Goal: Transaction & Acquisition: Purchase product/service

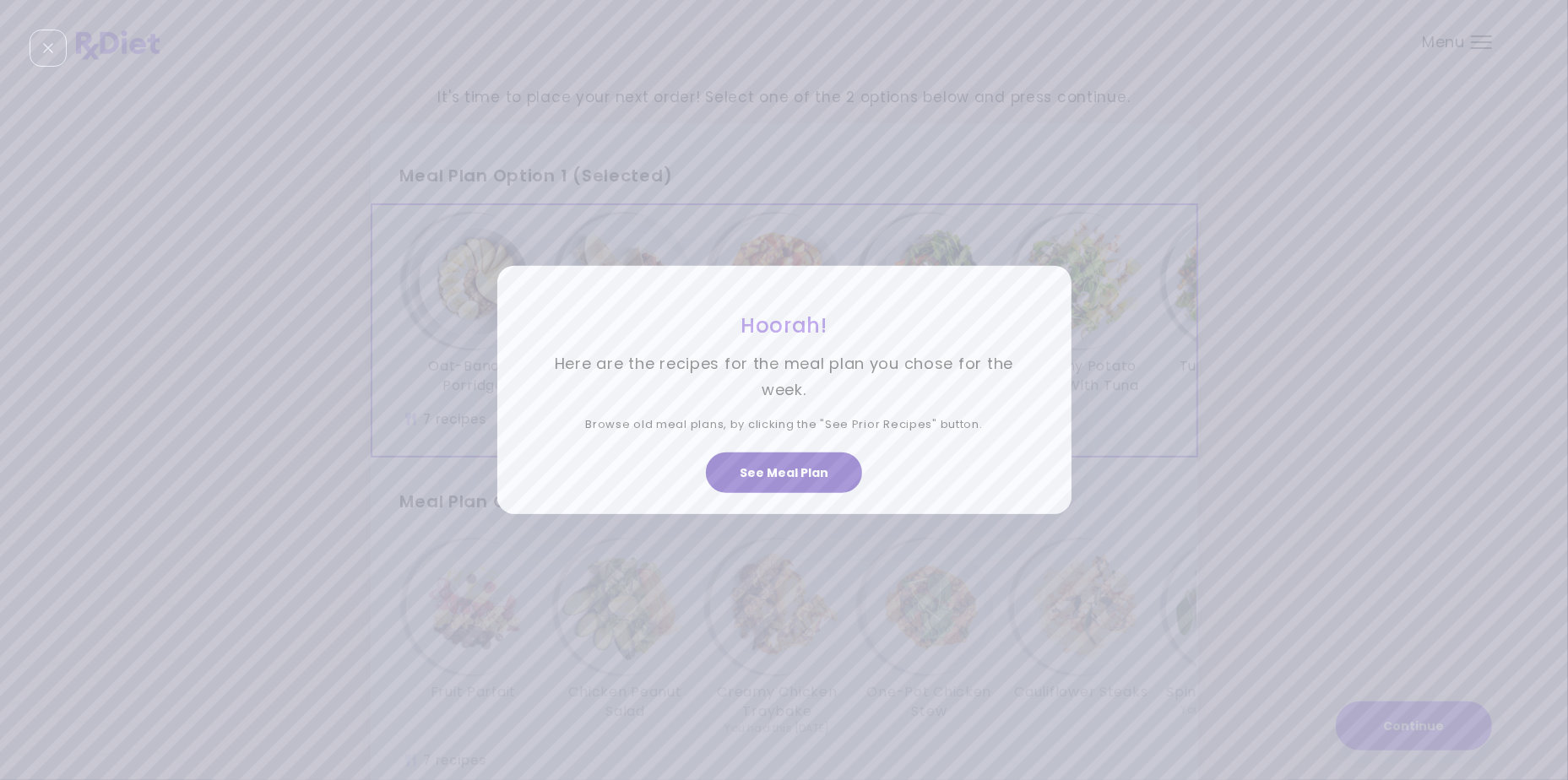
click at [768, 466] on button "See Meal Plan" at bounding box center [784, 473] width 157 height 40
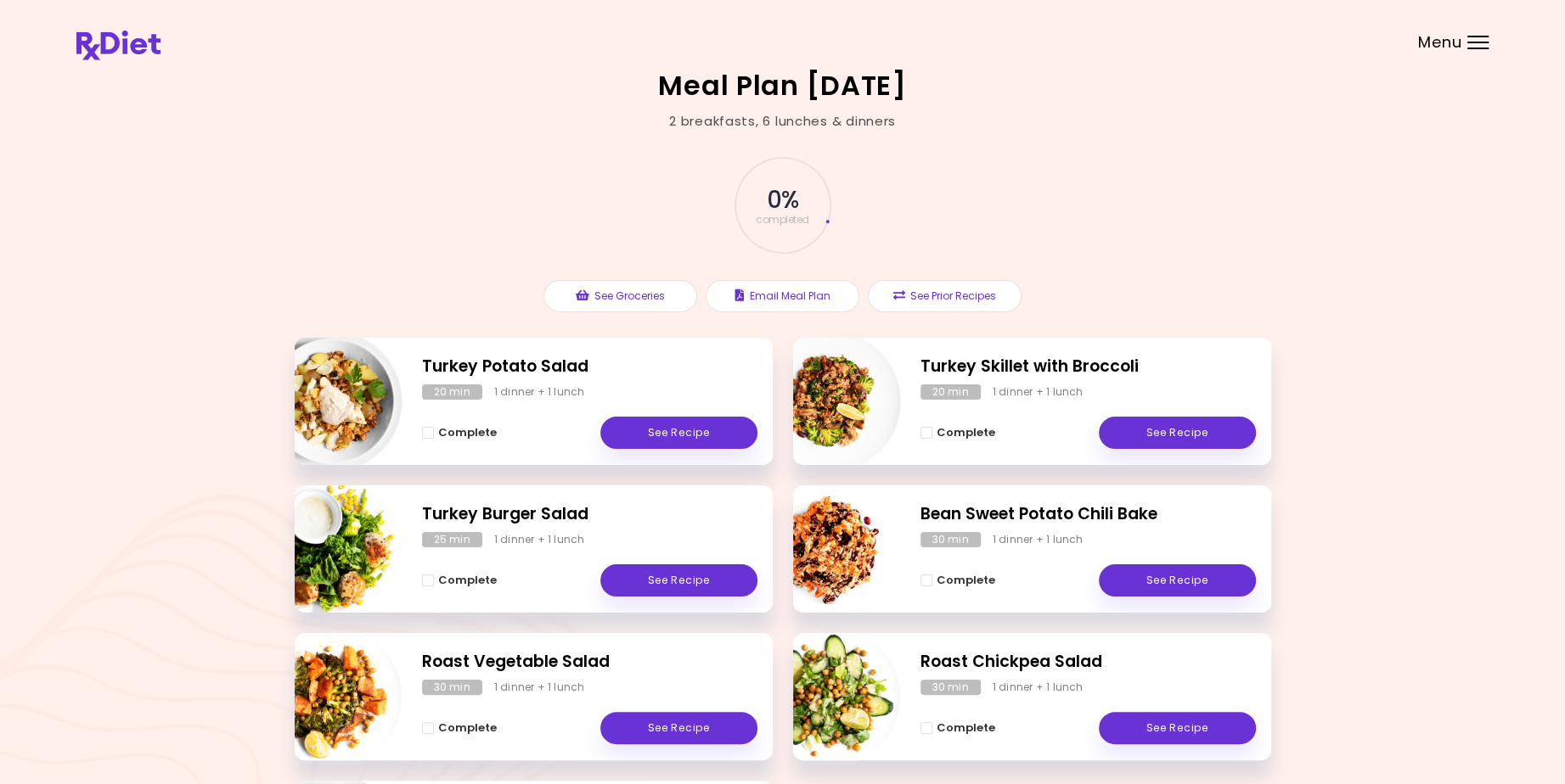
click at [1473, 42] on div "Menu" at bounding box center [1478, 42] width 21 height 13
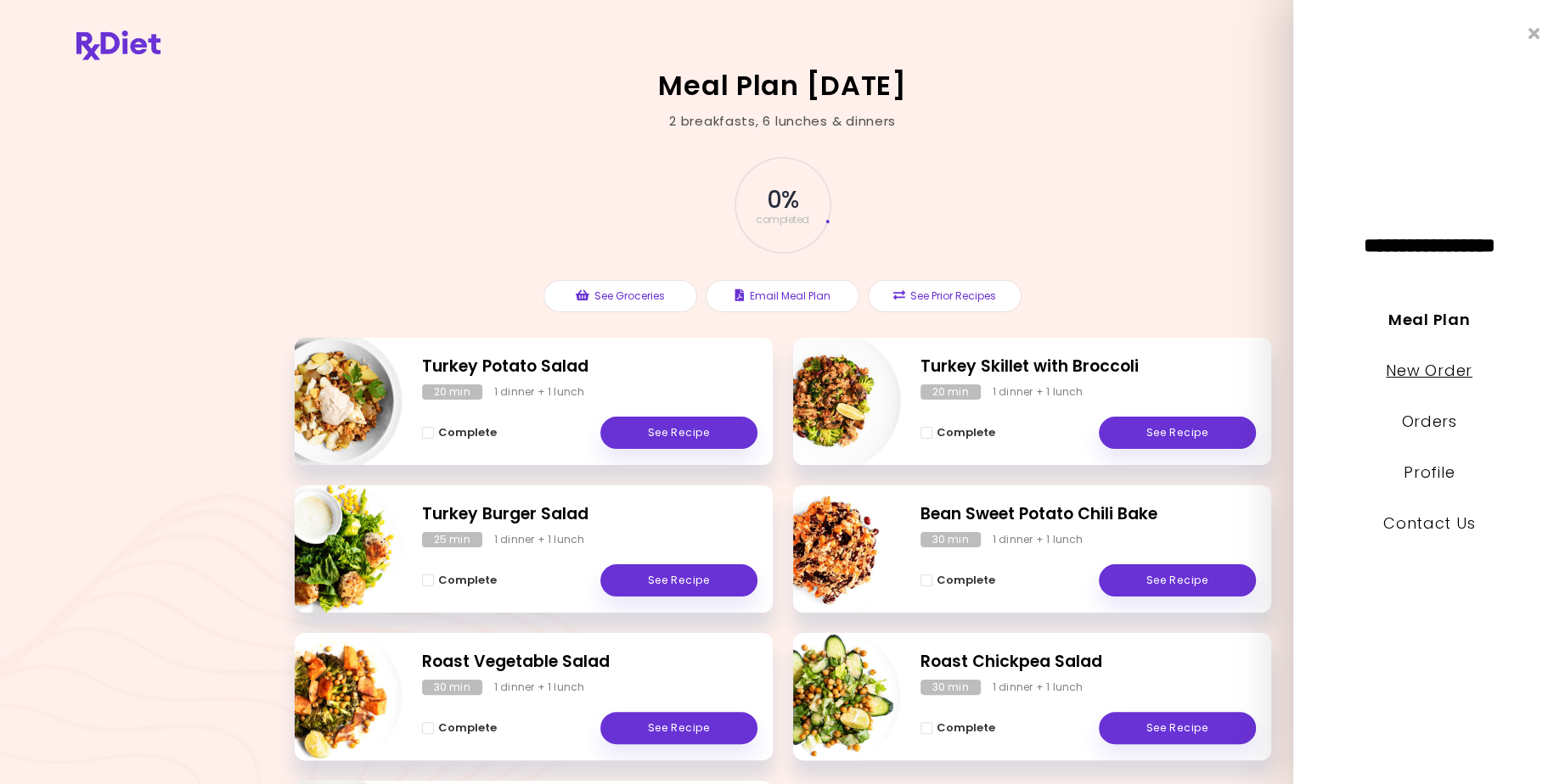
click at [1432, 367] on link "New Order" at bounding box center [1428, 370] width 85 height 21
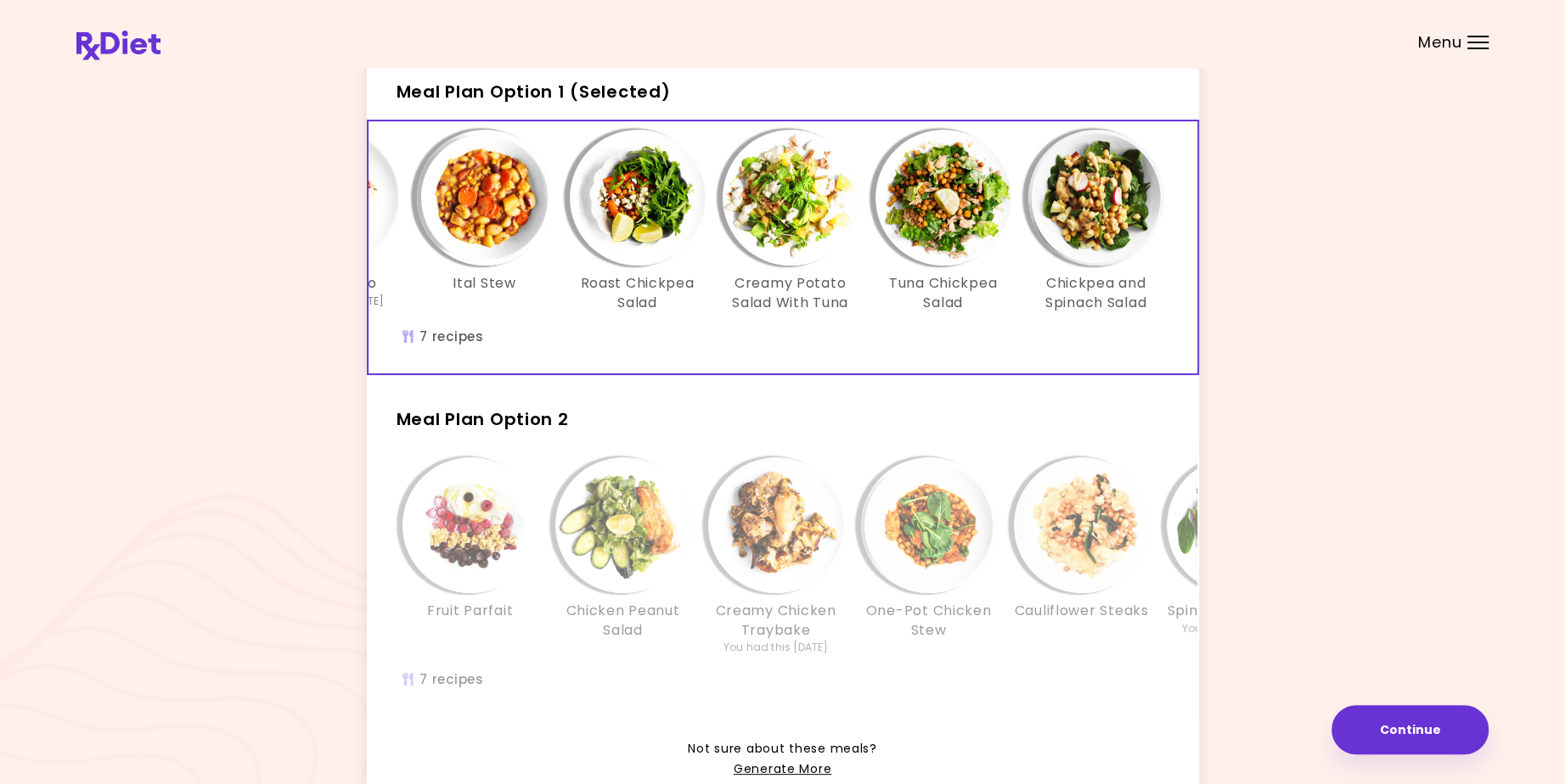
scroll to position [170, 0]
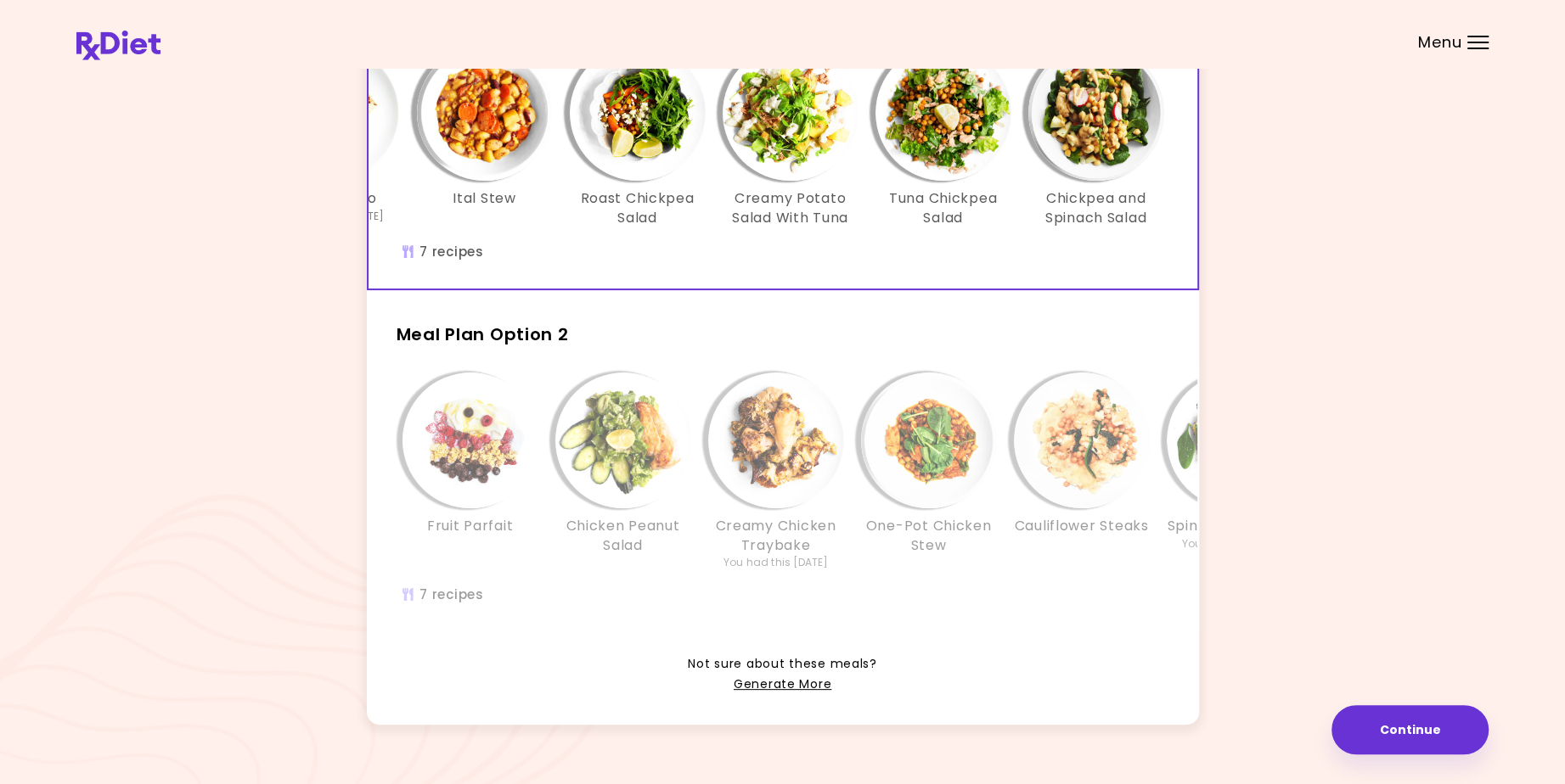
click at [840, 379] on div "Fruit Parfait Chicken Peanut Salad Creamy Chicken Traybake You had this [DATE] …" at bounding box center [928, 497] width 1120 height 268
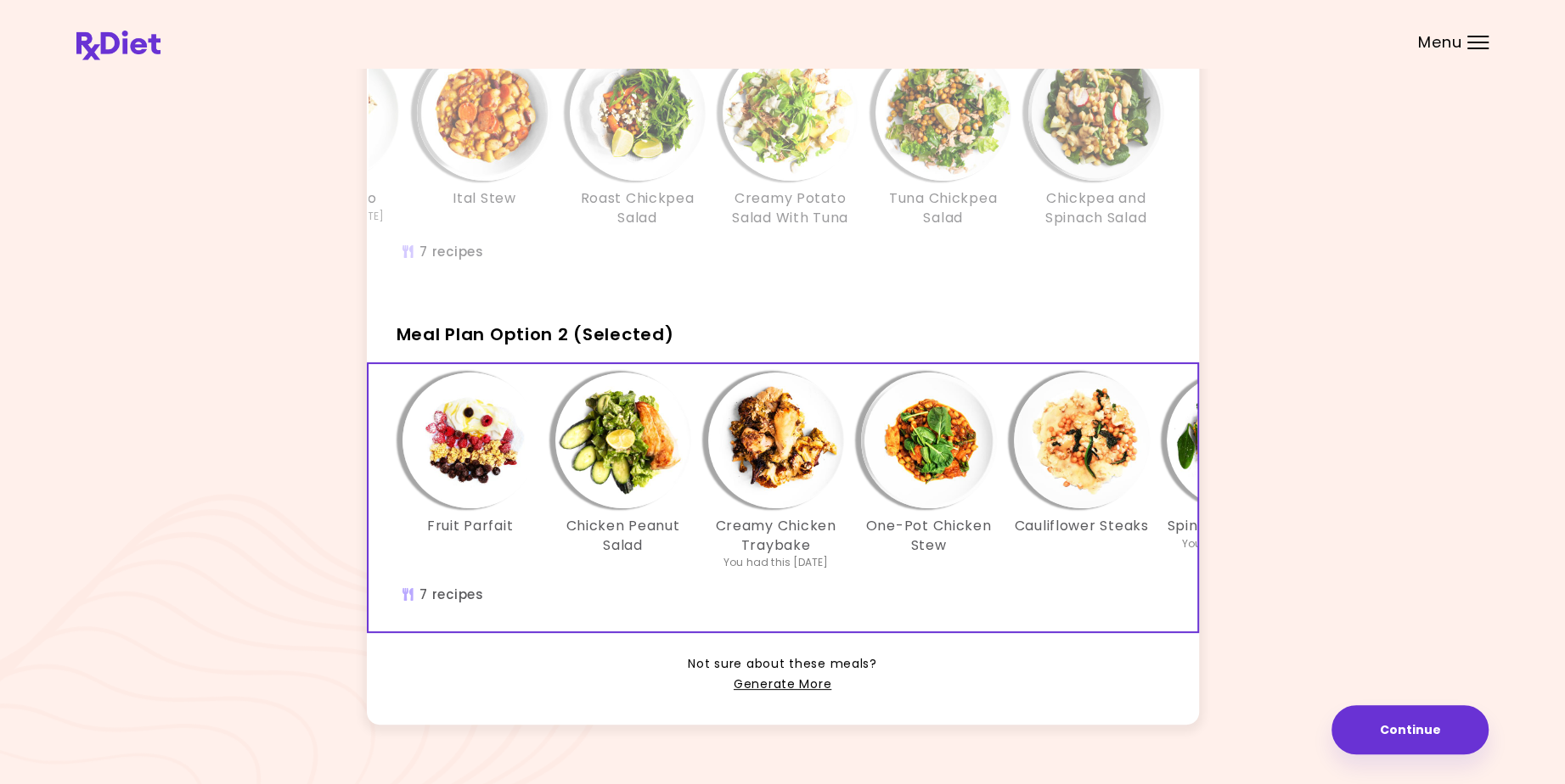
click at [636, 468] on img "Info - Chicken Peanut Salad - Meal Plan Option 2 (Selected)" at bounding box center [622, 440] width 135 height 135
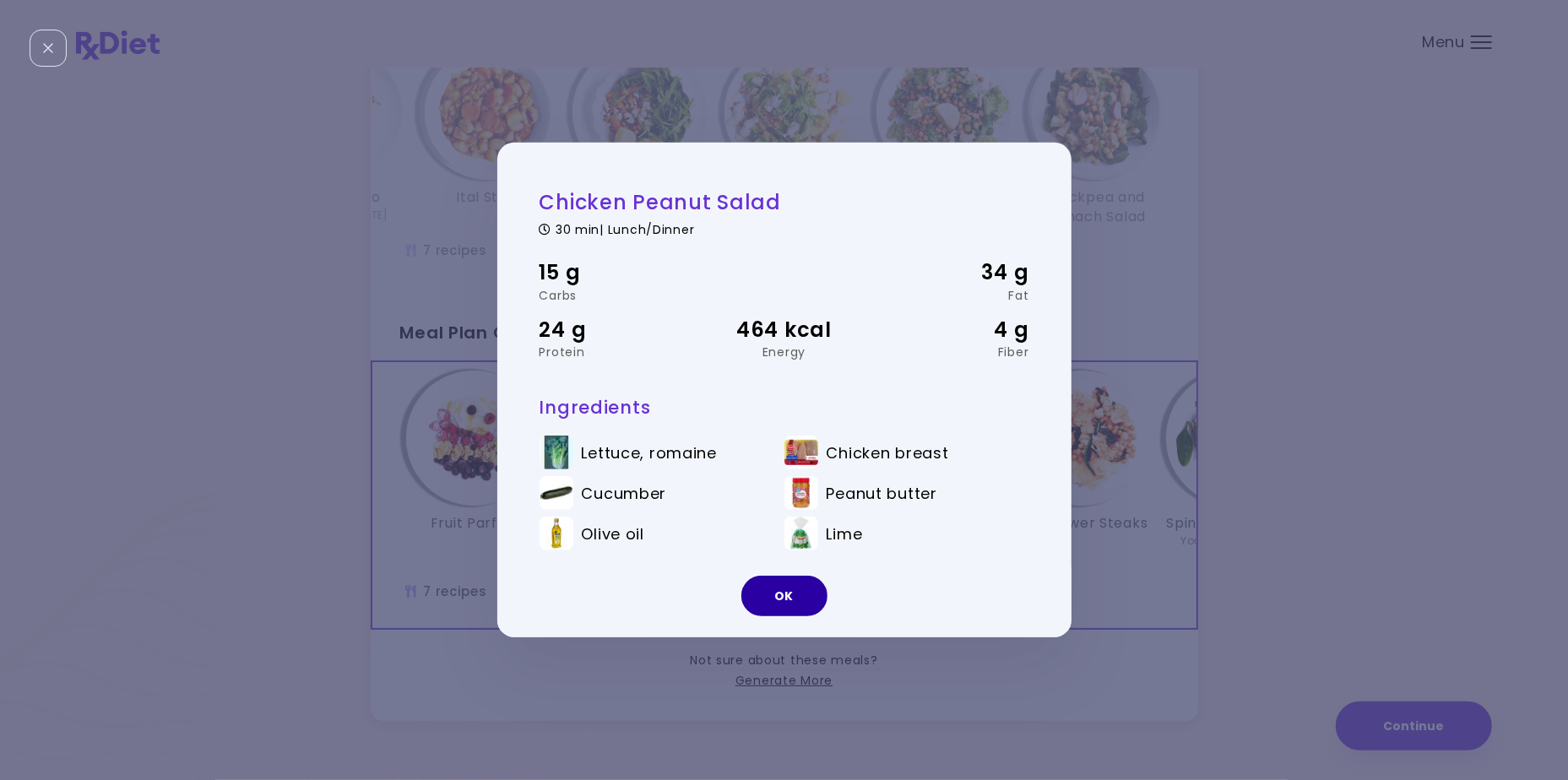
click at [792, 595] on button "OK" at bounding box center [784, 596] width 86 height 40
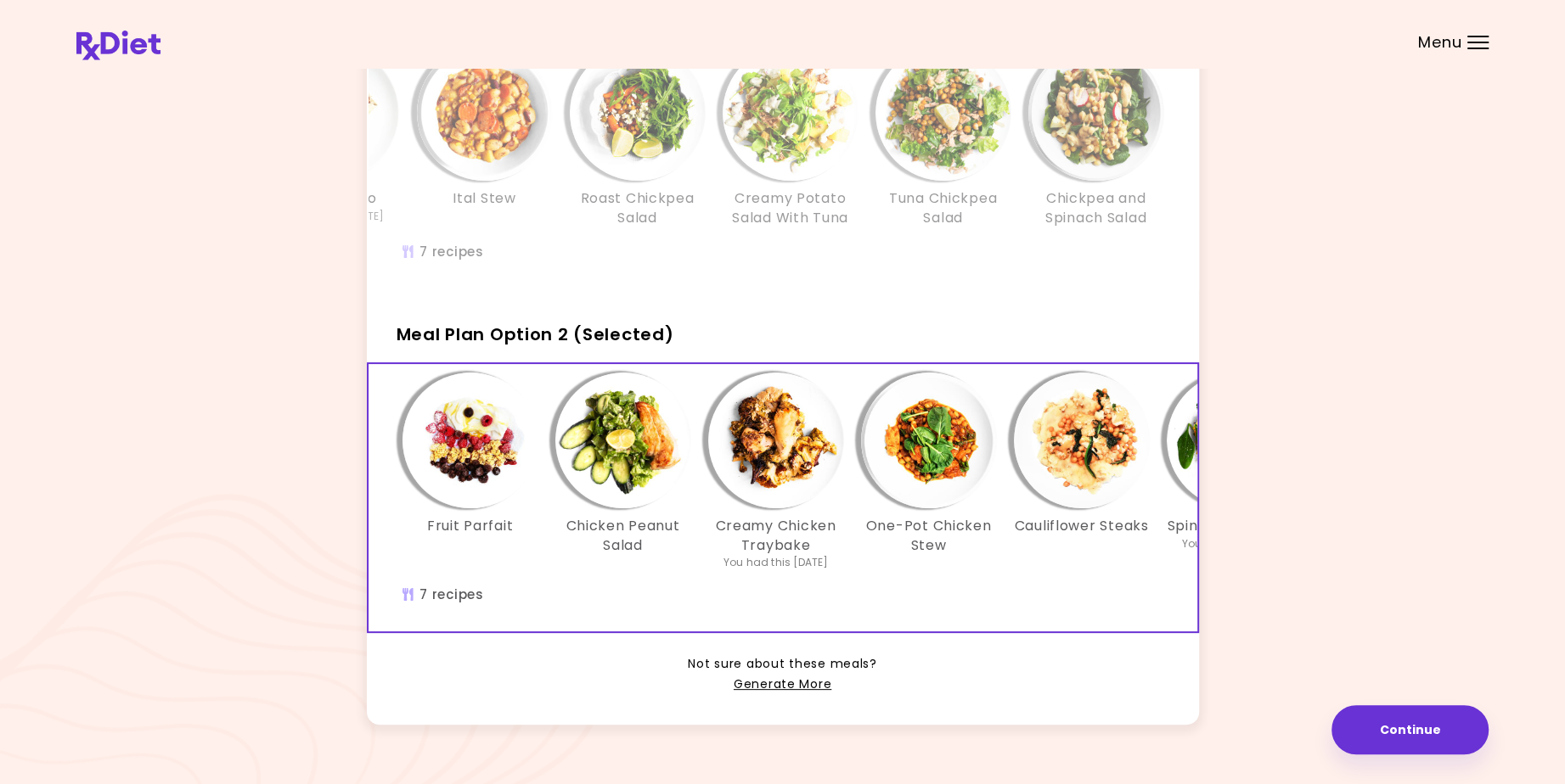
click at [760, 473] on img "Info - Creamy Chicken Traybake - Meal Plan Option 2 (Selected)" at bounding box center [775, 440] width 135 height 135
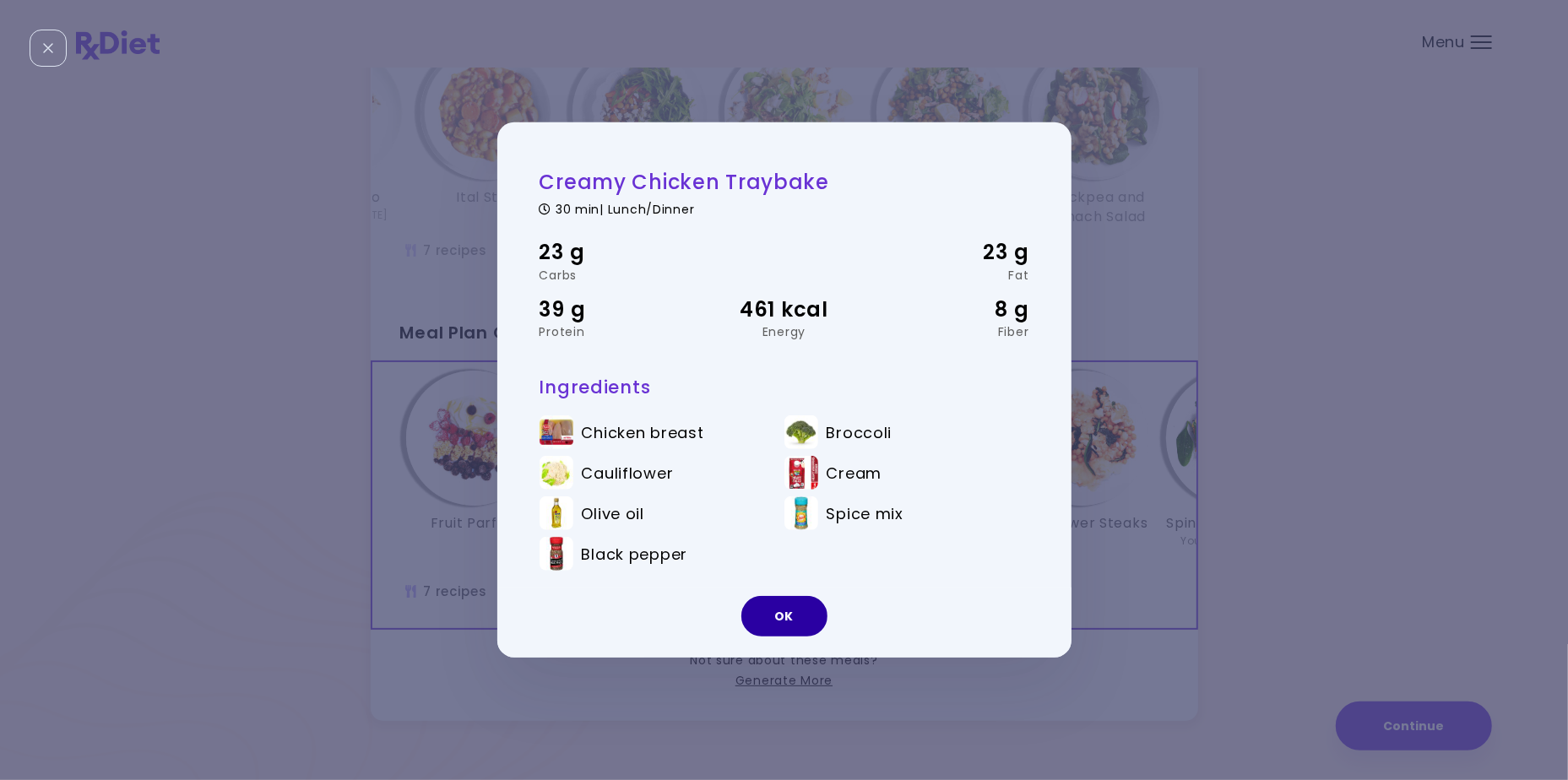
click at [787, 611] on button "OK" at bounding box center [784, 616] width 86 height 40
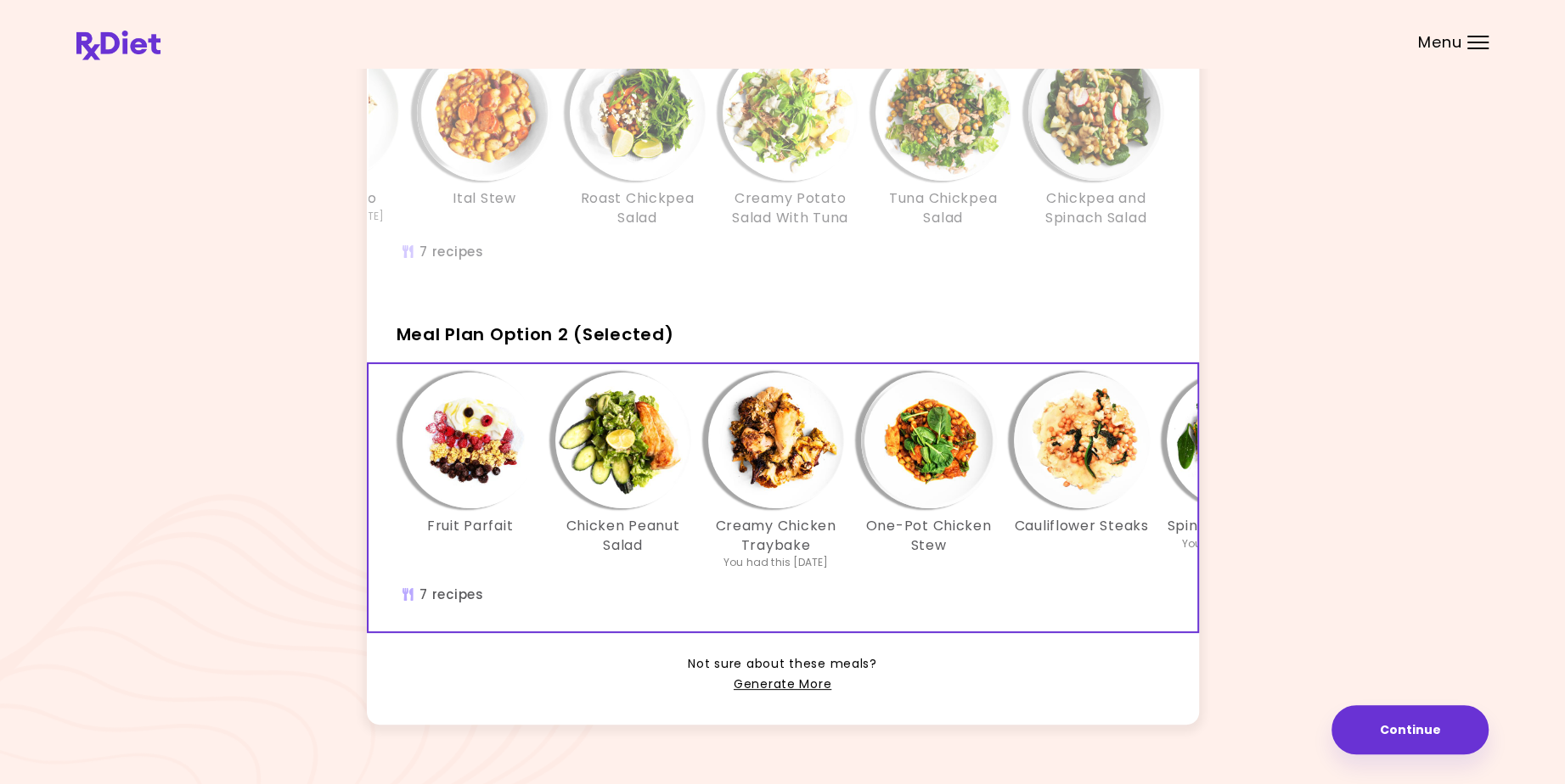
click at [954, 124] on img "Info - Tuna Chickpea Salad - Meal Plan Option 1" at bounding box center [943, 112] width 135 height 135
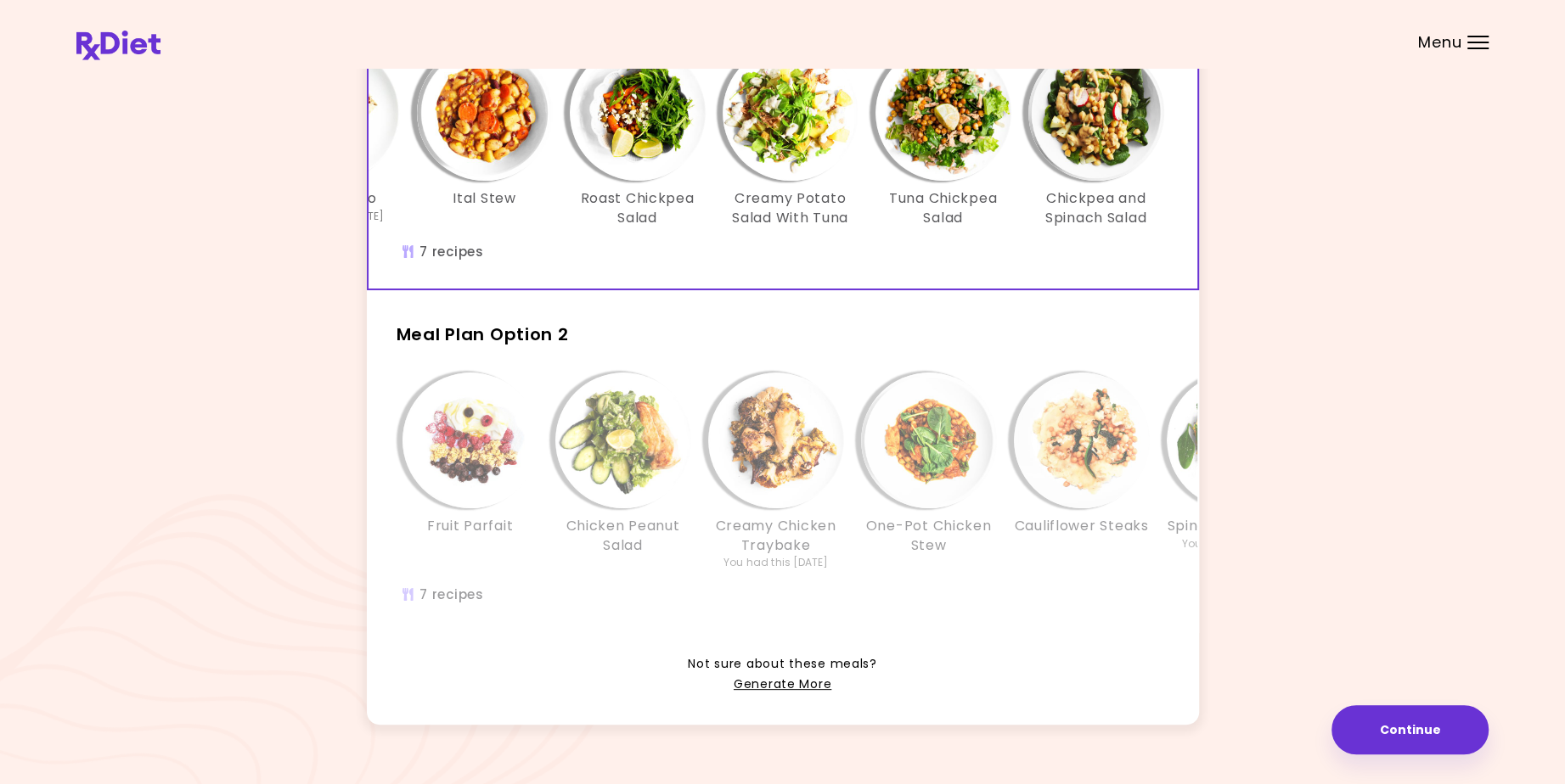
click at [954, 124] on img "Info - Tuna Chickpea Salad - Meal Plan Option 1 (Selected)" at bounding box center [943, 112] width 135 height 135
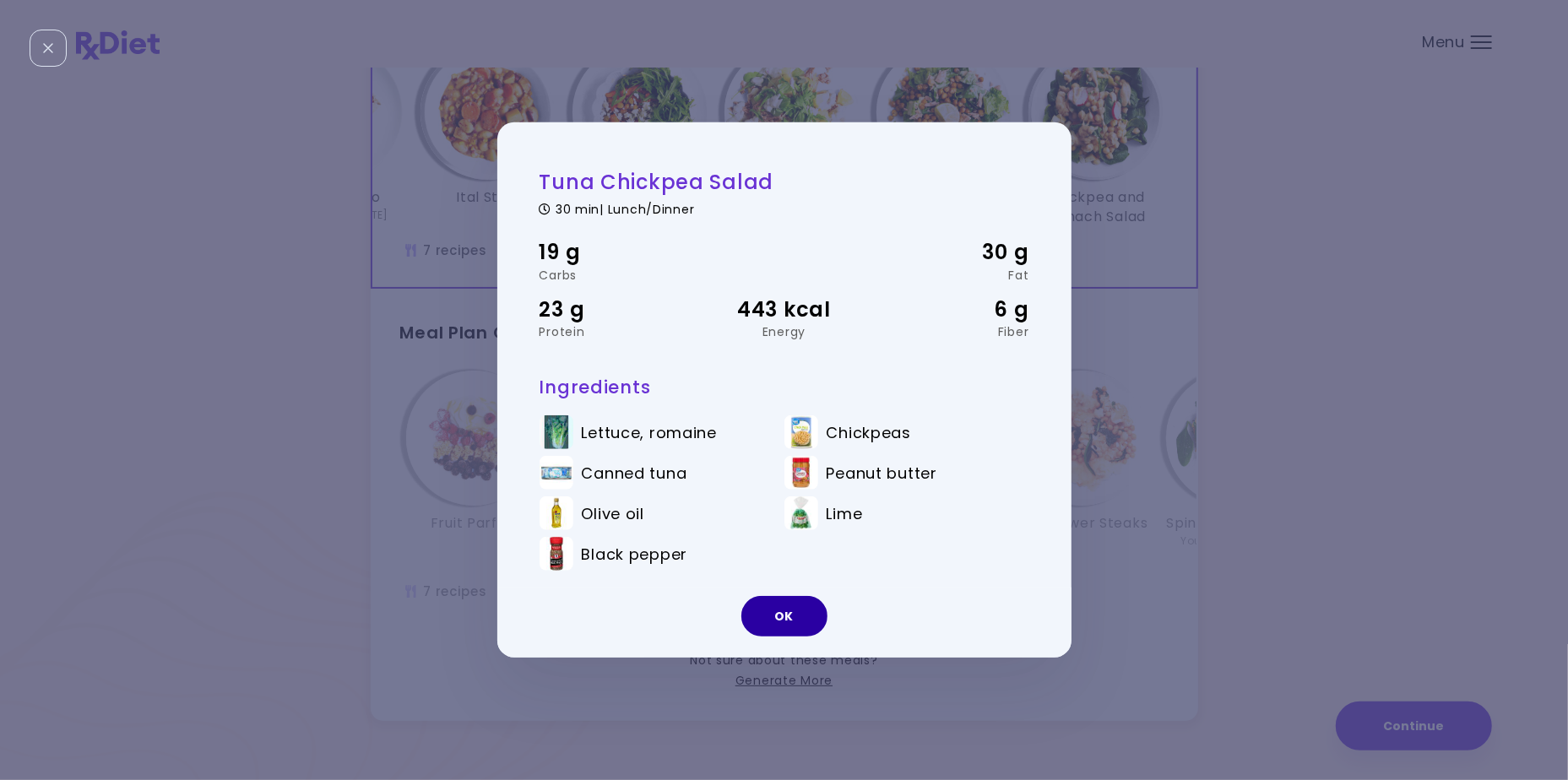
click at [779, 621] on button "OK" at bounding box center [784, 616] width 86 height 40
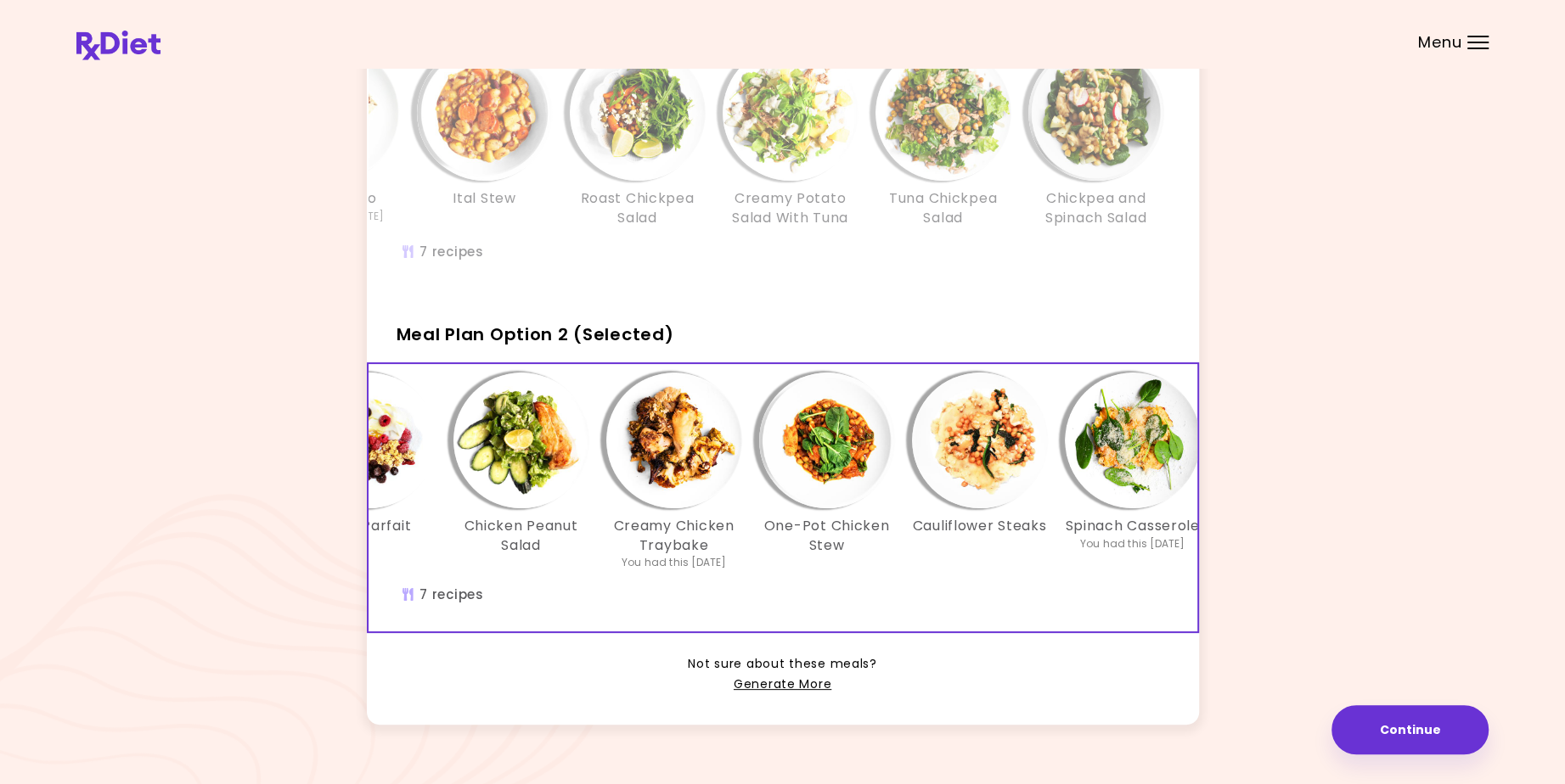
scroll to position [0, 135]
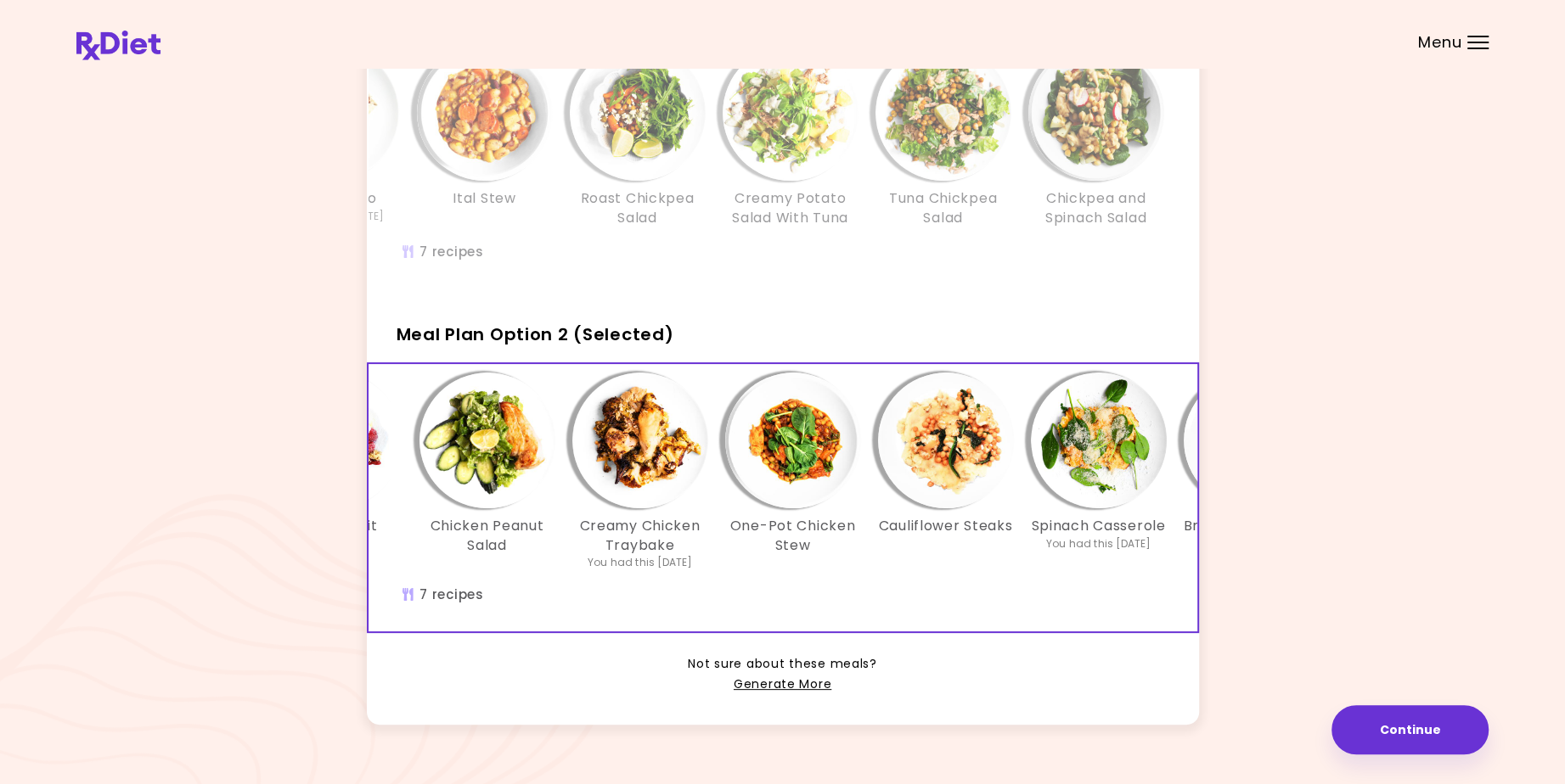
click at [952, 474] on img "Info - Cauliflower Steaks - Meal Plan Option 2 (Selected)" at bounding box center [945, 440] width 135 height 135
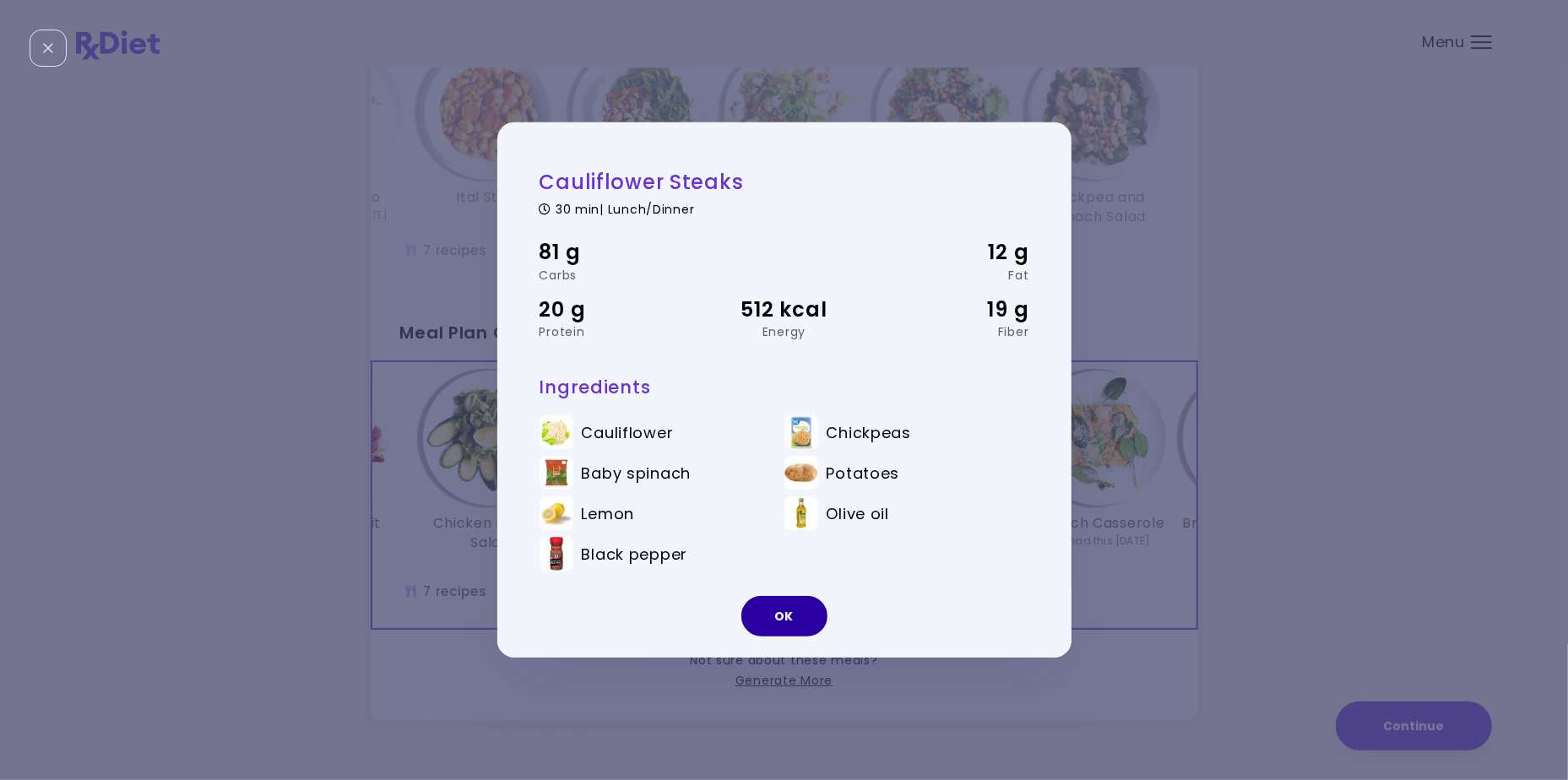
click at [800, 623] on button "OK" at bounding box center [784, 616] width 86 height 40
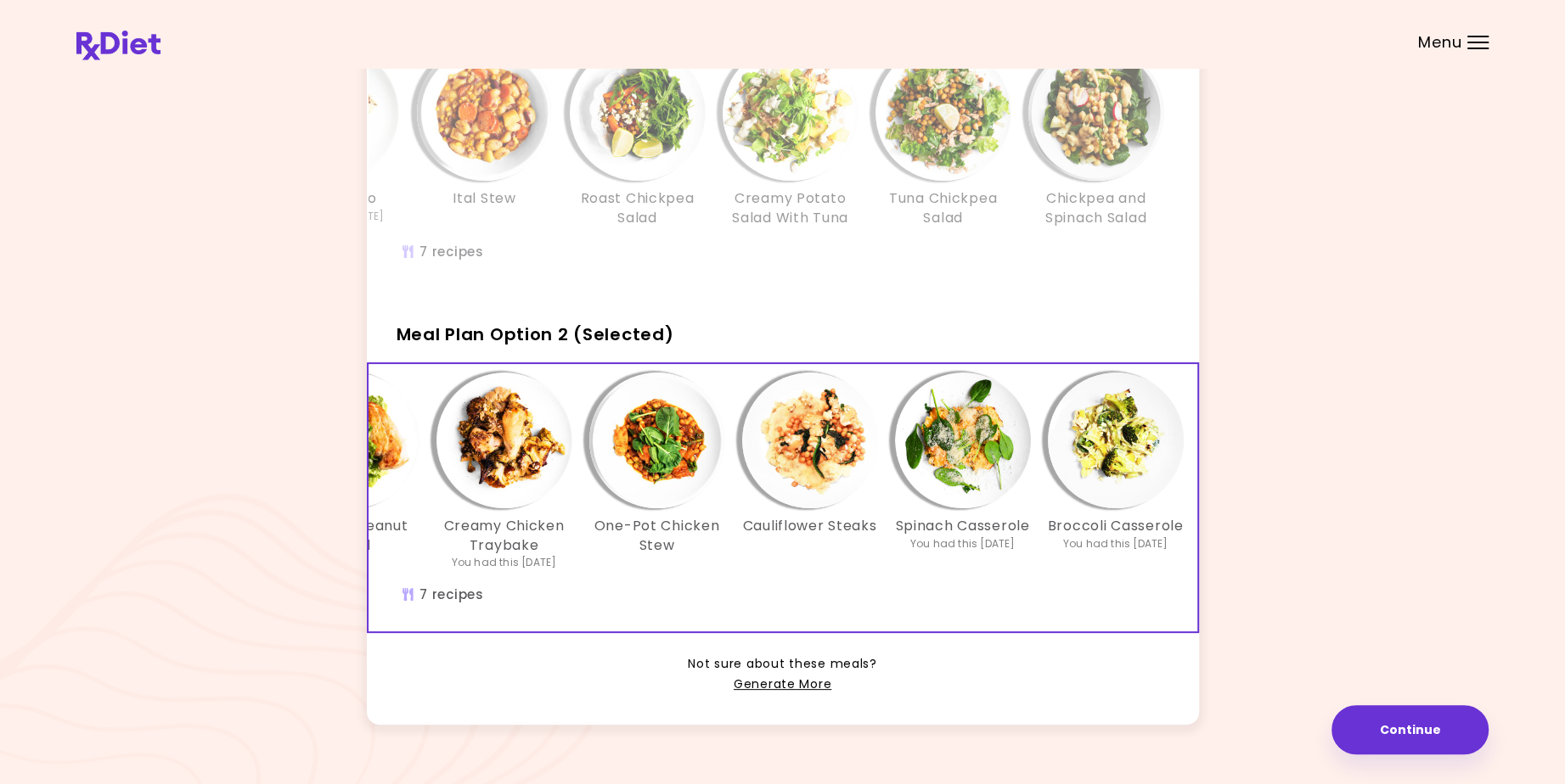
scroll to position [0, 291]
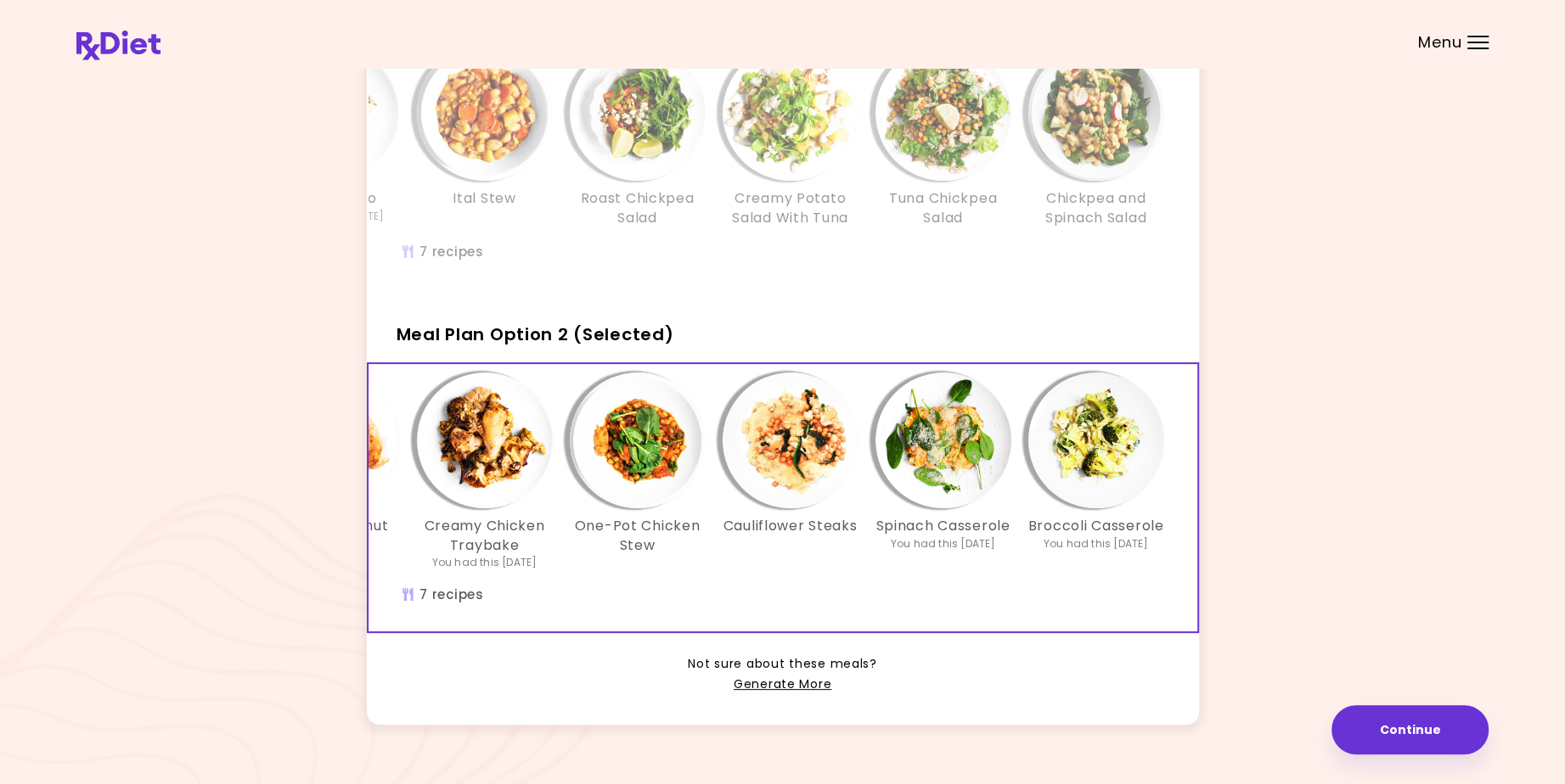
click at [1101, 478] on img "Info - Broccoli Casserole - Meal Plan Option 2 (Selected)" at bounding box center [1096, 440] width 135 height 135
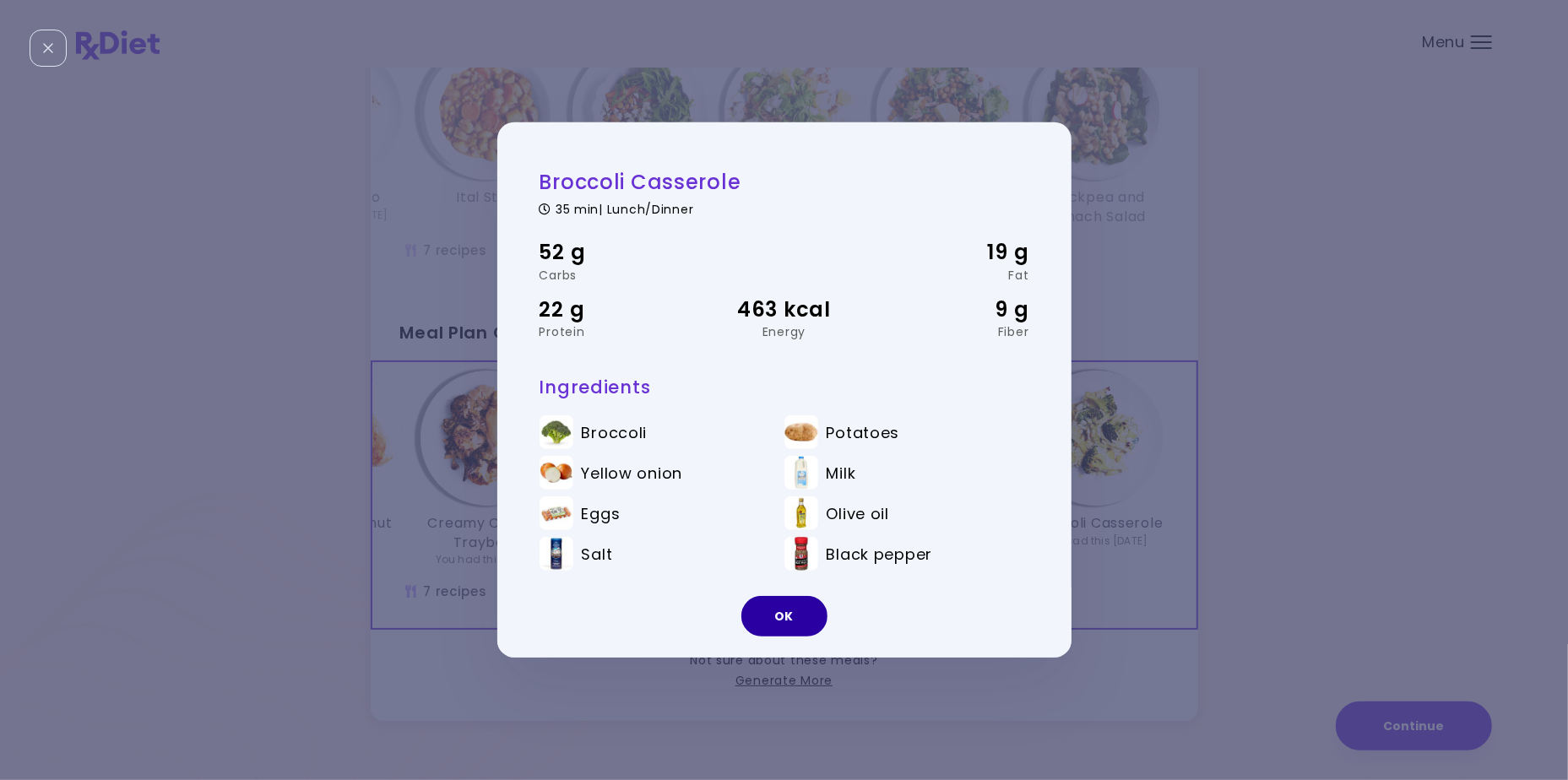
click at [794, 616] on button "OK" at bounding box center [784, 616] width 86 height 40
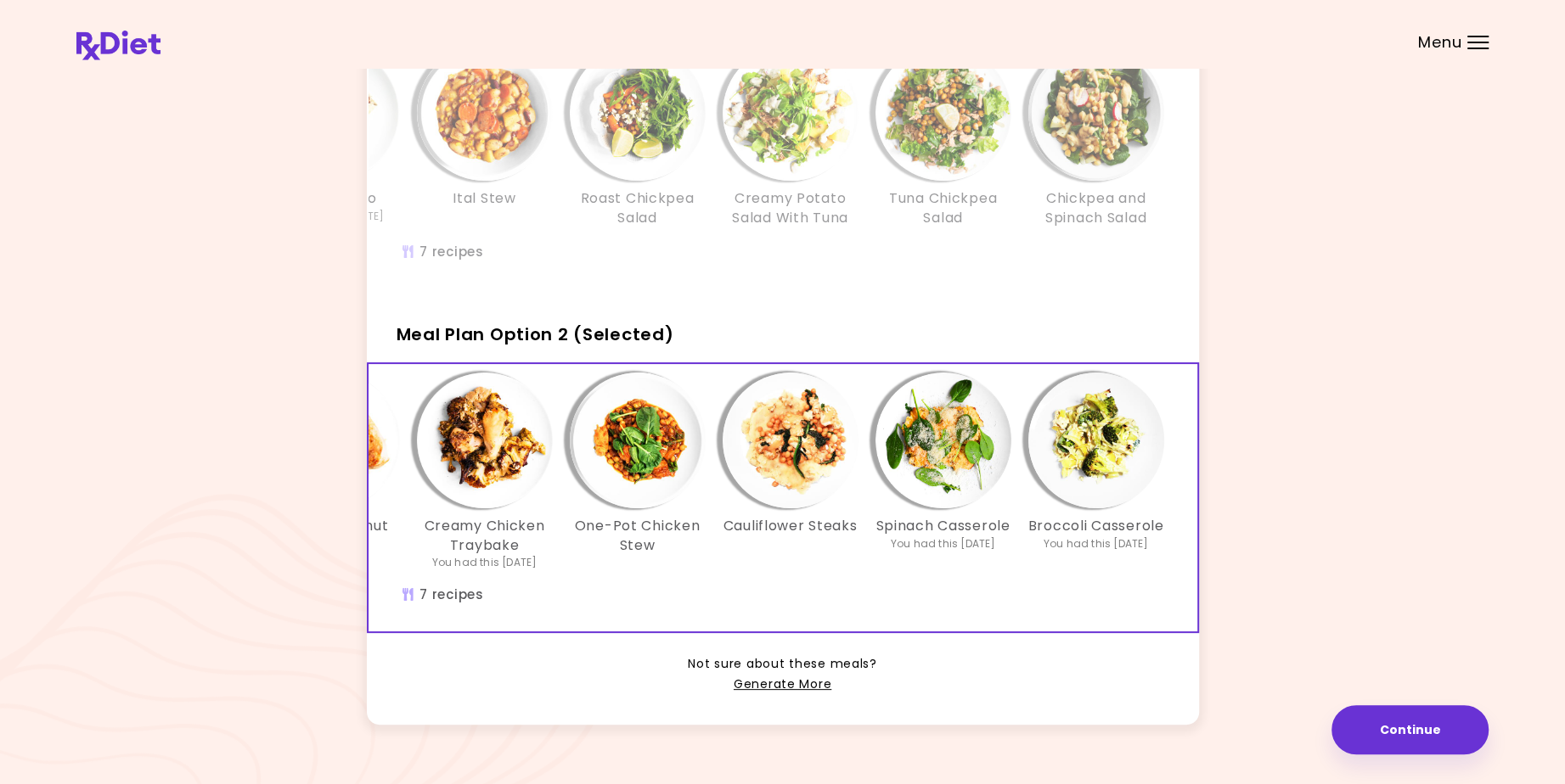
click at [876, 246] on div "Oat-Banana Porridge Bean Burrito You had this [DATE] Ital Stew Roast Chickpea S…" at bounding box center [637, 162] width 1120 height 252
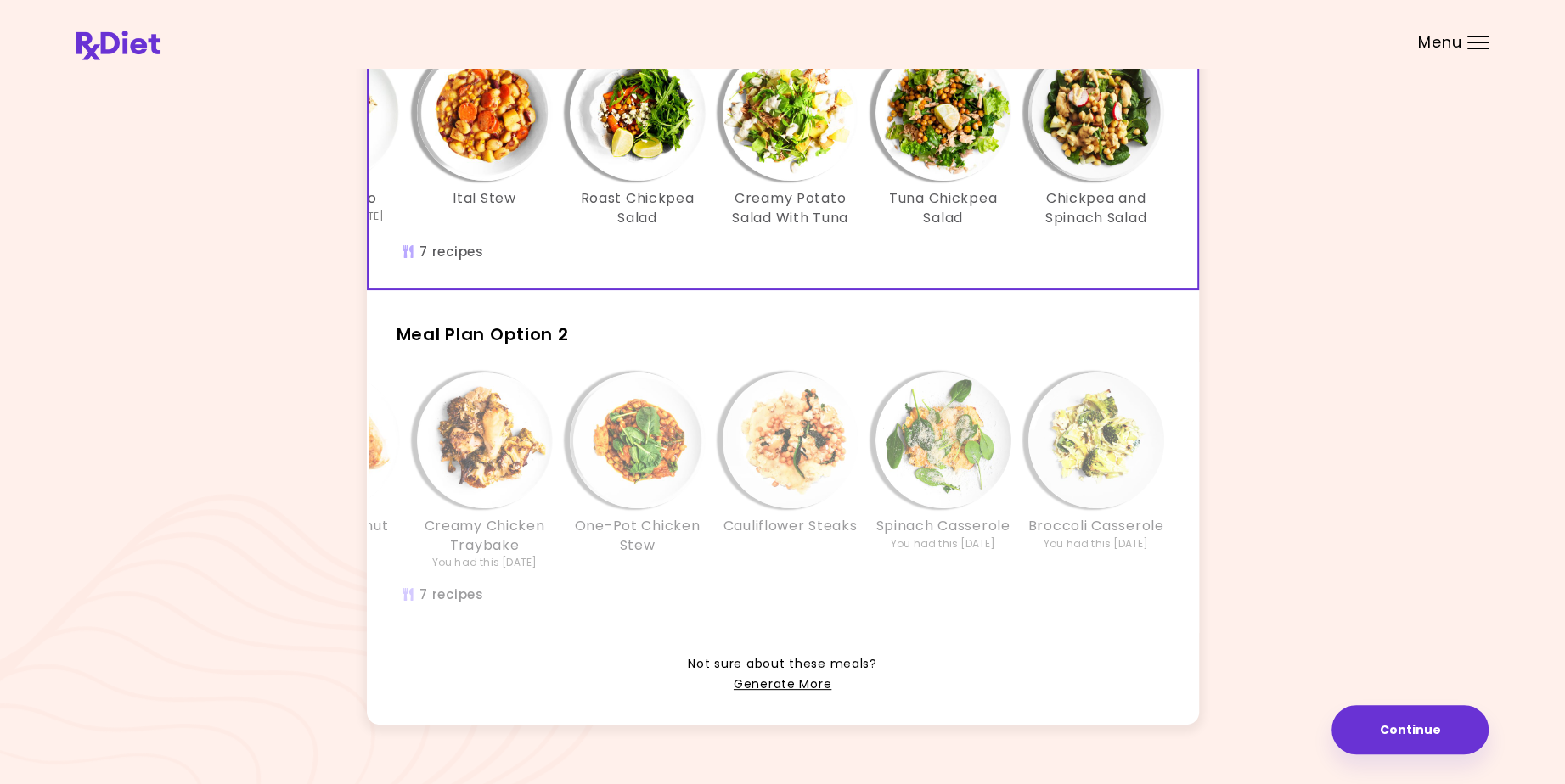
scroll to position [84, 0]
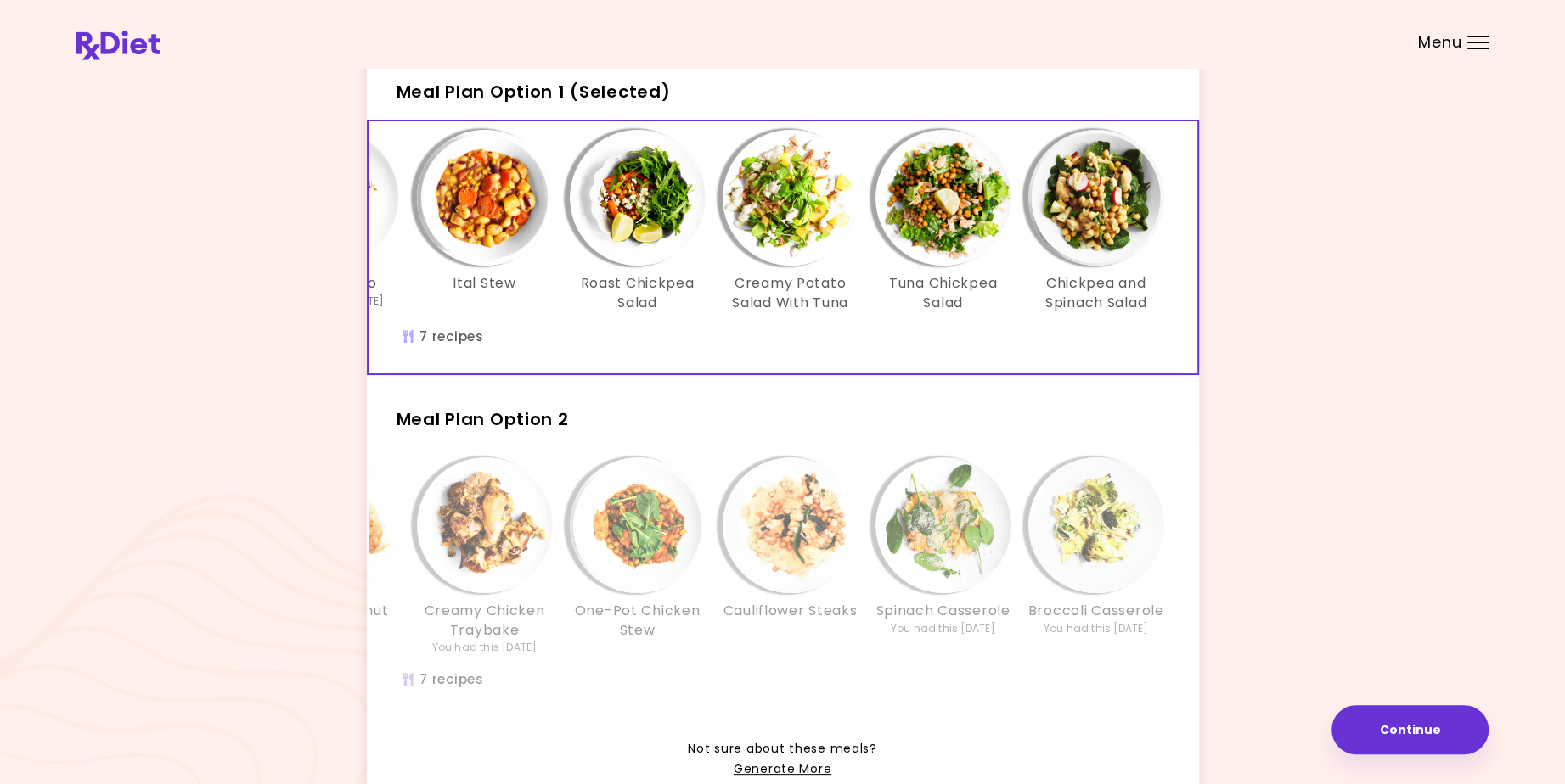
click at [782, 215] on img "Info - Creamy Potato Salad With Tuna - Meal Plan Option 1 (Selected)" at bounding box center [789, 197] width 135 height 135
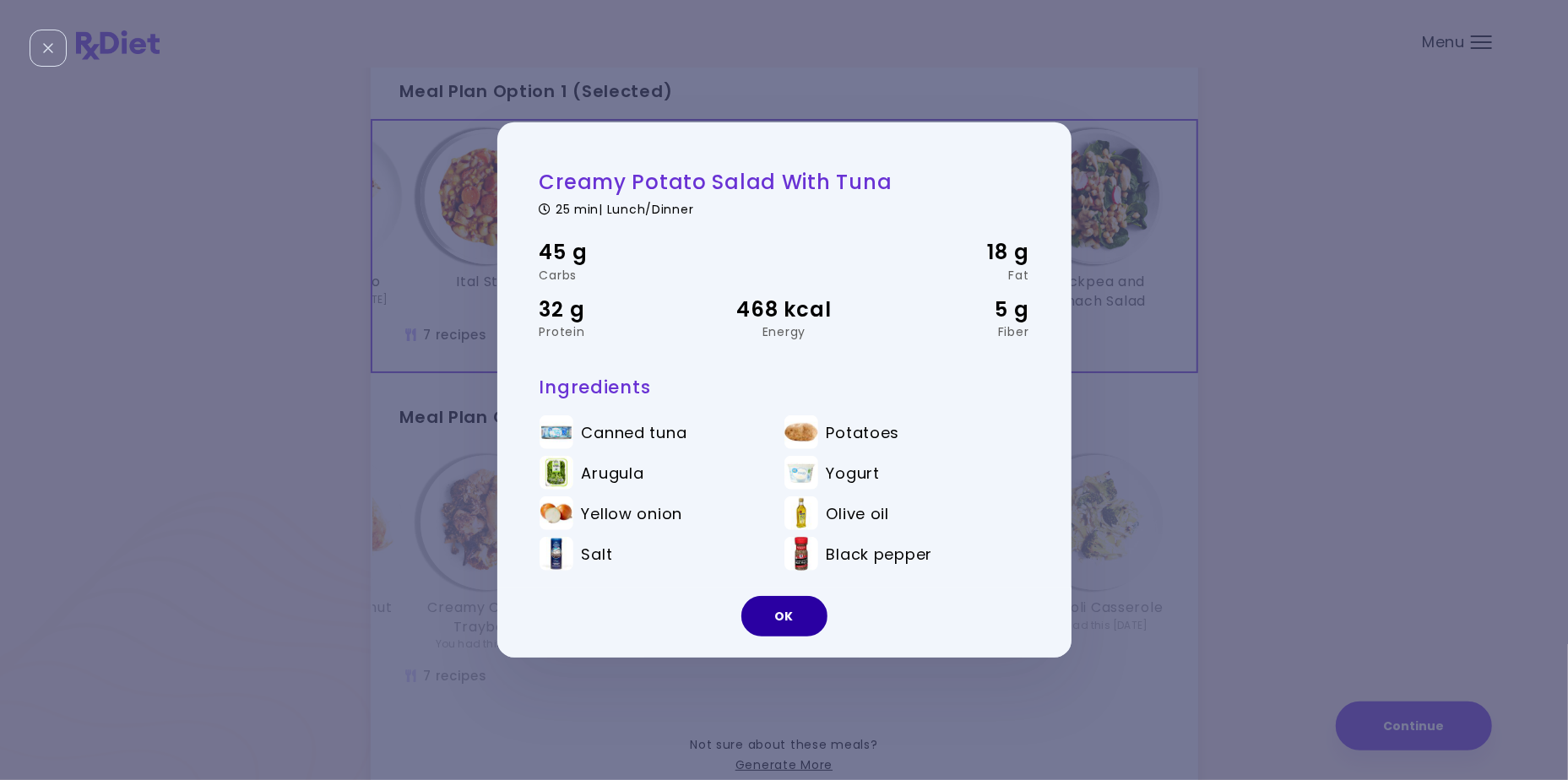
click at [798, 613] on button "OK" at bounding box center [784, 616] width 86 height 40
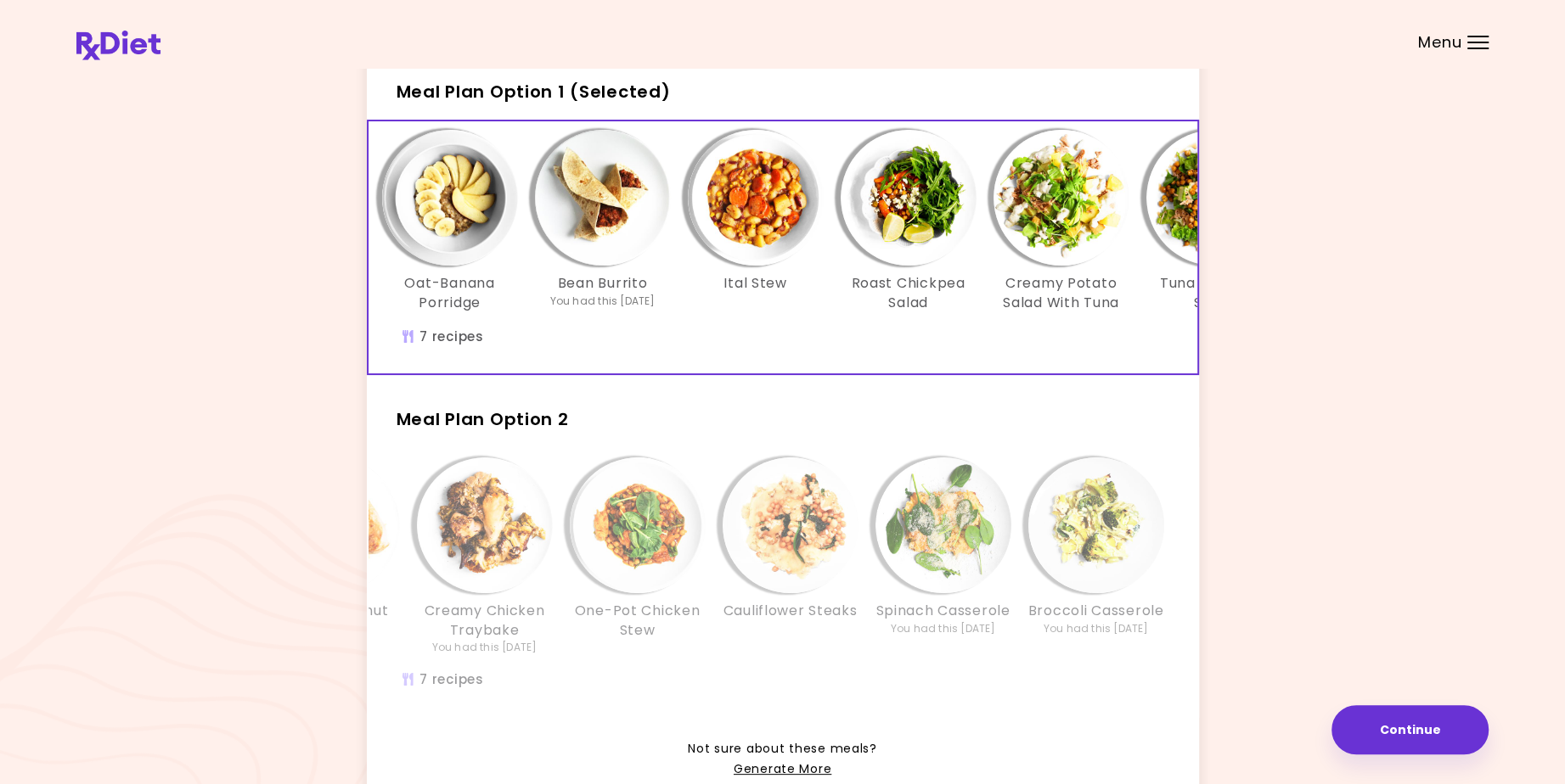
scroll to position [0, 0]
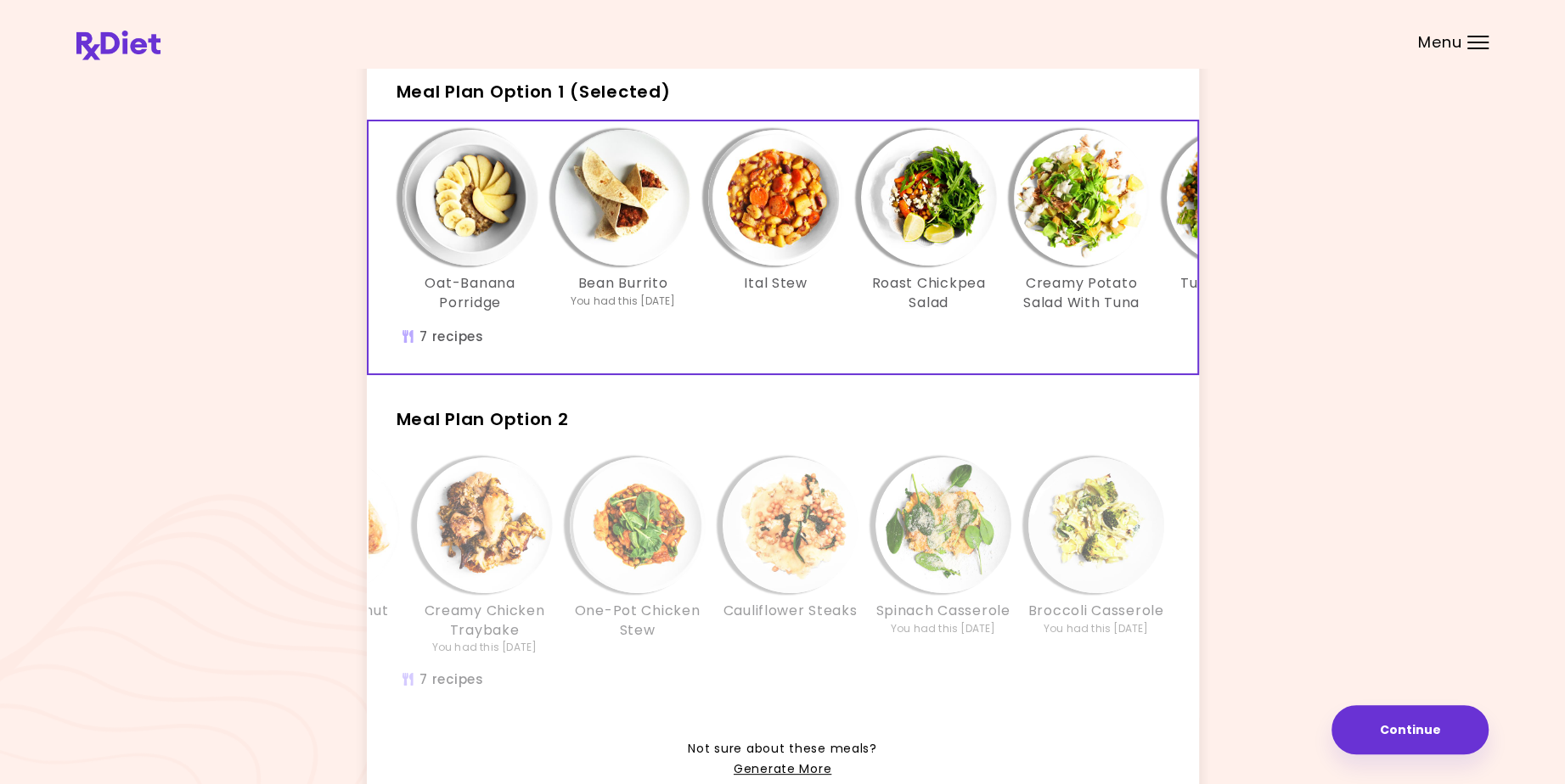
click at [641, 434] on h2 "Meal Plan Option 2" at bounding box center [782, 412] width 832 height 44
click at [647, 434] on h2 "Meal Plan Option 2" at bounding box center [782, 412] width 832 height 44
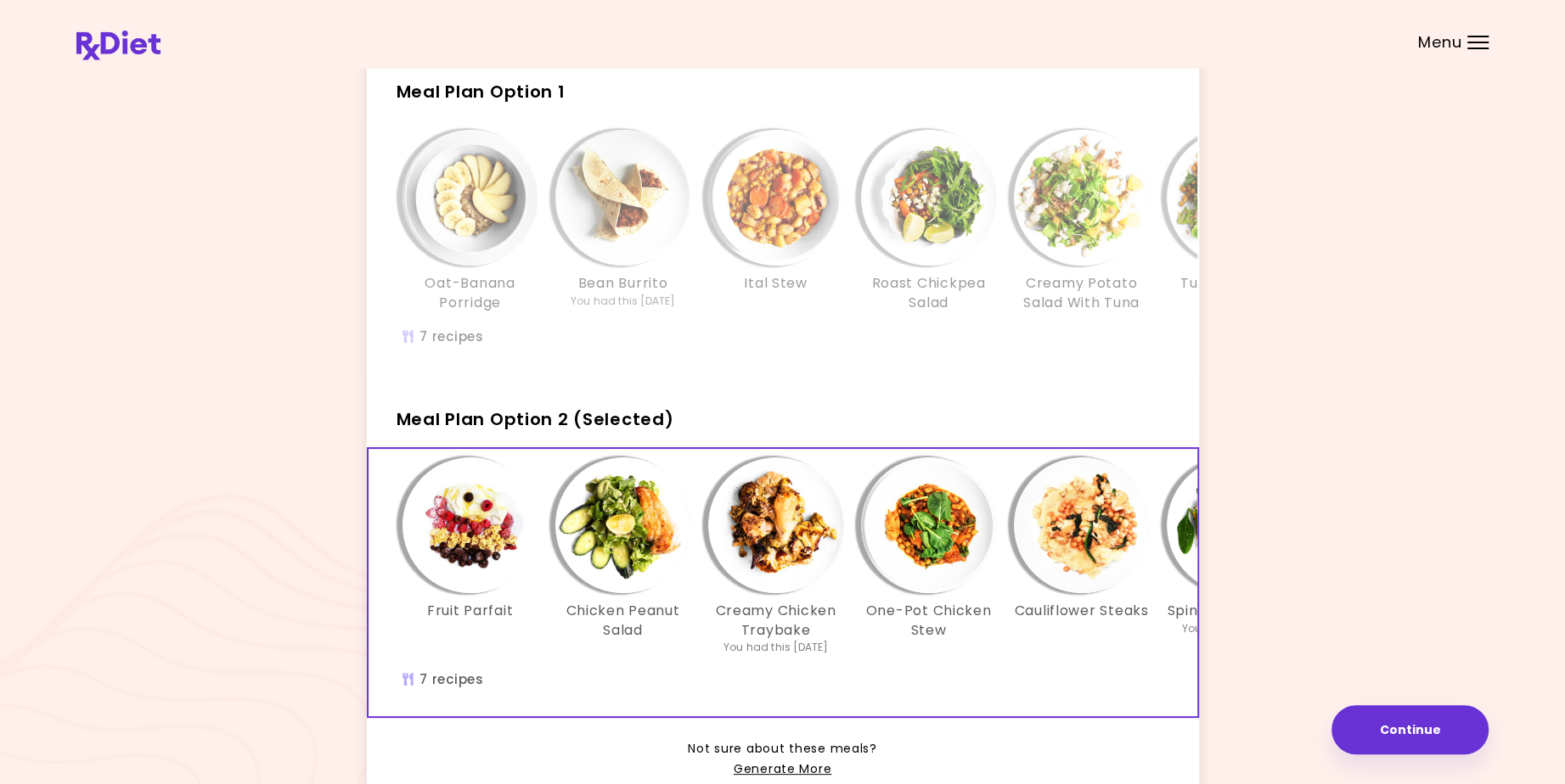
click at [481, 560] on img "Info - Fruit Parfait - Meal Plan Option 2 (Selected)" at bounding box center [470, 525] width 135 height 135
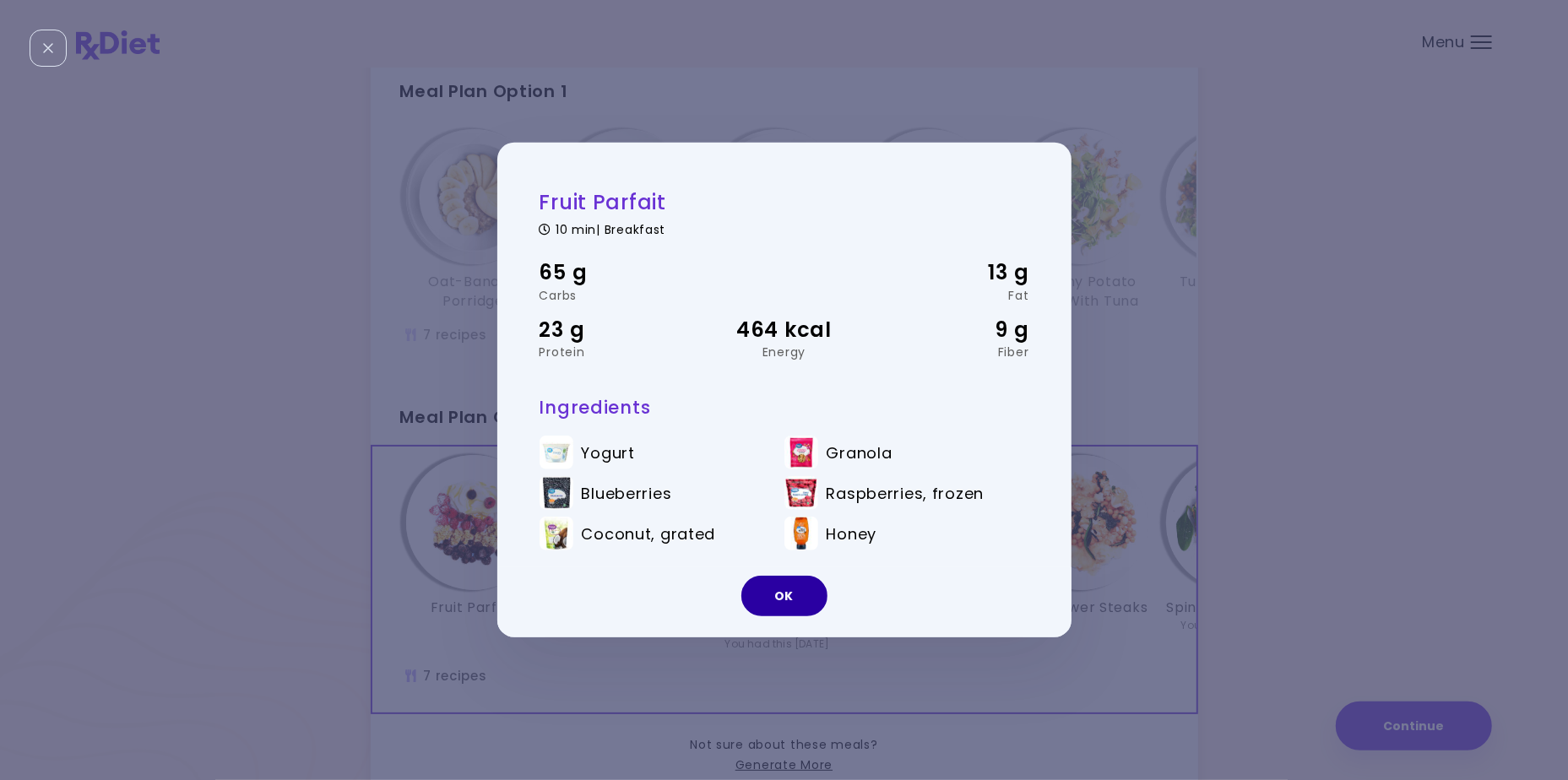
click at [798, 601] on button "OK" at bounding box center [784, 596] width 86 height 40
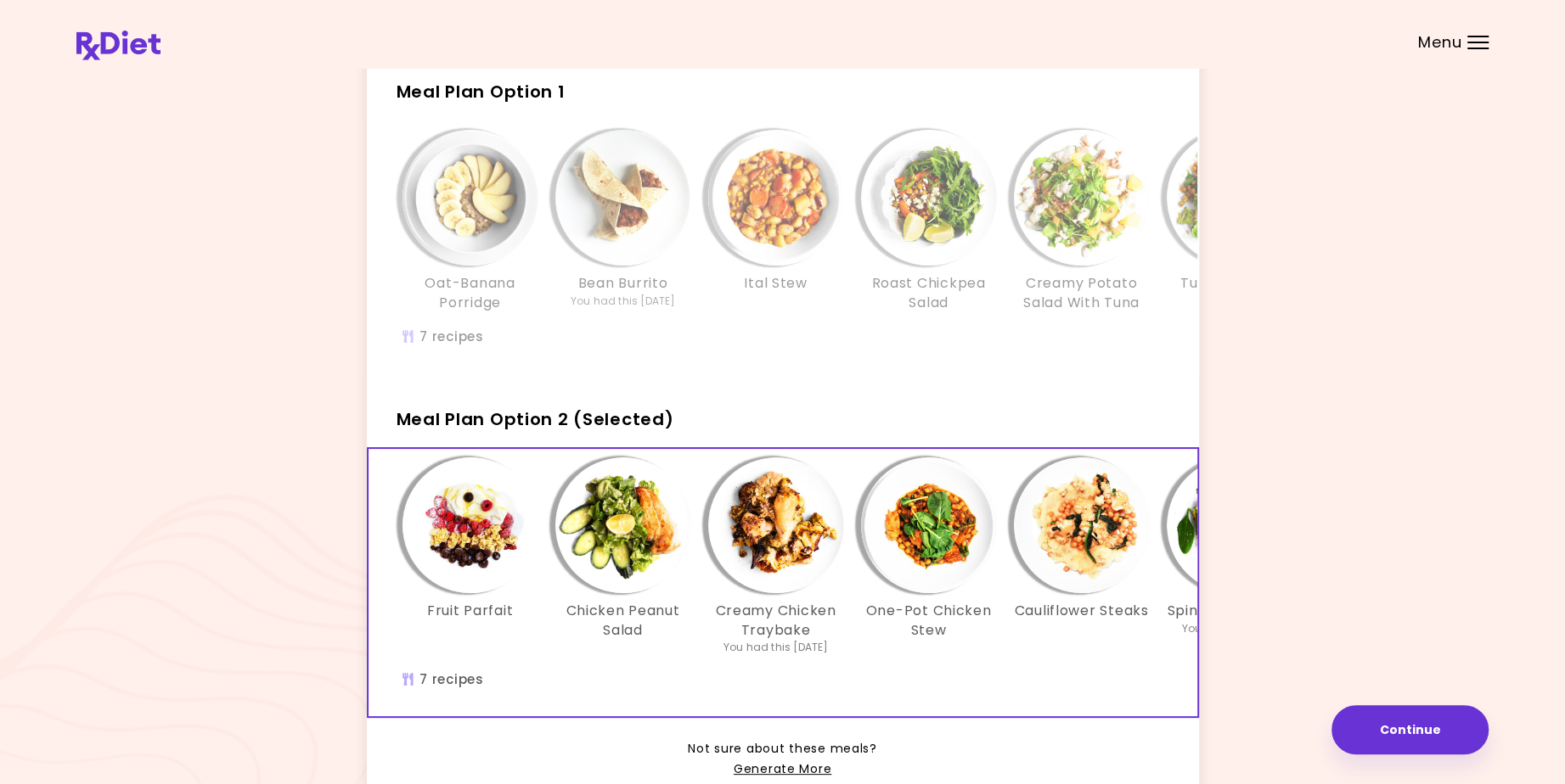
click at [1004, 339] on div "Oat-Banana Porridge Bean Burrito You had this [DATE] Ital Stew Roast Chickpea S…" at bounding box center [928, 247] width 1120 height 252
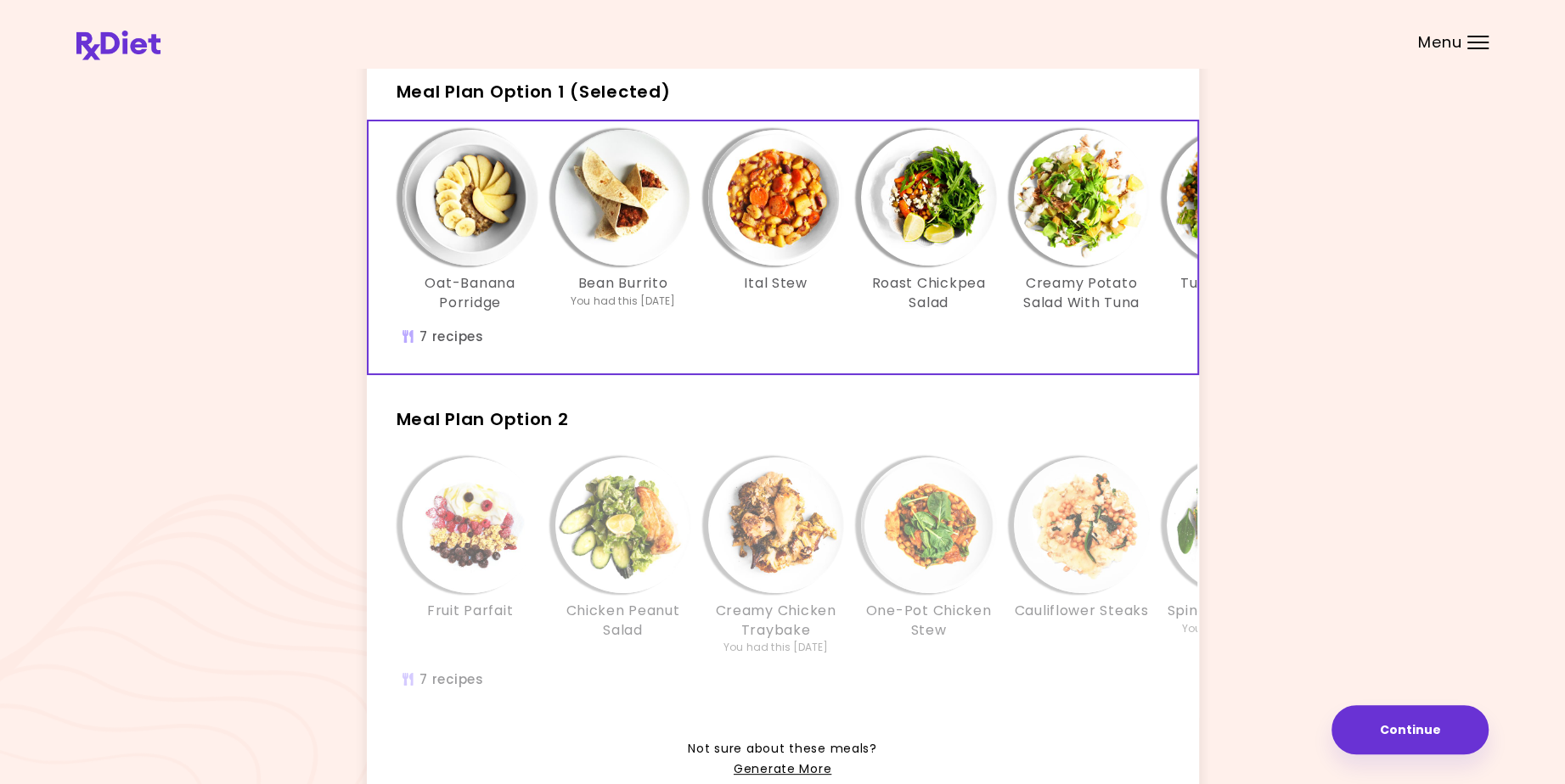
click at [623, 213] on img "Info - Bean Burrito - Meal Plan Option 1 (Selected)" at bounding box center [622, 197] width 135 height 135
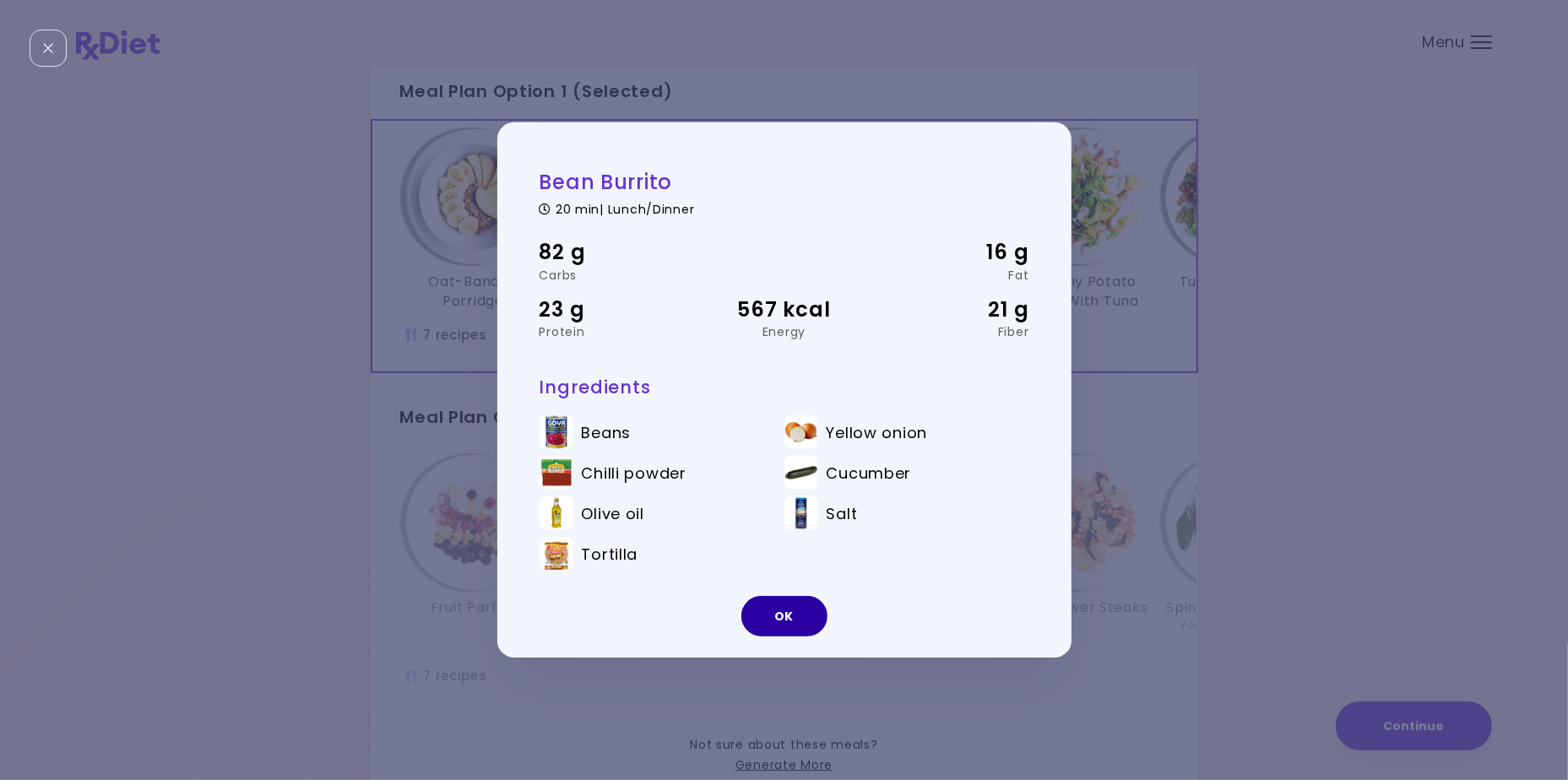
click at [782, 619] on button "OK" at bounding box center [784, 616] width 86 height 40
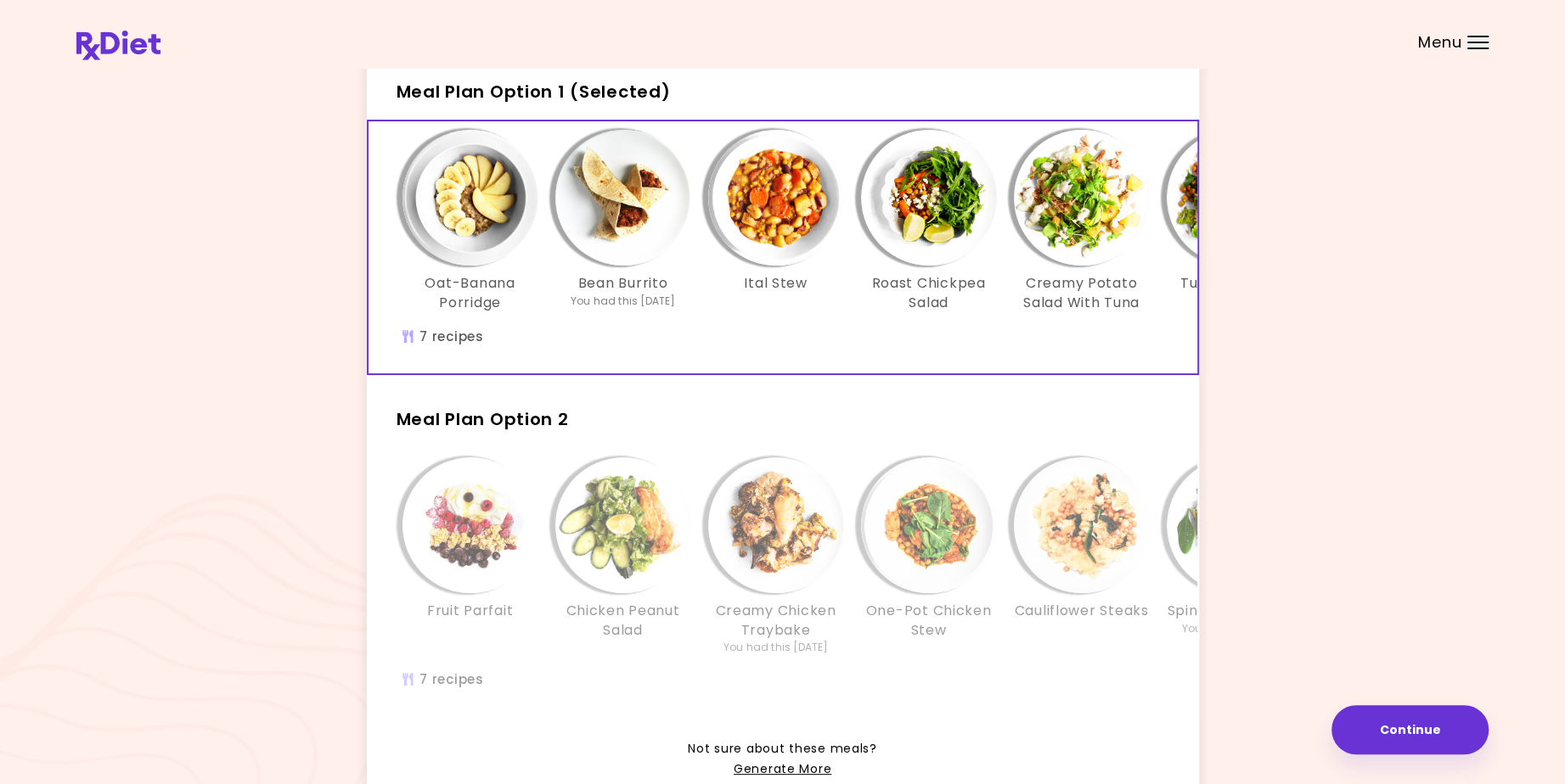
click at [780, 222] on img "Info - Ital Stew - Meal Plan Option 1 (Selected)" at bounding box center [775, 197] width 135 height 135
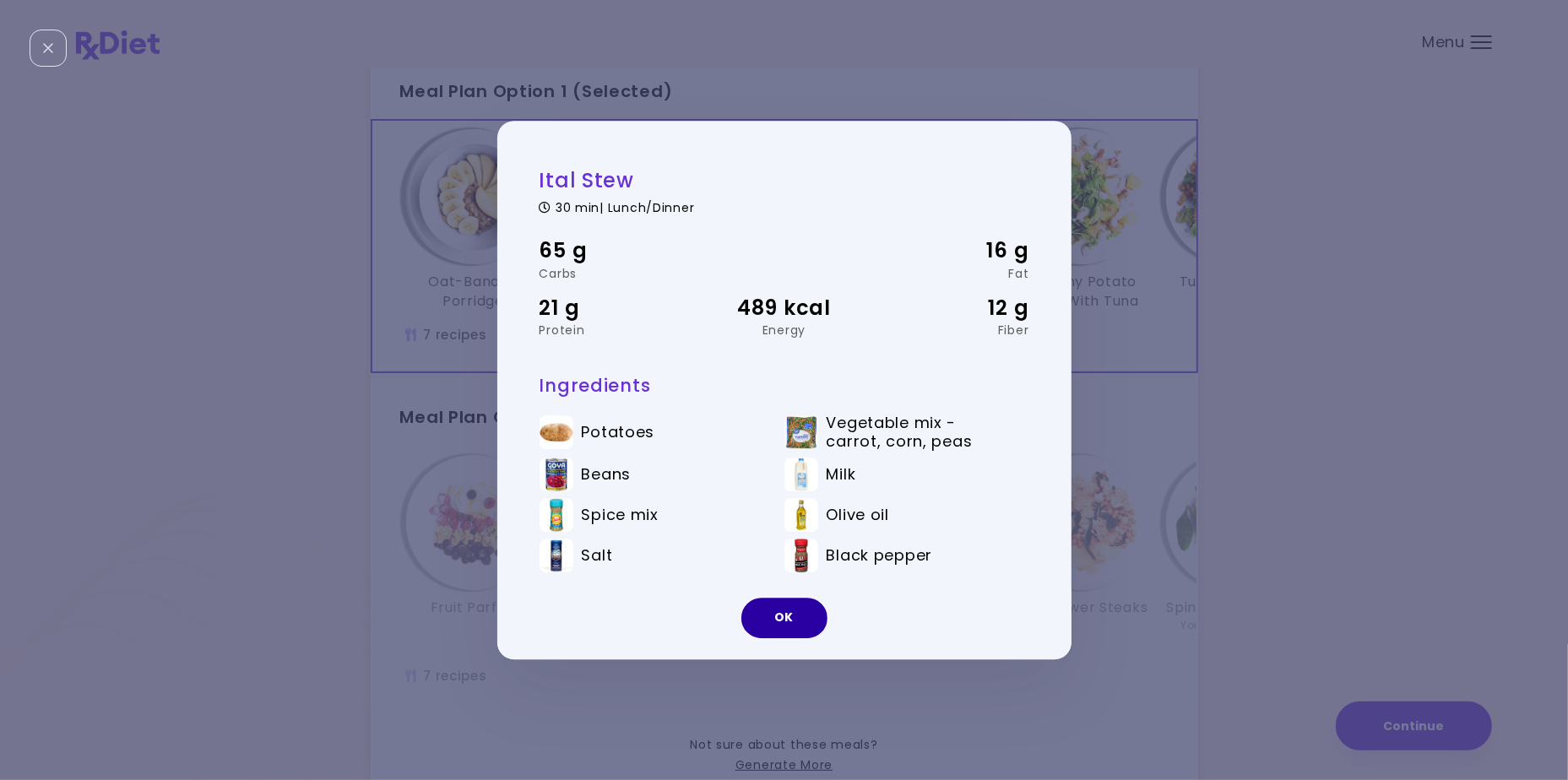
click at [793, 616] on button "OK" at bounding box center [784, 618] width 86 height 40
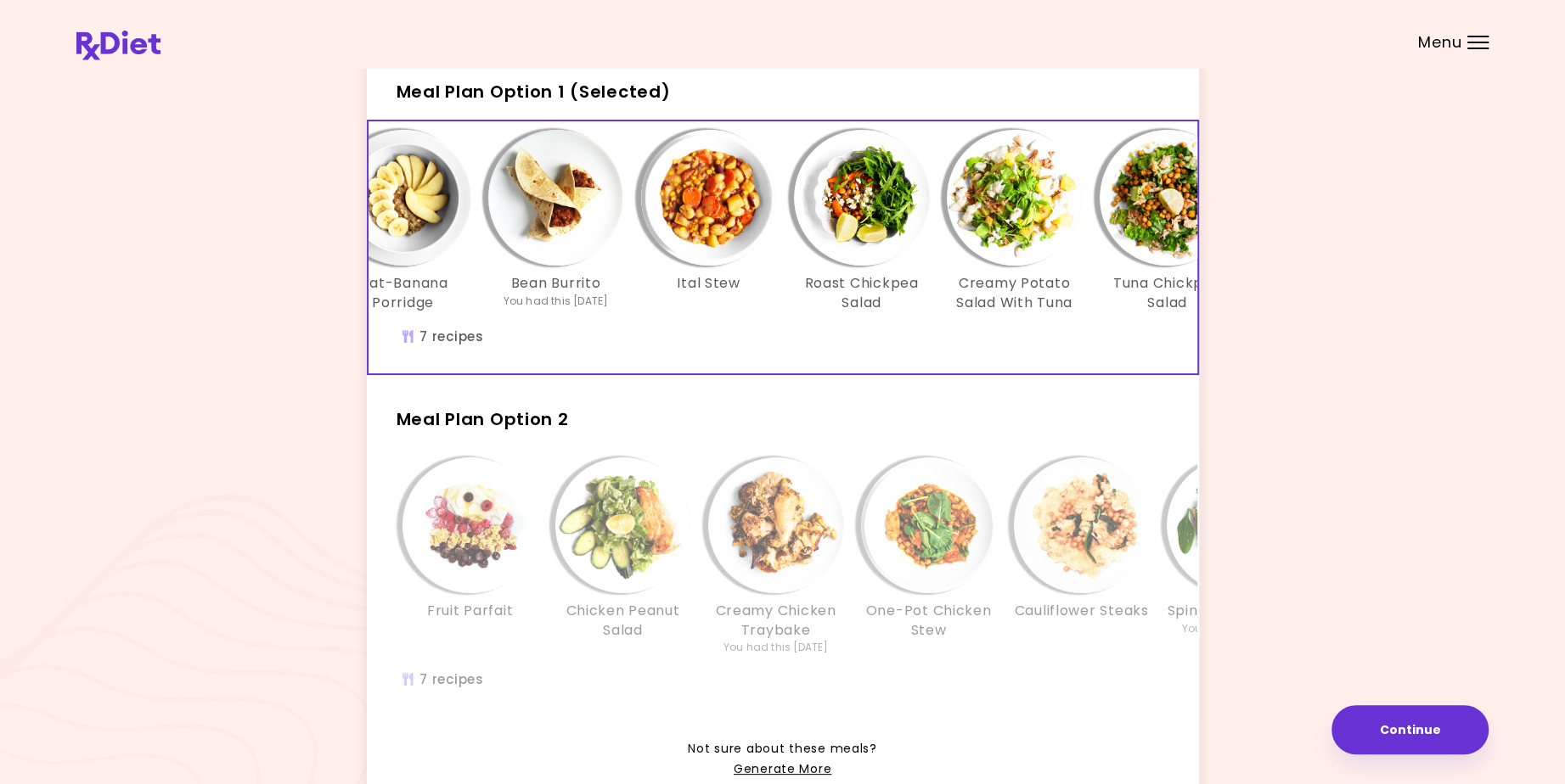
scroll to position [0, 102]
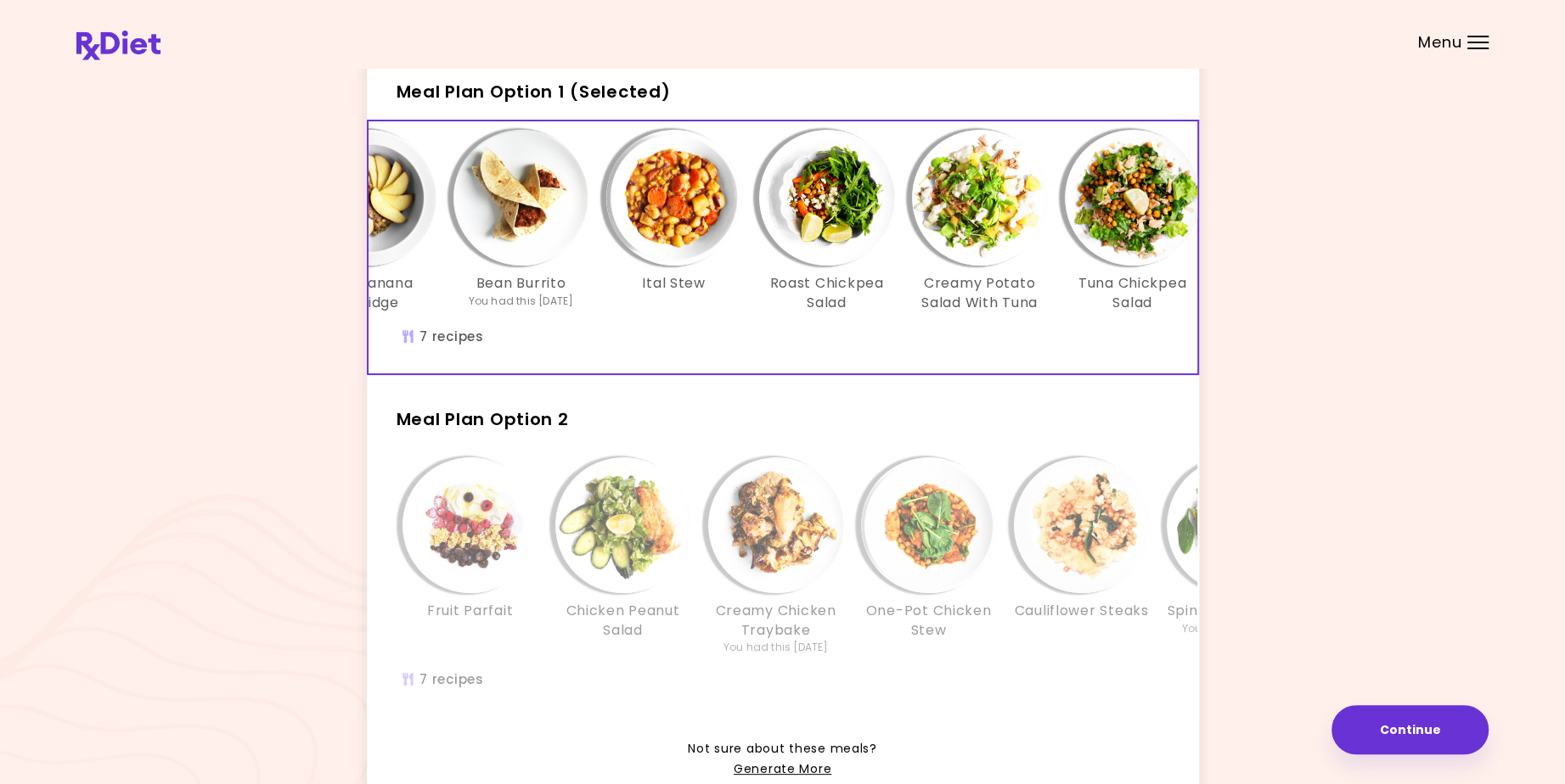
click at [823, 217] on img "Info - Roast Chickpea Salad - Meal Plan Option 1 (Selected)" at bounding box center [827, 197] width 135 height 135
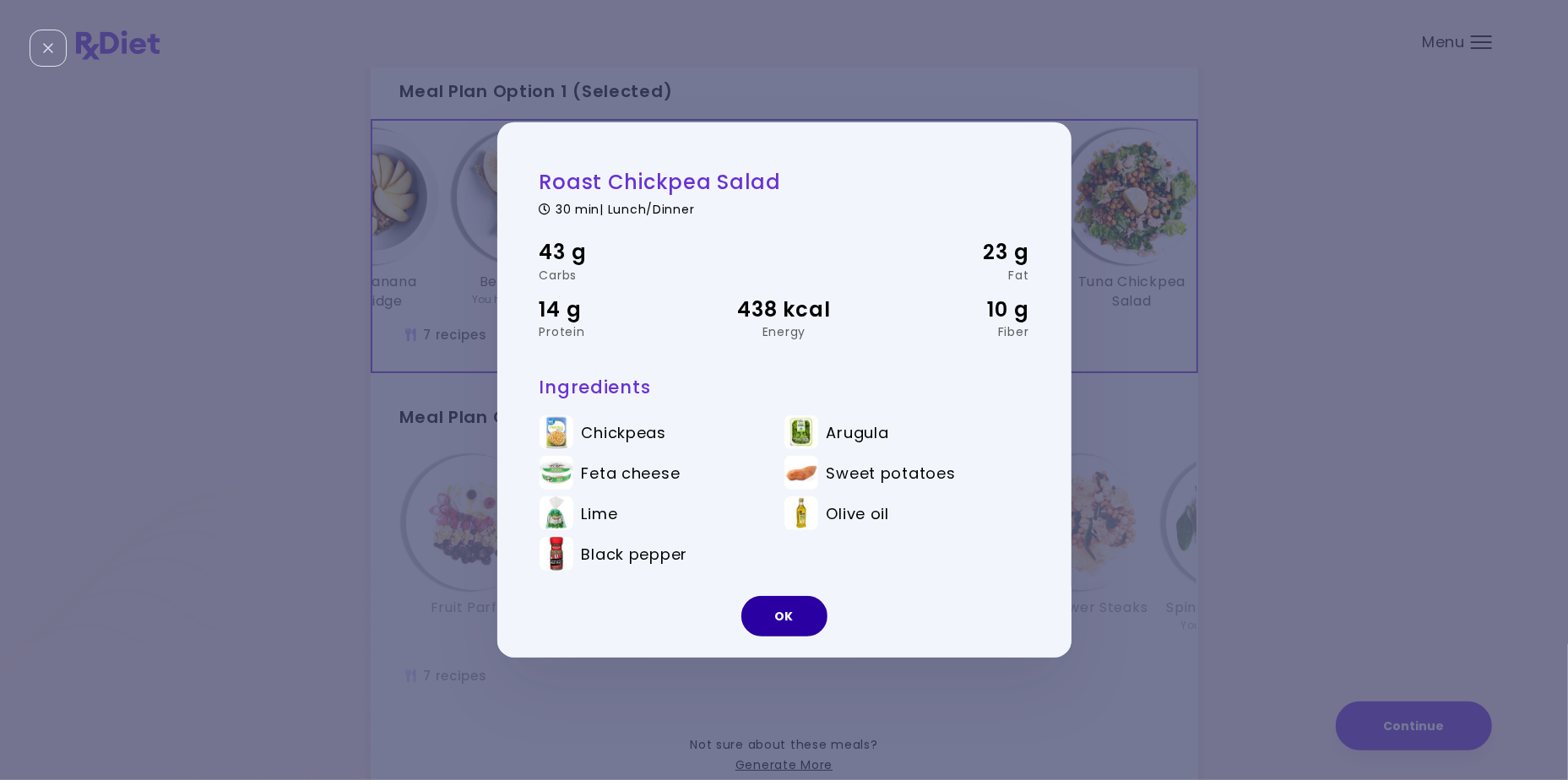
click at [790, 620] on button "OK" at bounding box center [784, 616] width 86 height 40
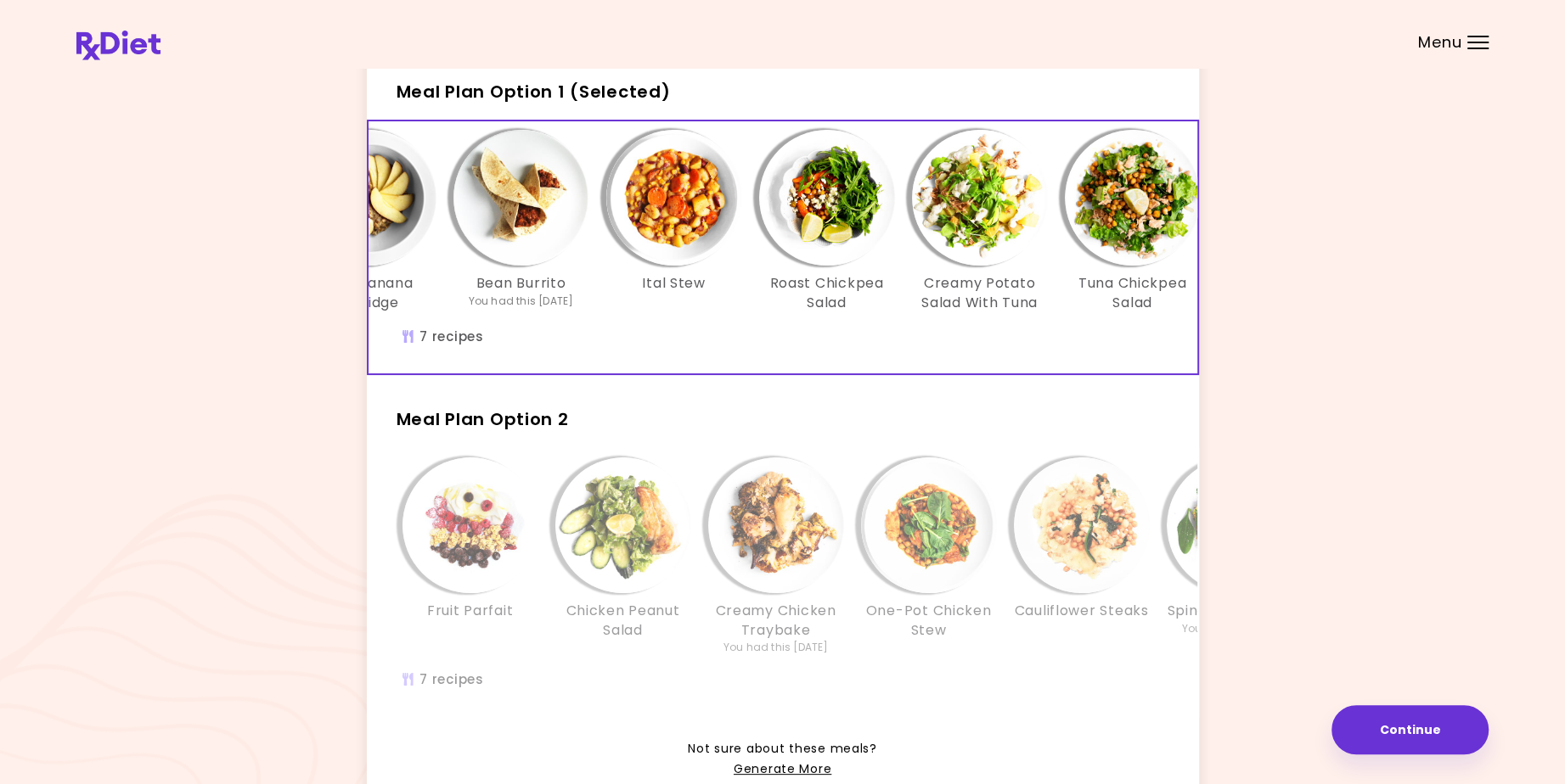
click at [968, 240] on img "Info - Creamy Potato Salad With Tuna - Meal Plan Option 1 (Selected)" at bounding box center [979, 197] width 135 height 135
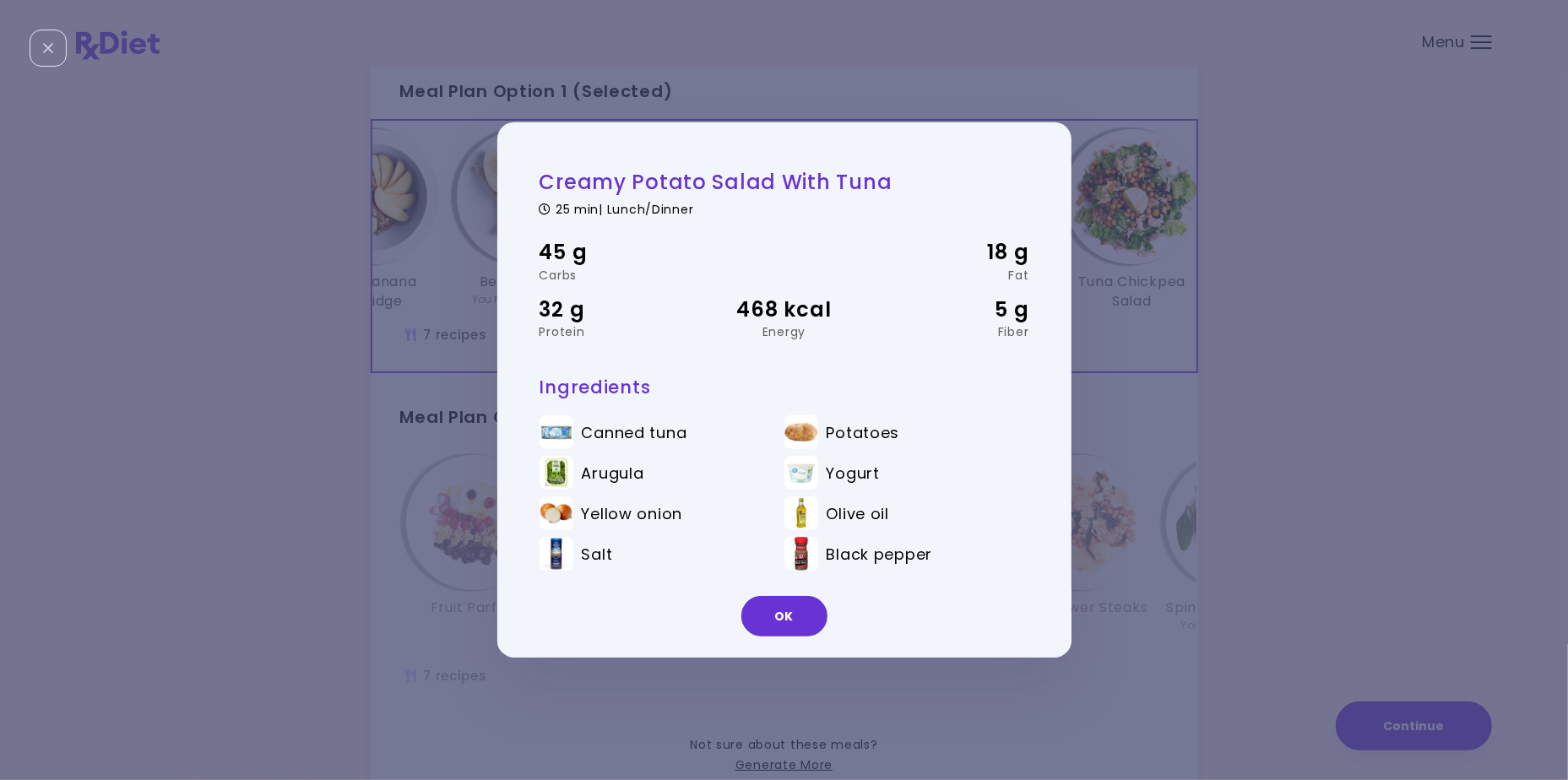
click at [803, 622] on button "OK" at bounding box center [784, 616] width 86 height 40
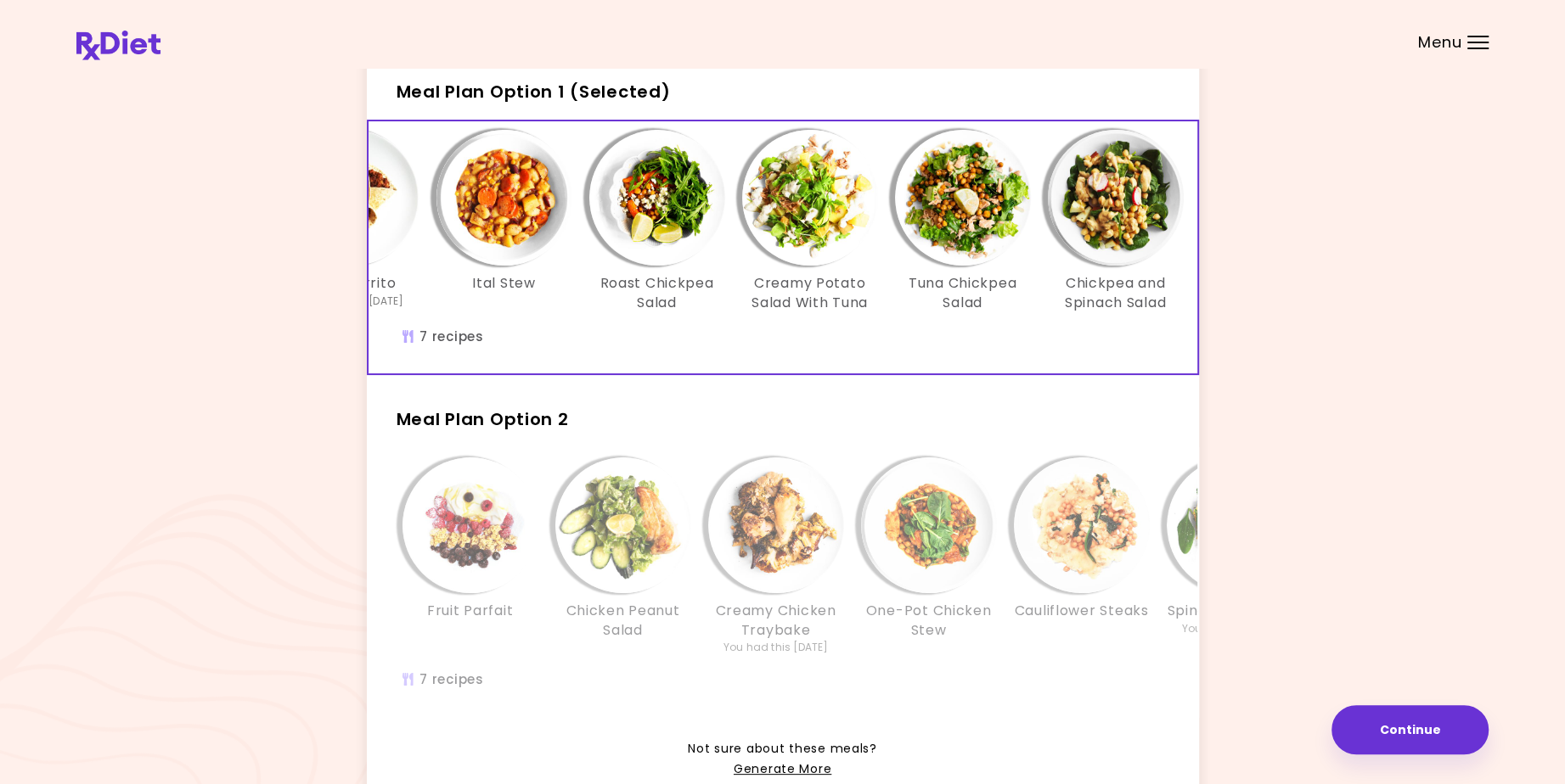
scroll to position [0, 291]
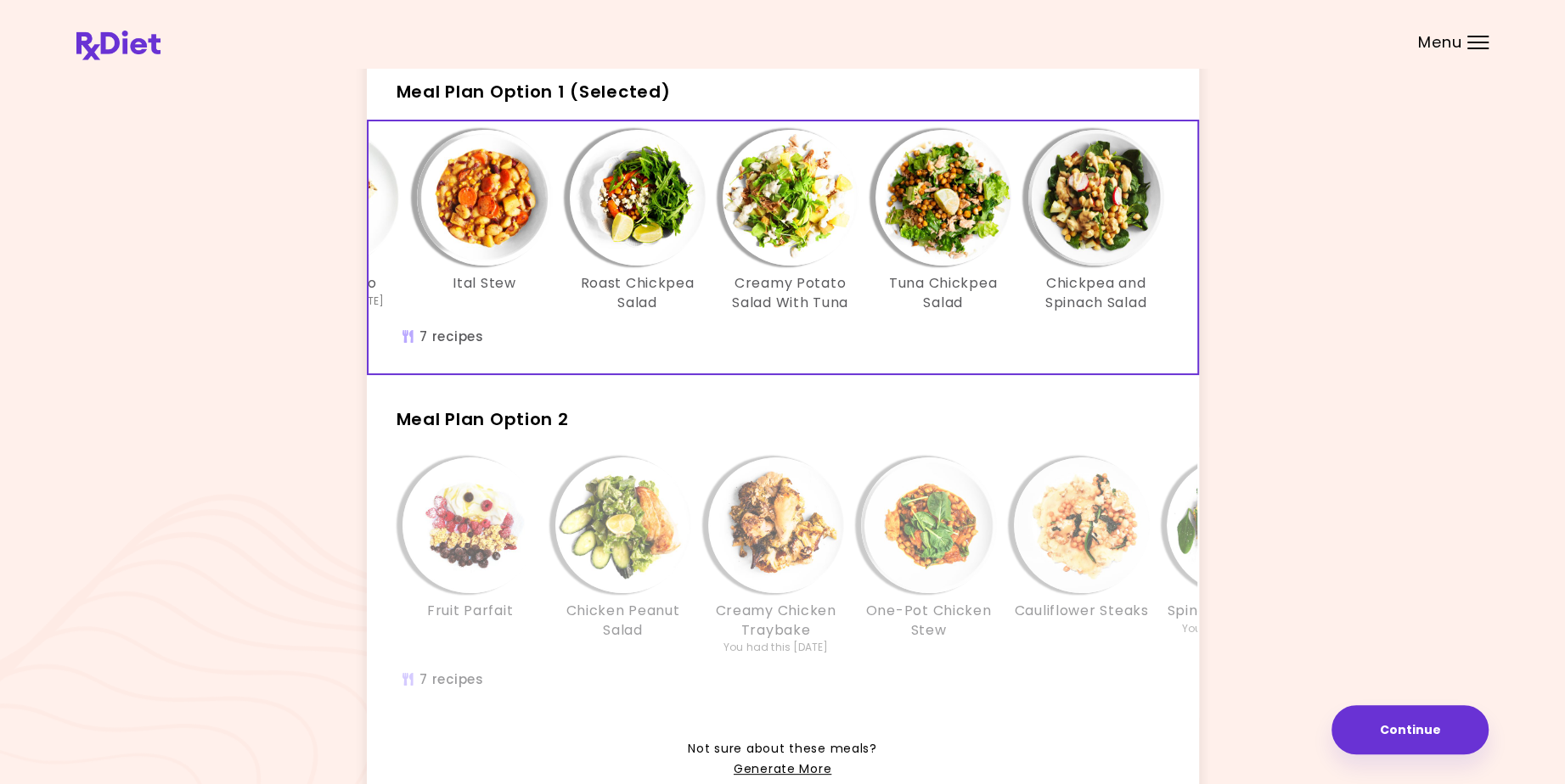
click at [625, 556] on img "Info - Chicken Peanut Salad - Meal Plan Option 2" at bounding box center [622, 525] width 135 height 135
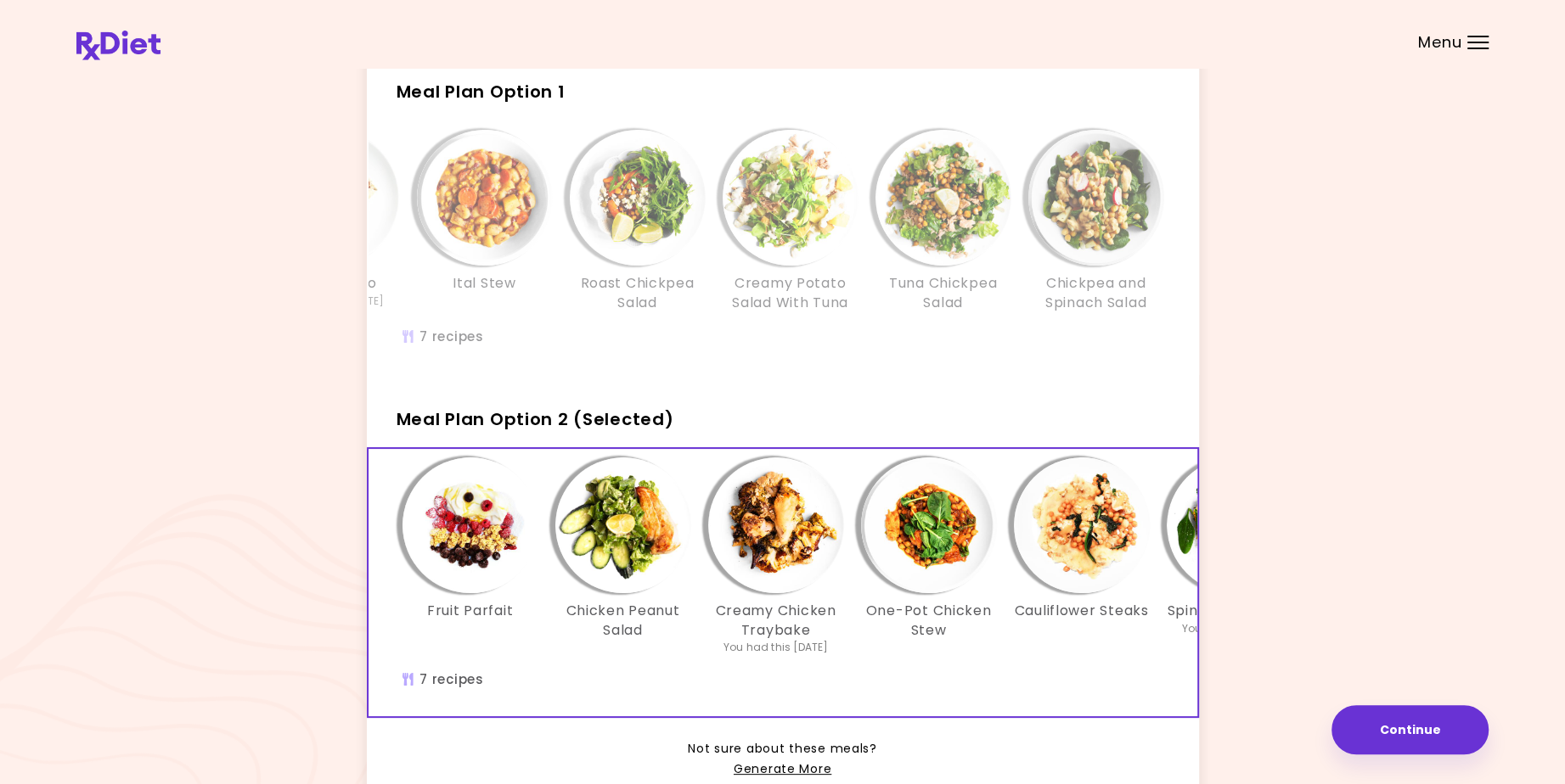
click at [625, 554] on img "Info - Chicken Peanut Salad - Meal Plan Option 2 (Selected)" at bounding box center [622, 525] width 135 height 135
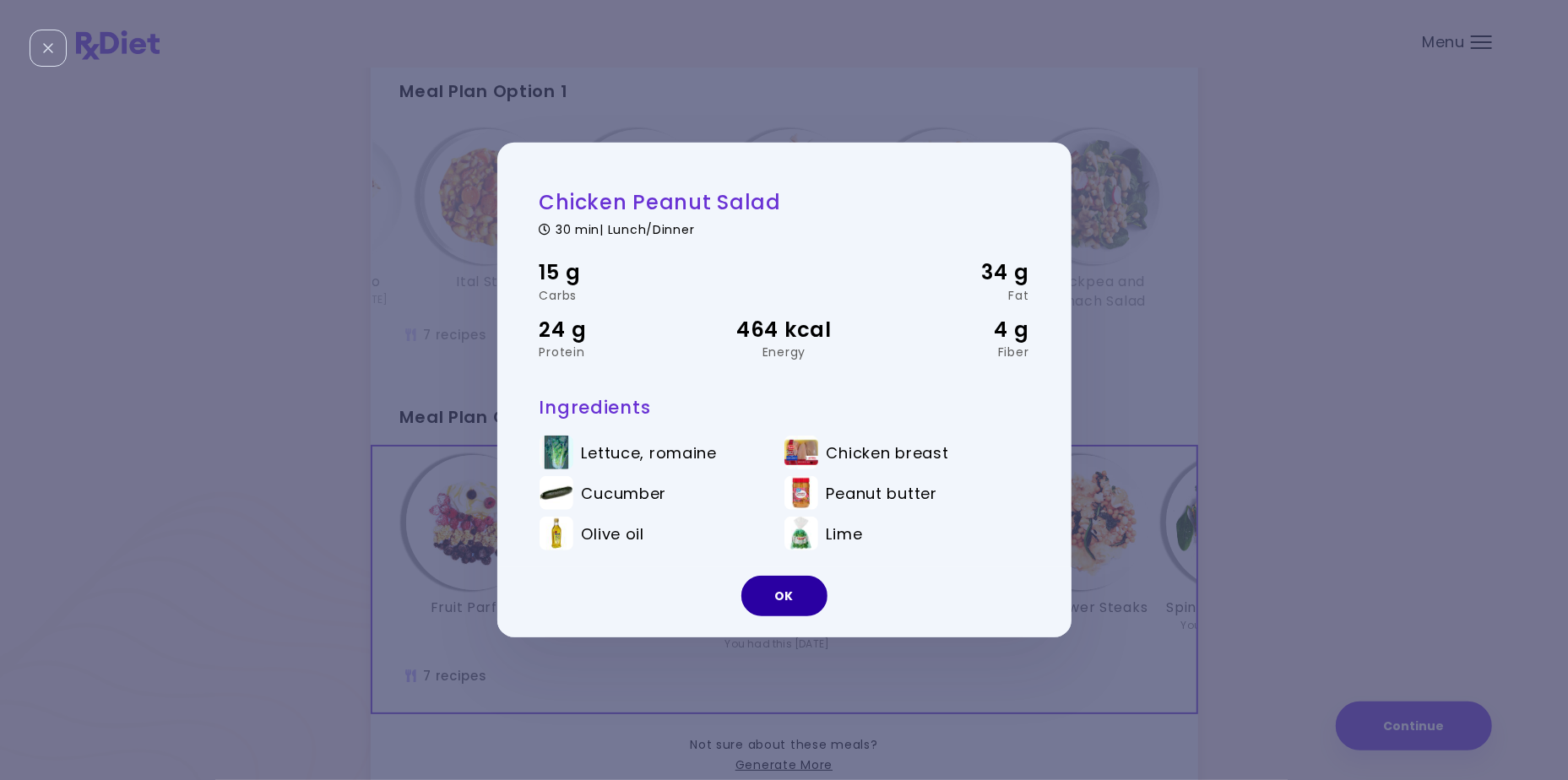
click at [781, 600] on button "OK" at bounding box center [784, 596] width 86 height 40
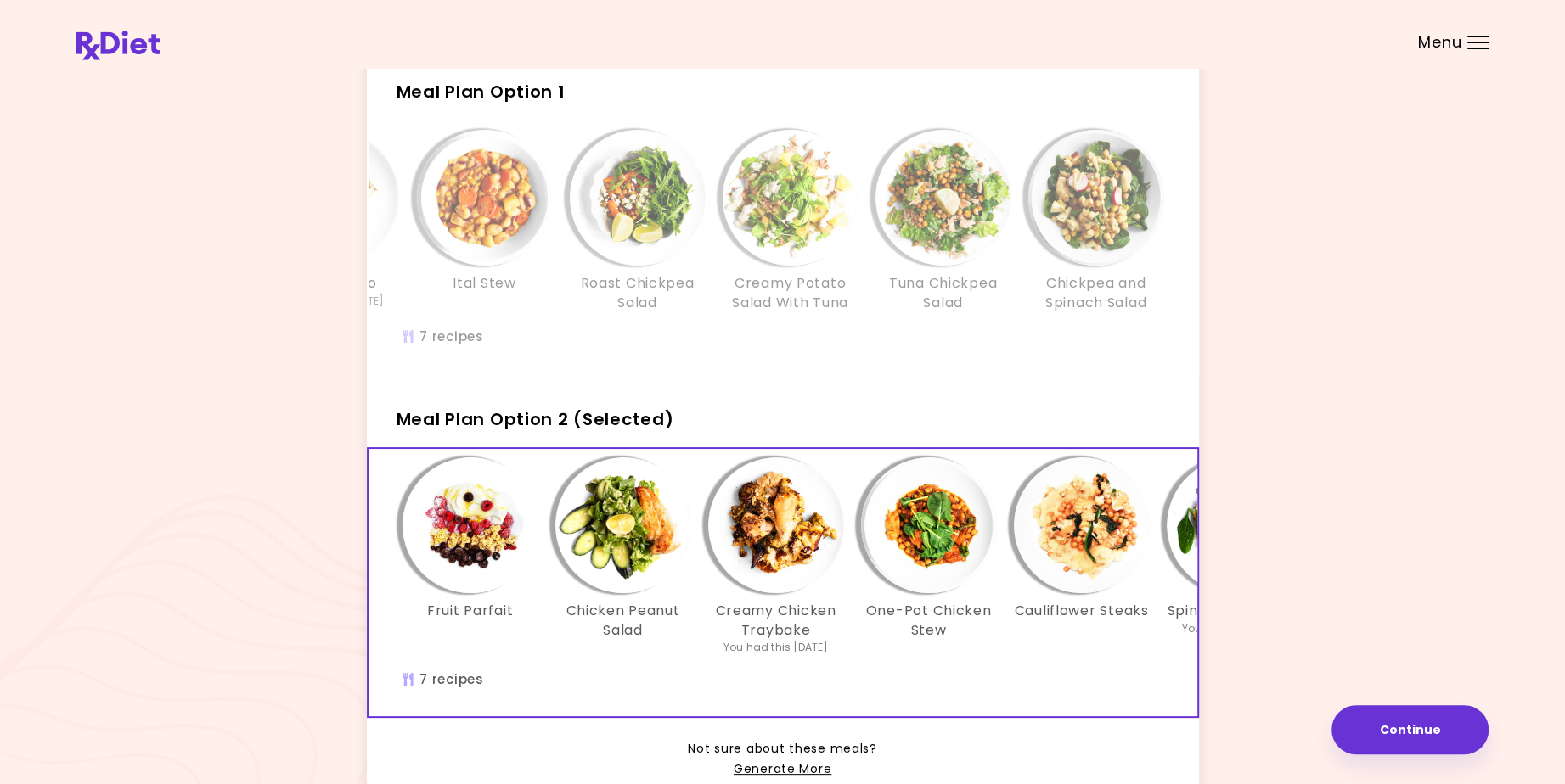
click at [475, 558] on img "Info - Fruit Parfait - Meal Plan Option 2 (Selected)" at bounding box center [470, 525] width 135 height 135
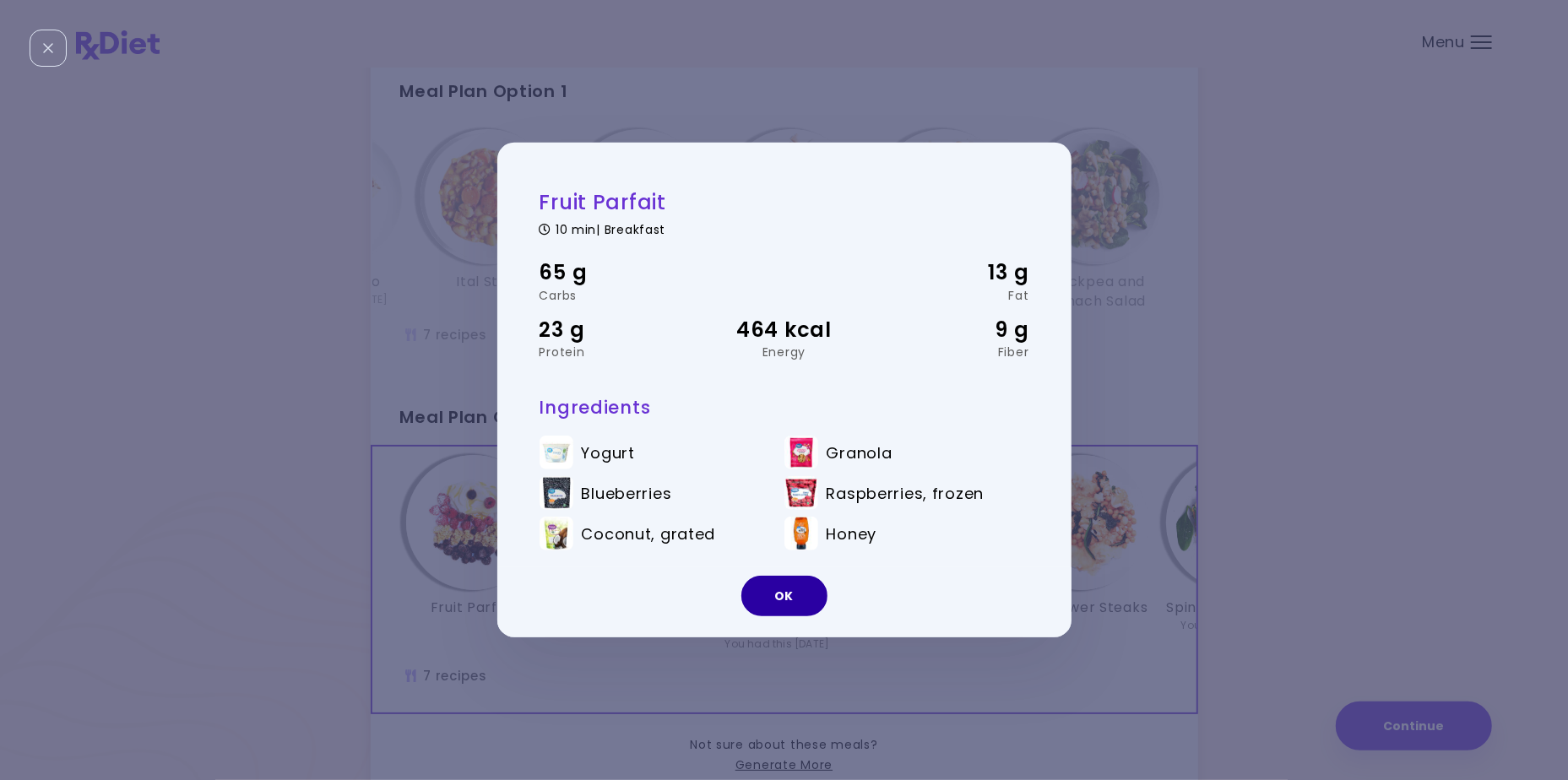
click at [802, 599] on button "OK" at bounding box center [784, 596] width 86 height 40
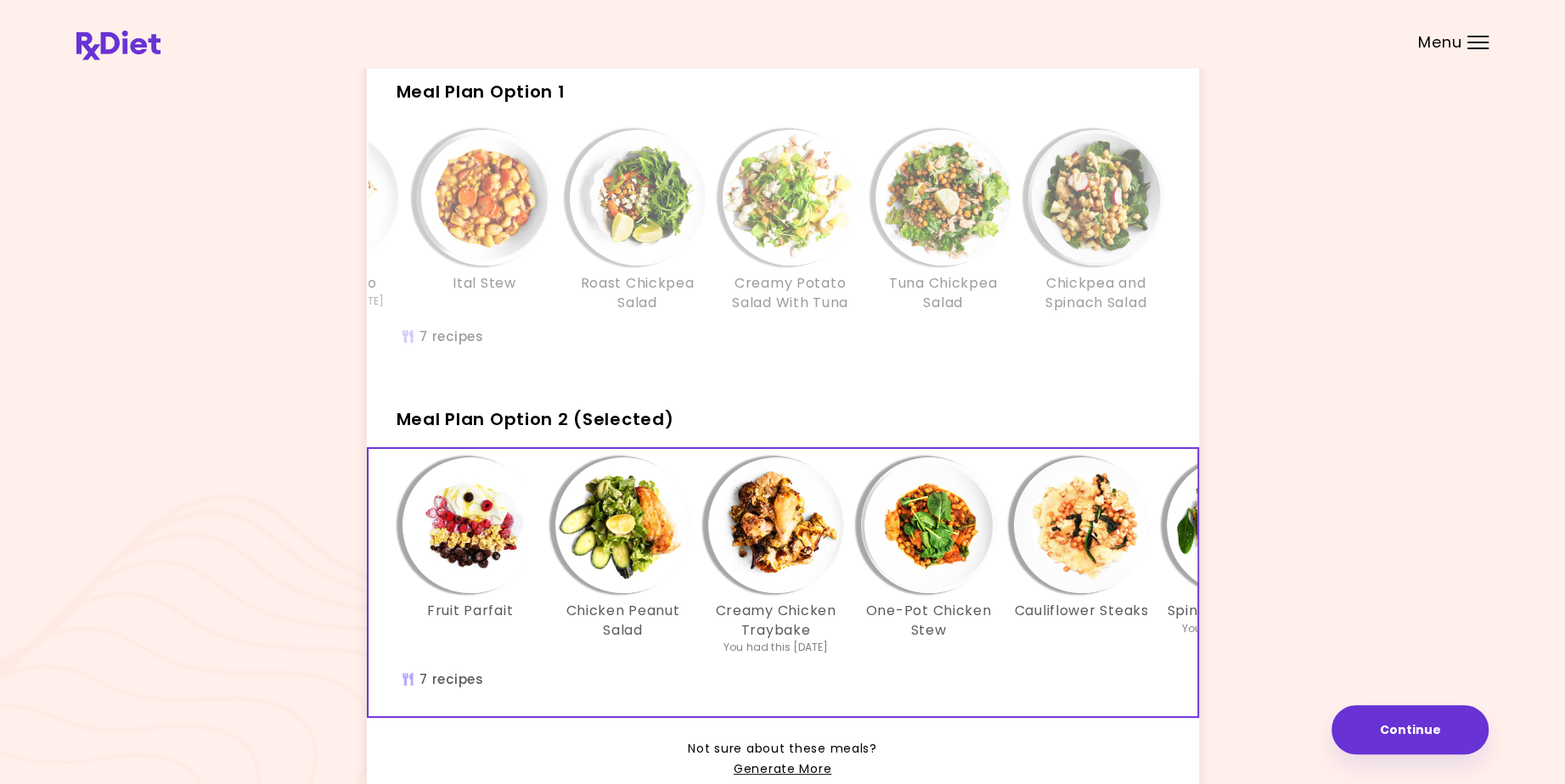
click at [1032, 655] on div "Cauliflower Steaks" at bounding box center [1081, 557] width 153 height 198
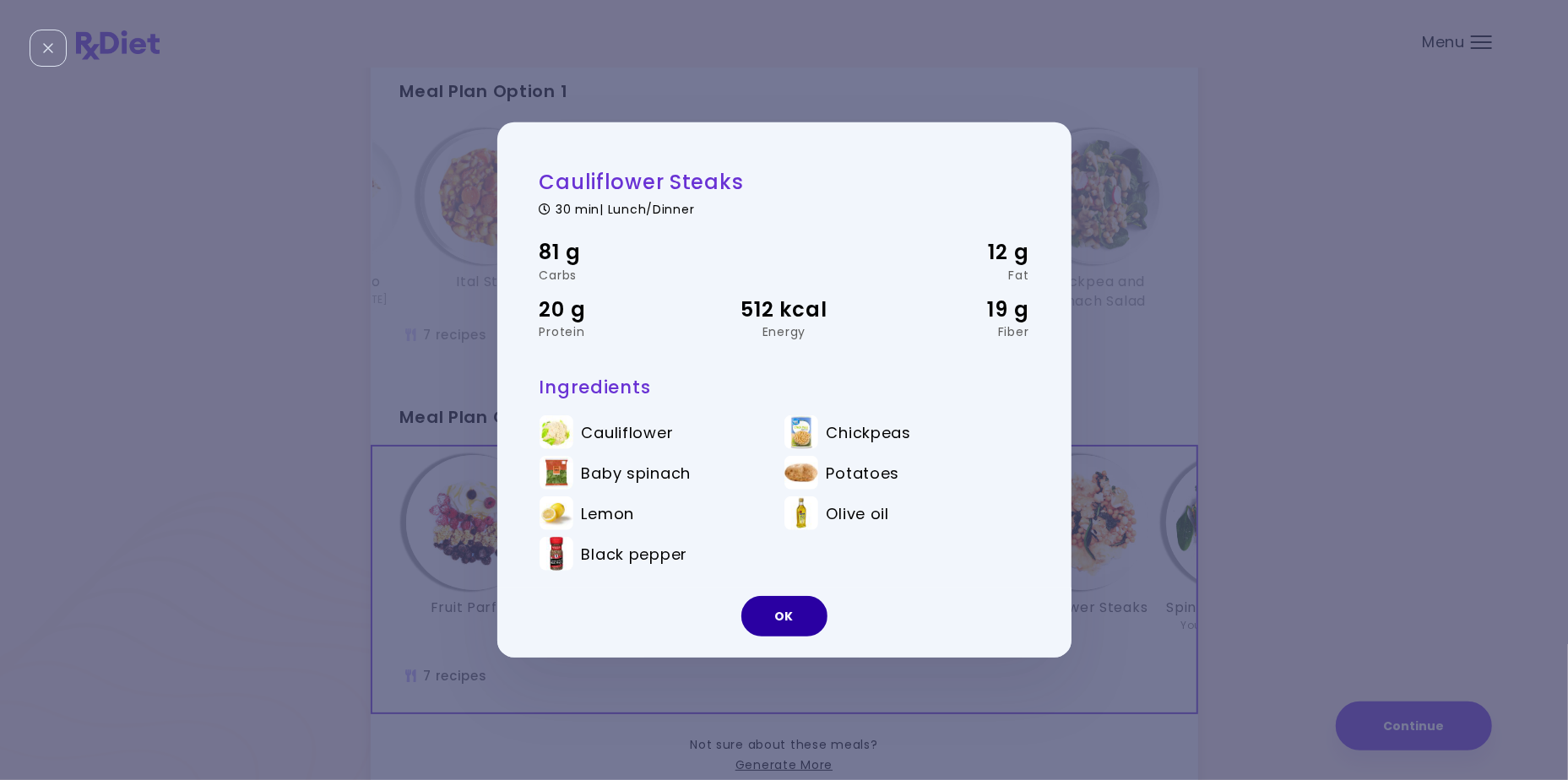
click at [777, 611] on button "OK" at bounding box center [784, 616] width 86 height 40
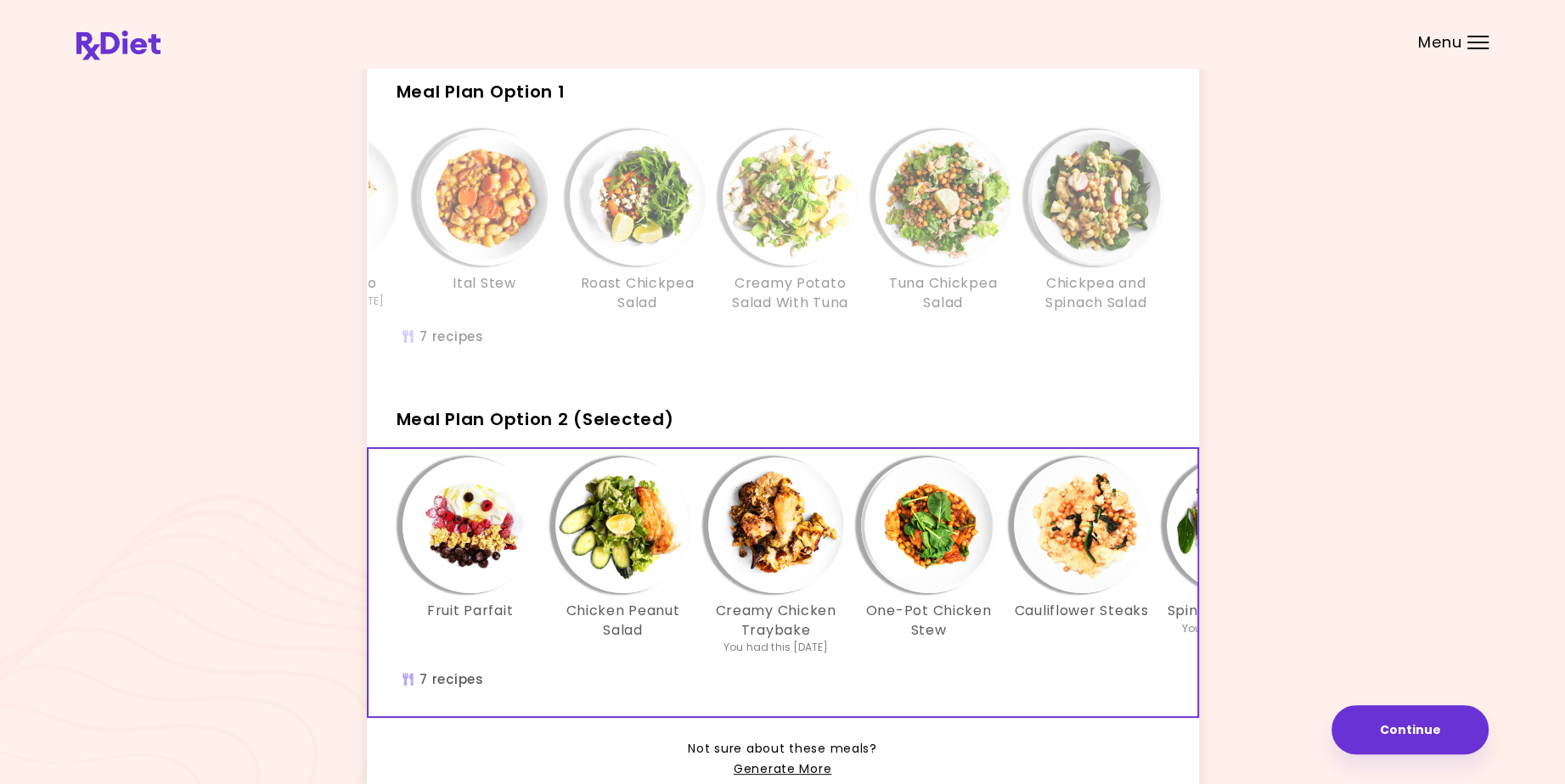
click at [1025, 655] on div "Cauliflower Steaks" at bounding box center [1081, 557] width 153 height 198
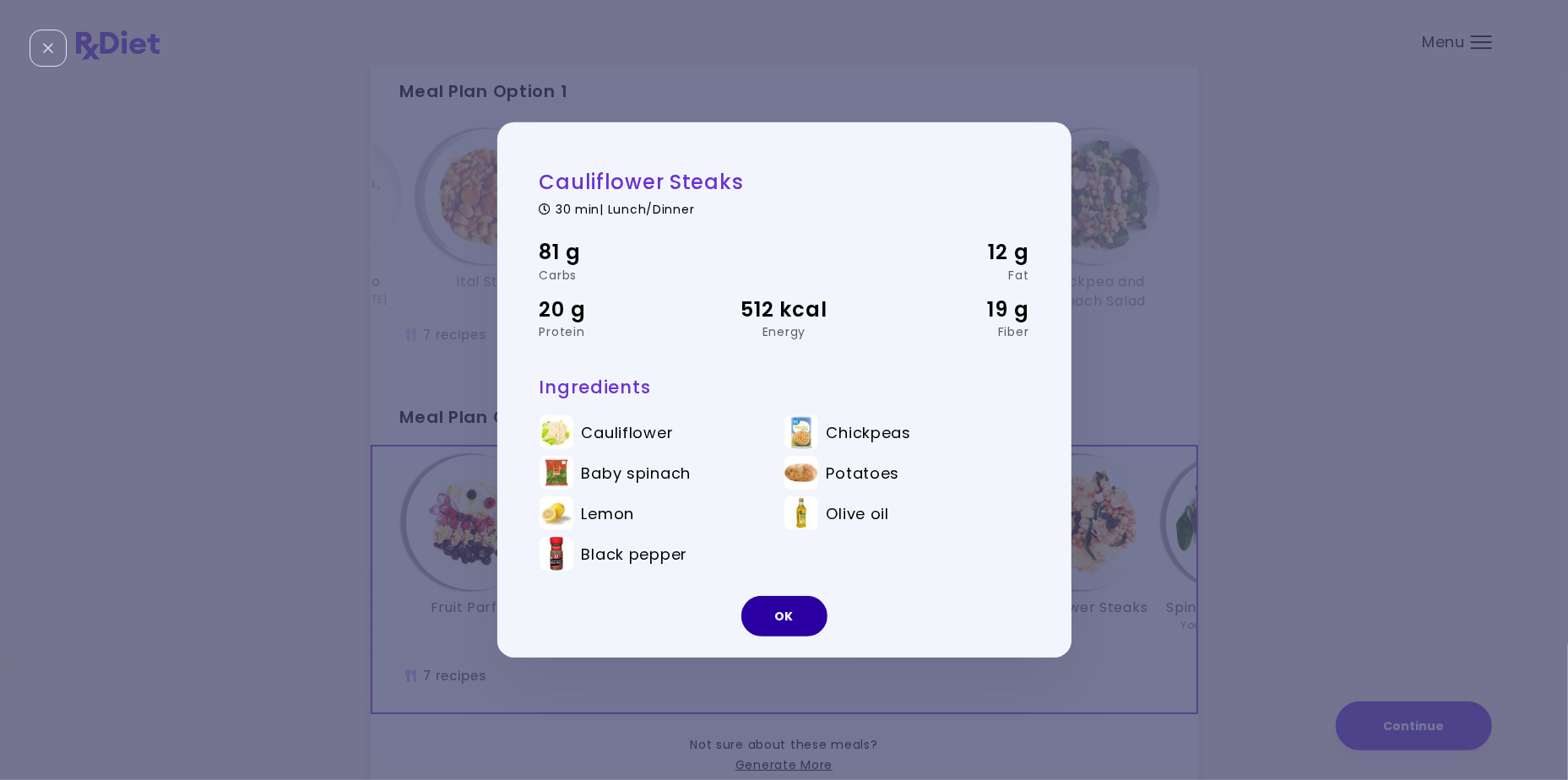
click at [783, 610] on button "OK" at bounding box center [784, 616] width 86 height 40
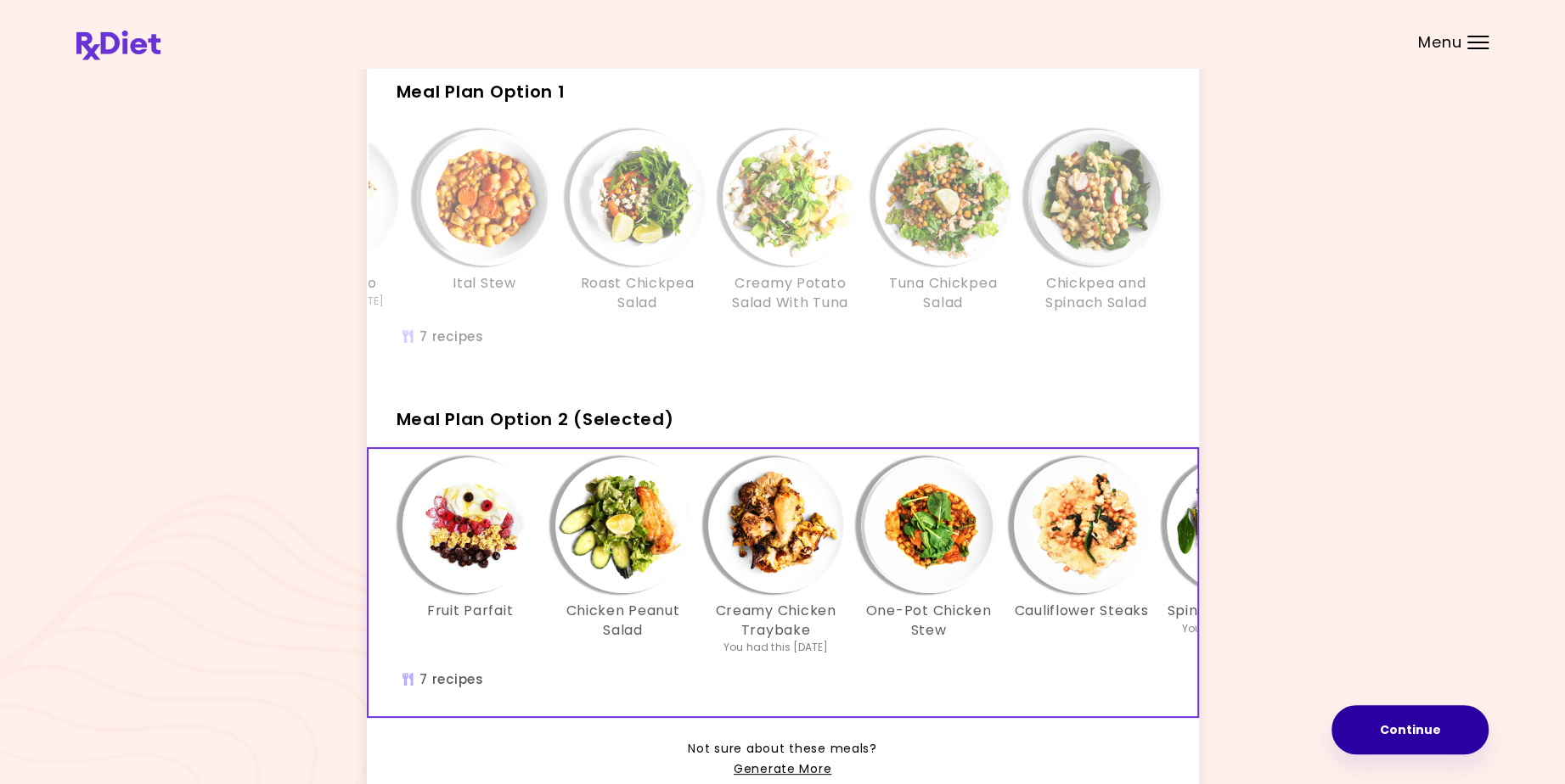
click at [1384, 723] on button "Continue" at bounding box center [1409, 729] width 157 height 49
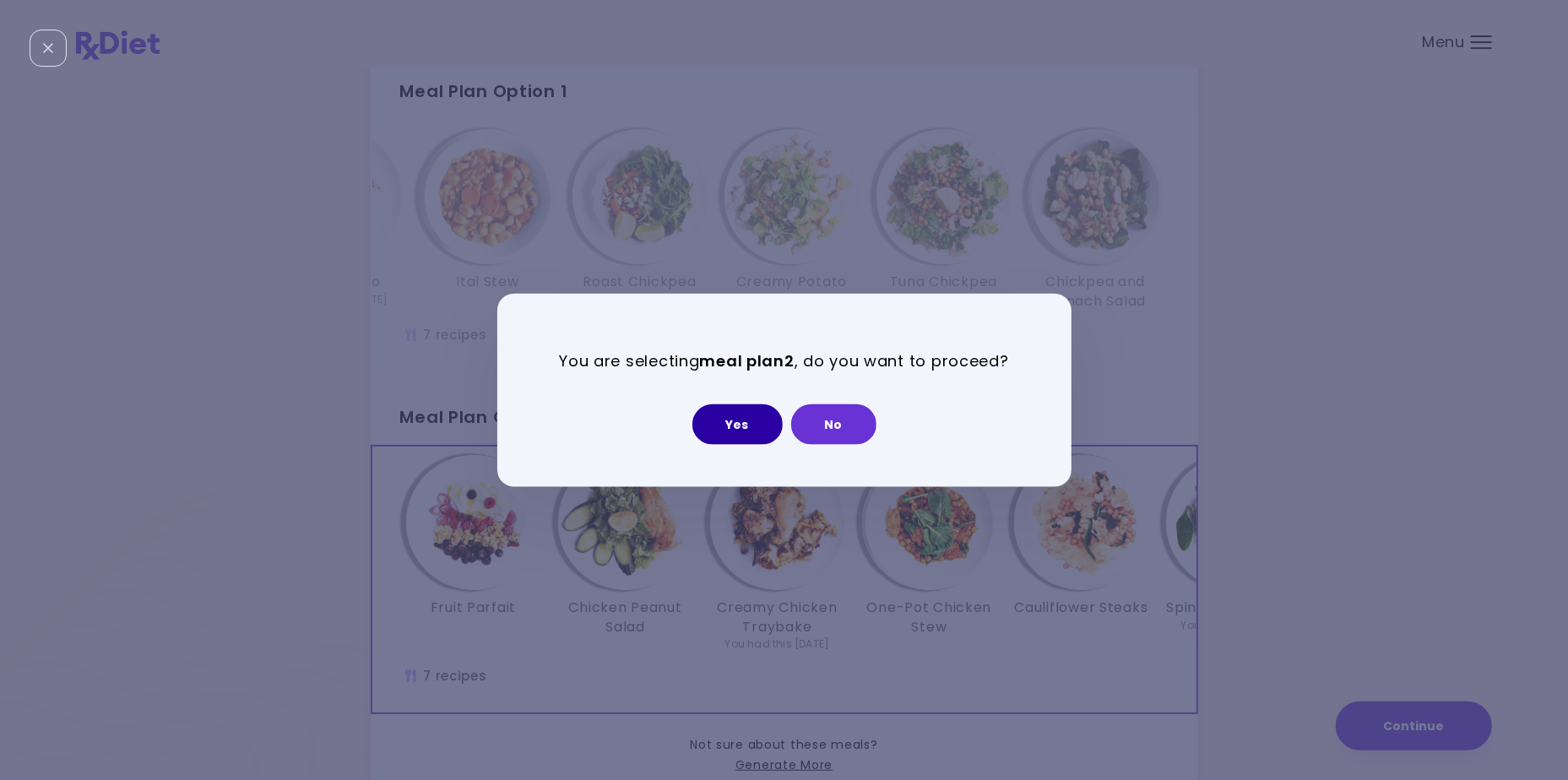
click at [735, 419] on button "Yes" at bounding box center [737, 424] width 91 height 40
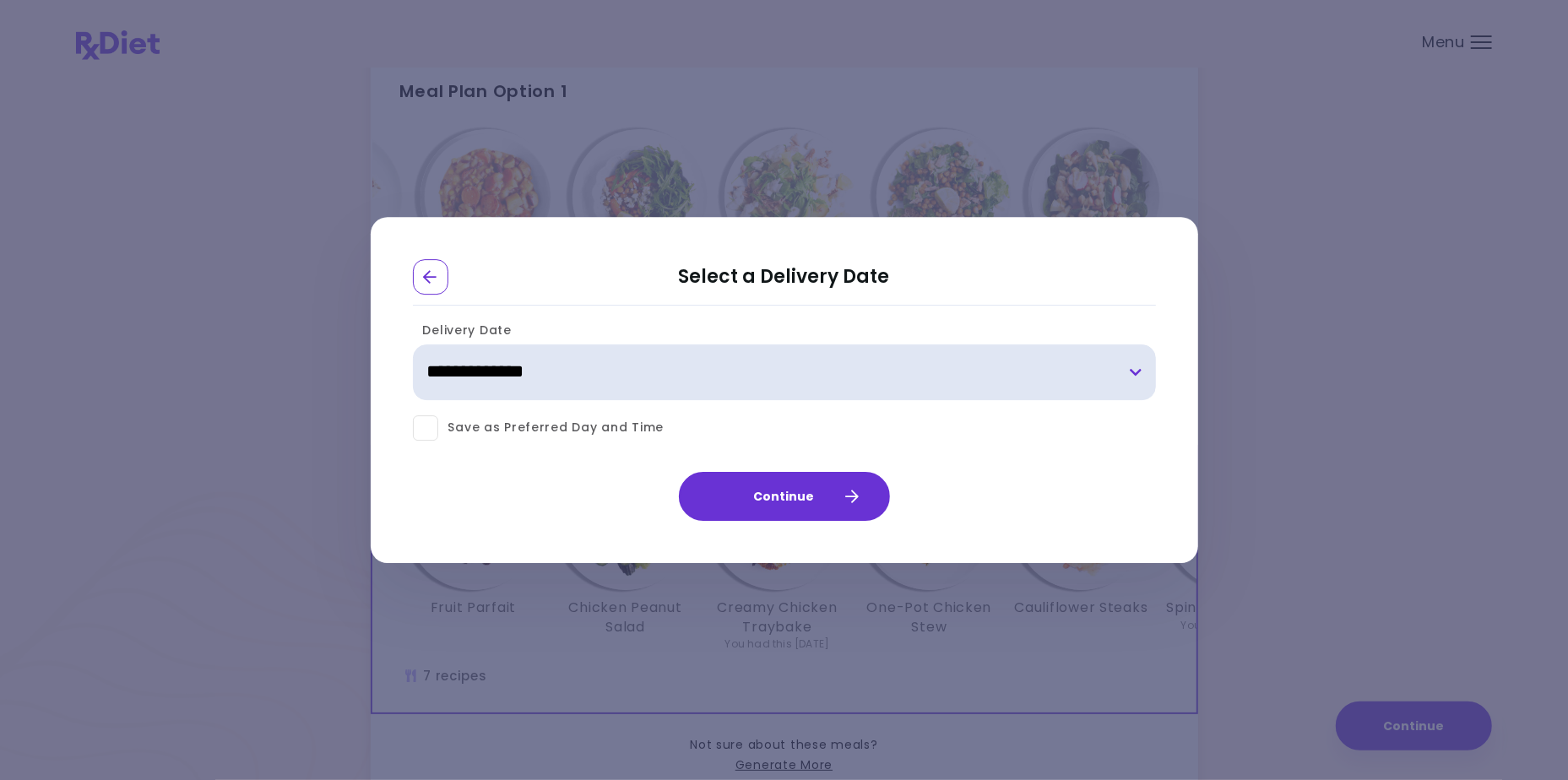
click at [1134, 375] on select "**********" at bounding box center [784, 372] width 743 height 55
select select "**********"
click at [413, 345] on select "**********" at bounding box center [784, 372] width 743 height 55
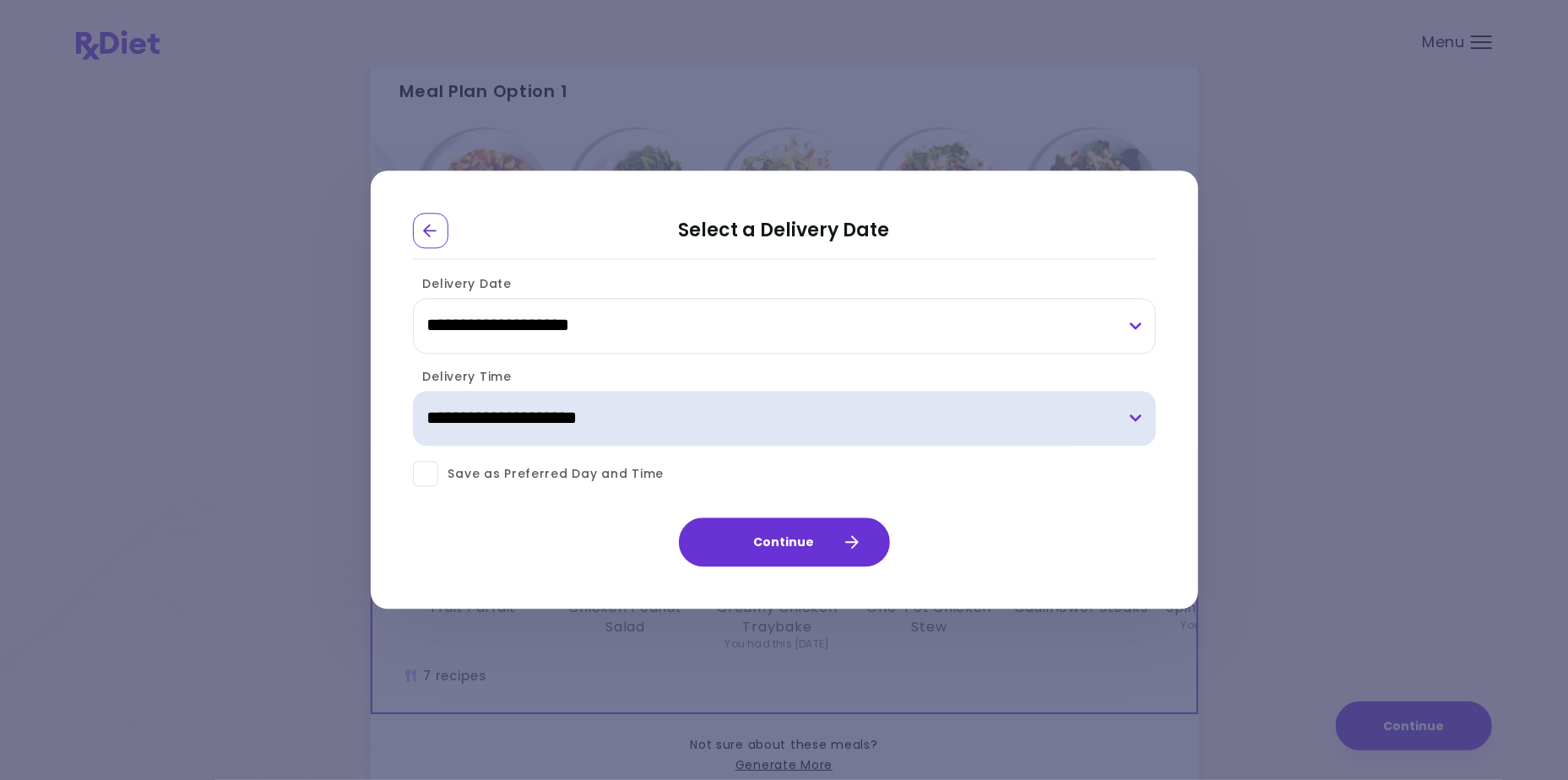
click at [1134, 422] on select "**********" at bounding box center [784, 418] width 743 height 55
select select "*"
click at [413, 390] on select "**********" at bounding box center [784, 418] width 743 height 55
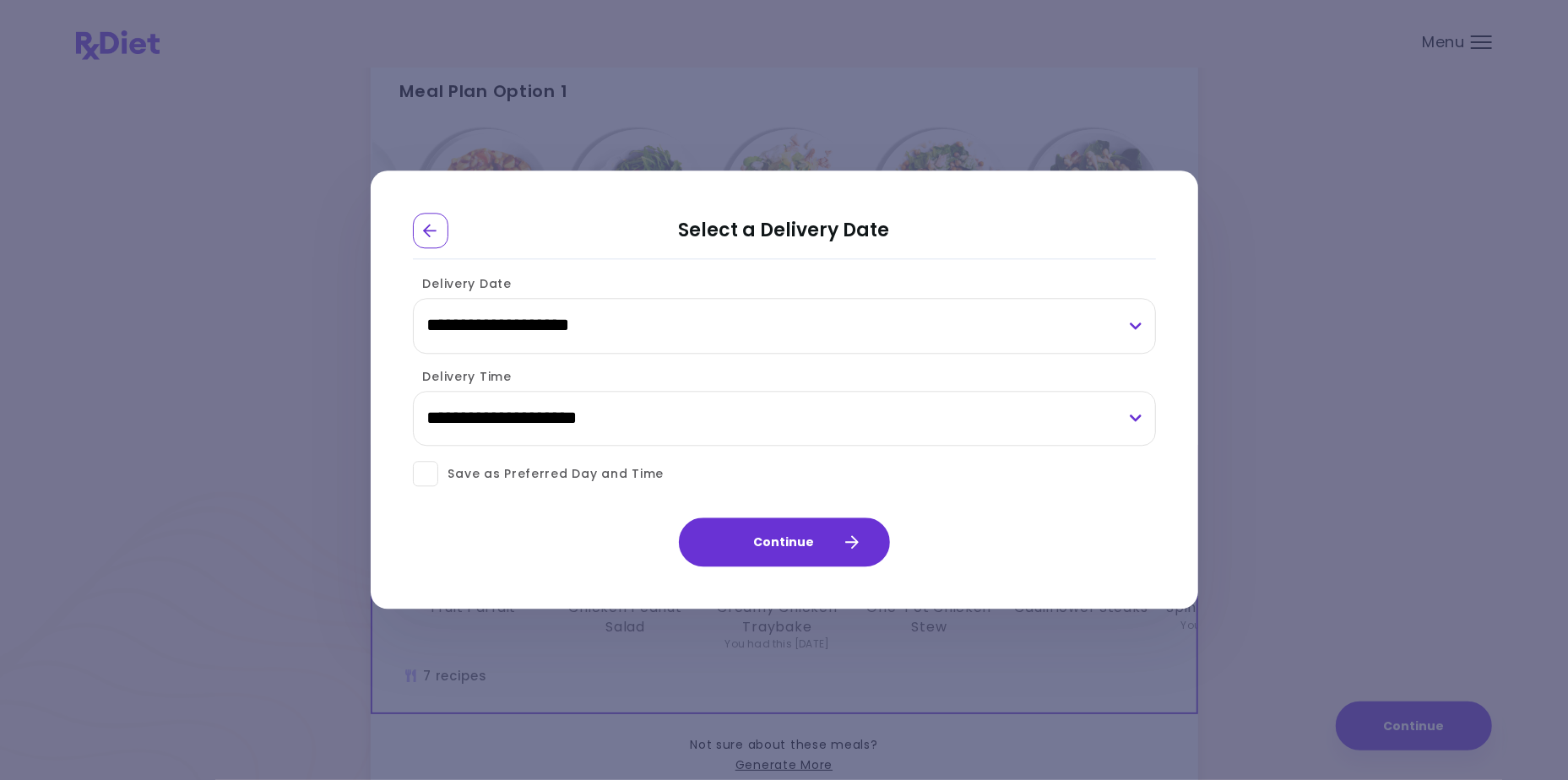
click at [424, 476] on span at bounding box center [425, 474] width 26 height 26
click at [828, 538] on button "Continue" at bounding box center [784, 542] width 211 height 49
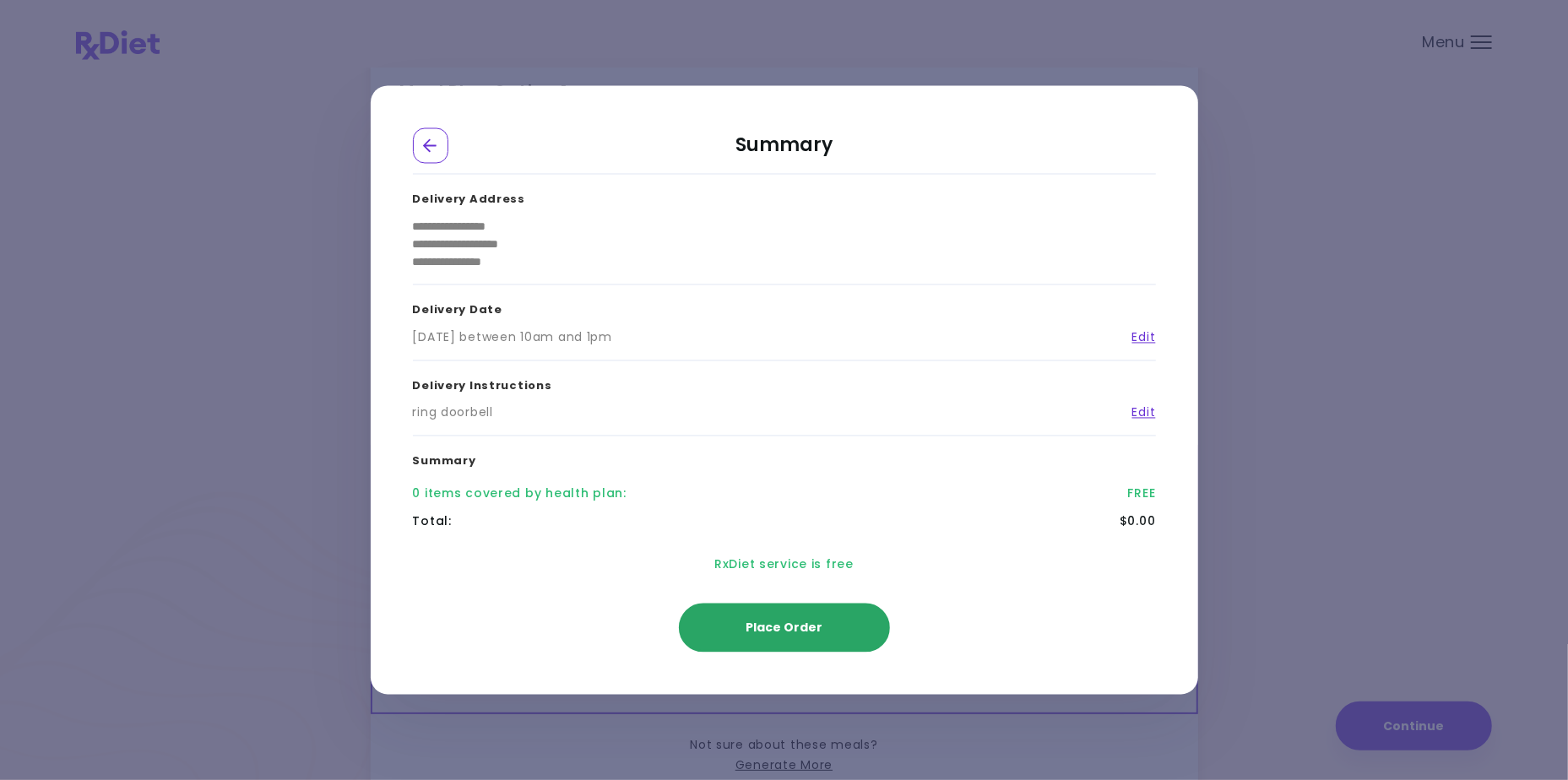
click at [814, 631] on span "Place Order" at bounding box center [784, 627] width 76 height 17
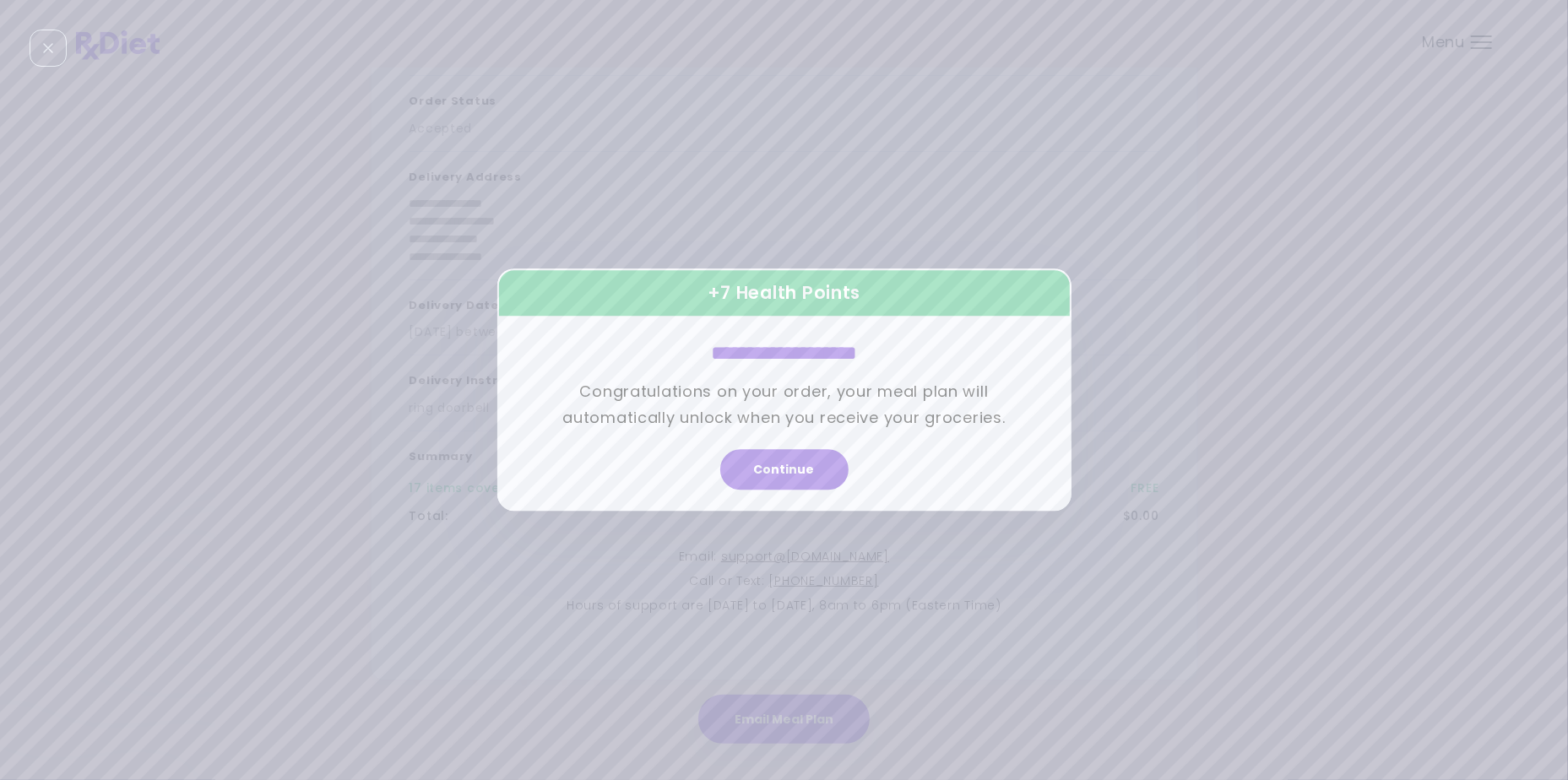
click at [803, 474] on button "Continue" at bounding box center [784, 470] width 128 height 40
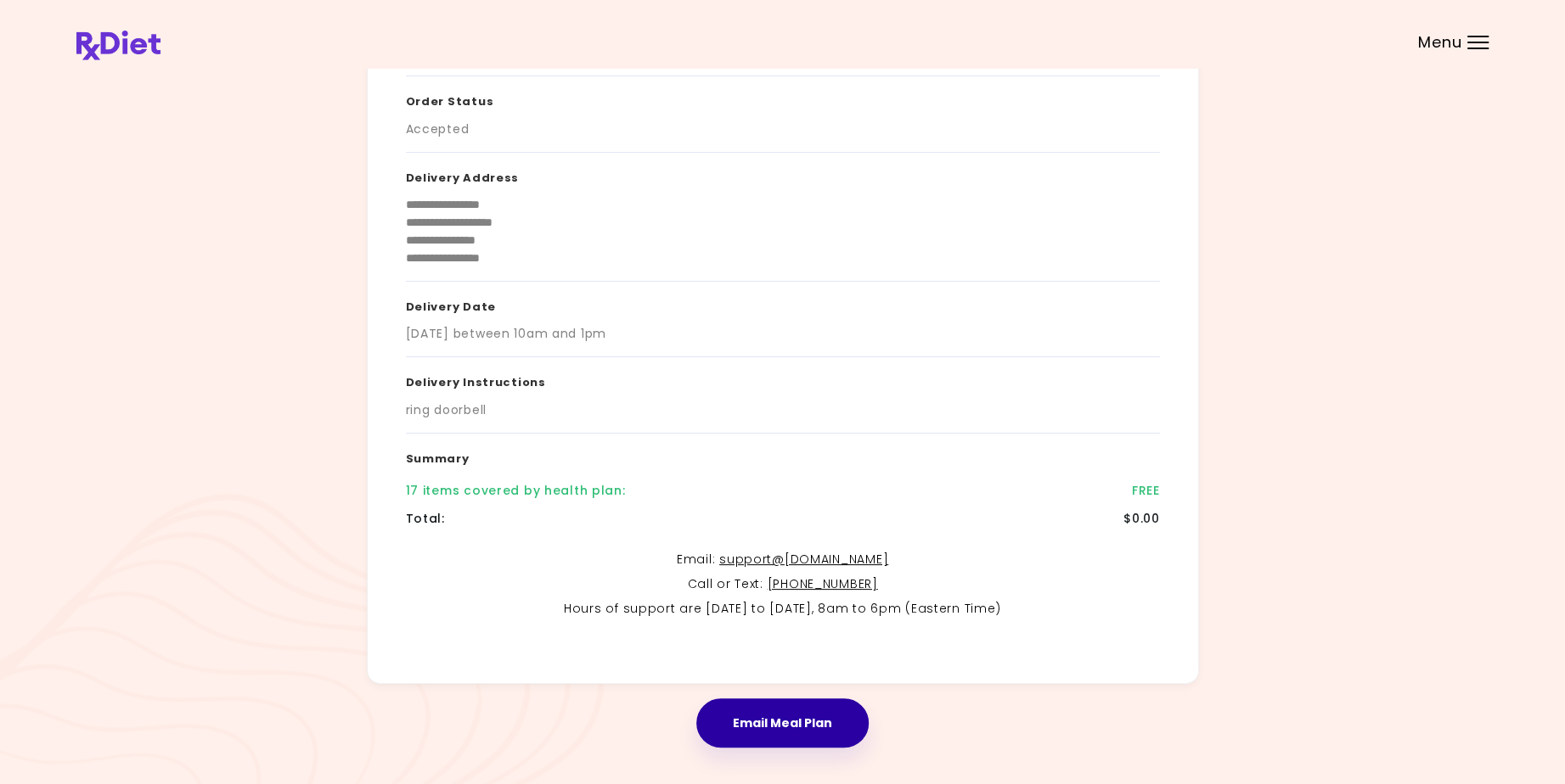
click at [810, 717] on button "Email Meal Plan" at bounding box center [782, 723] width 173 height 49
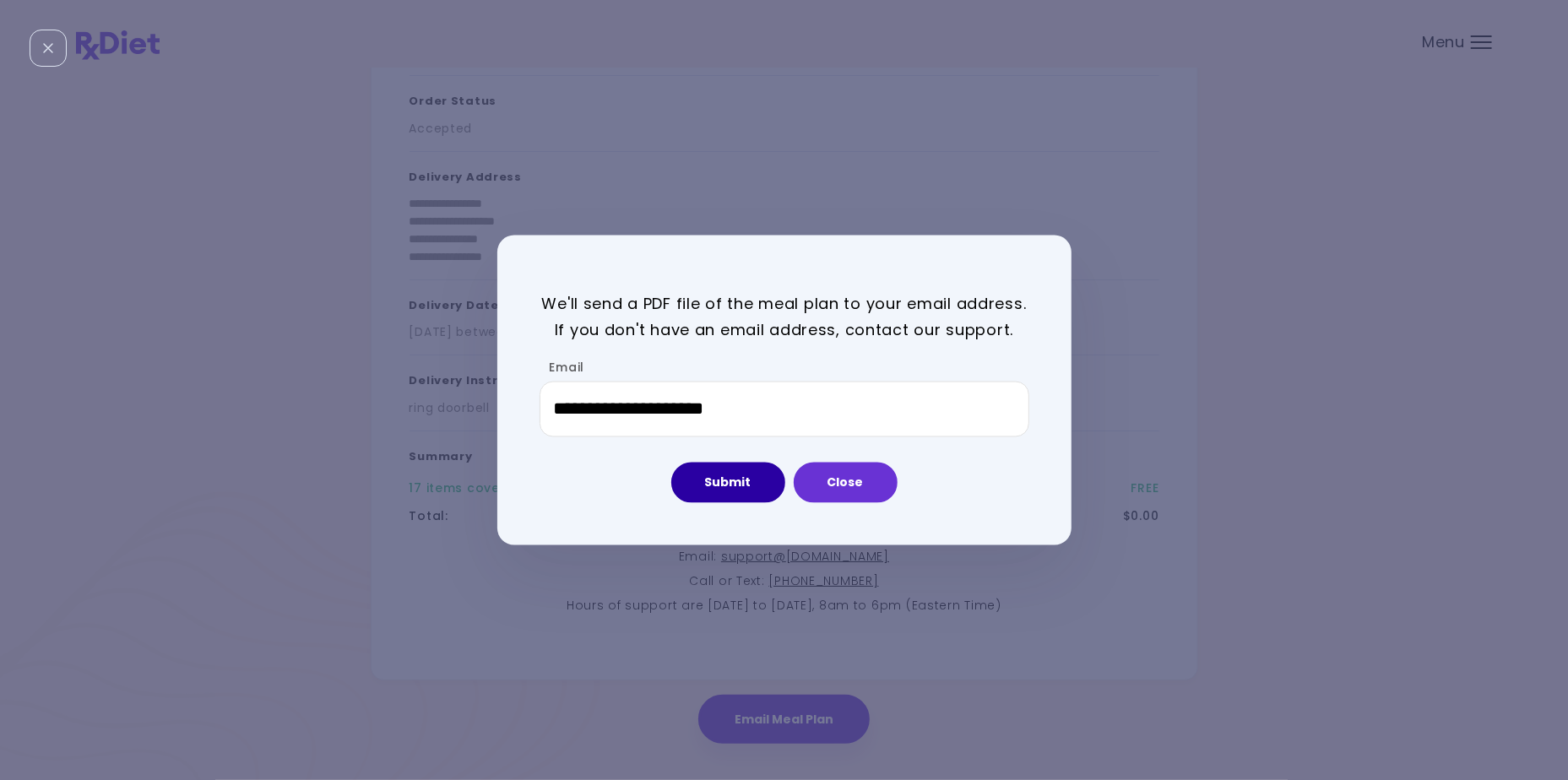
click at [744, 481] on button "Submit" at bounding box center [728, 482] width 114 height 40
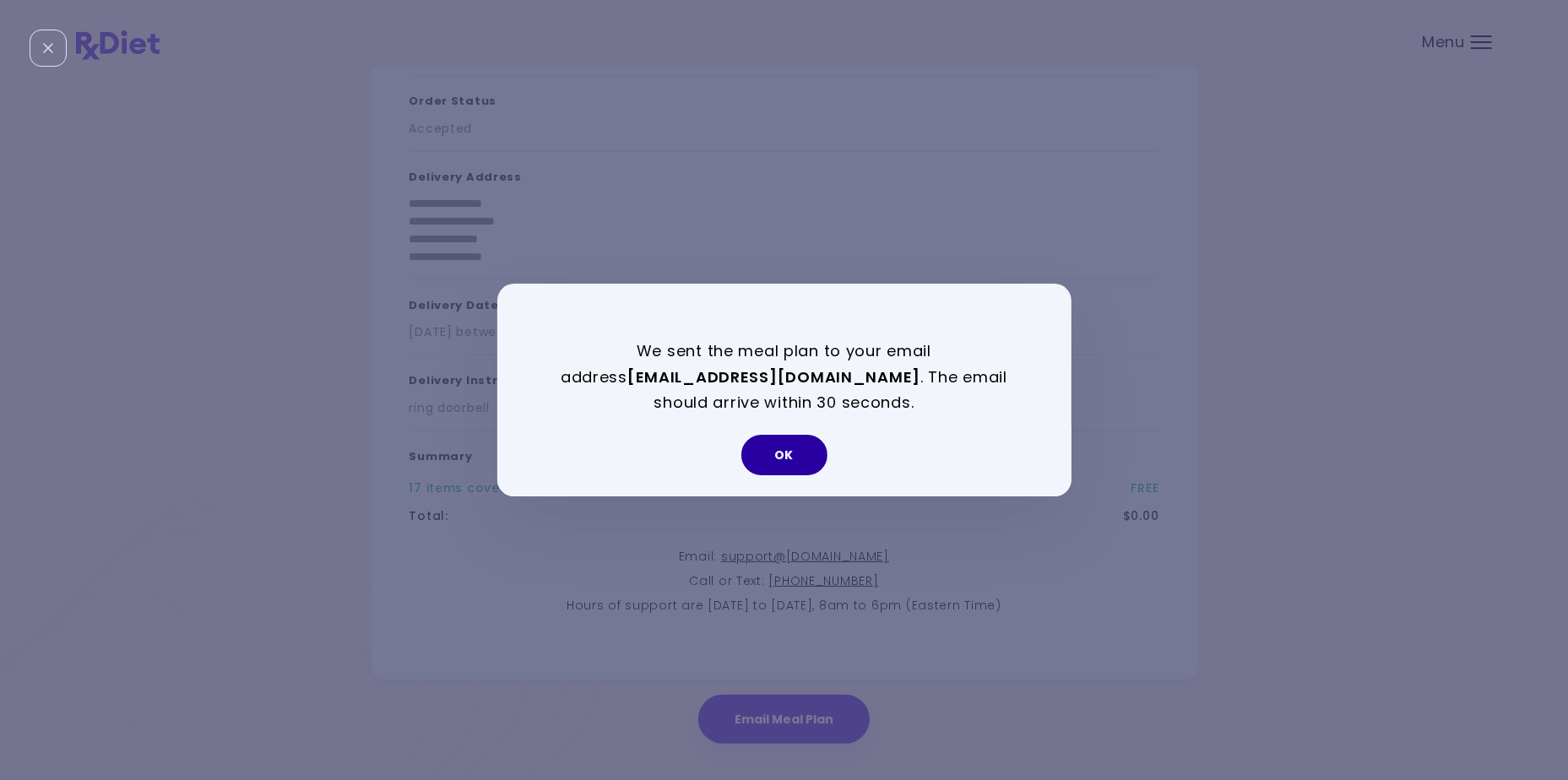
click at [782, 456] on button "OK" at bounding box center [784, 454] width 86 height 40
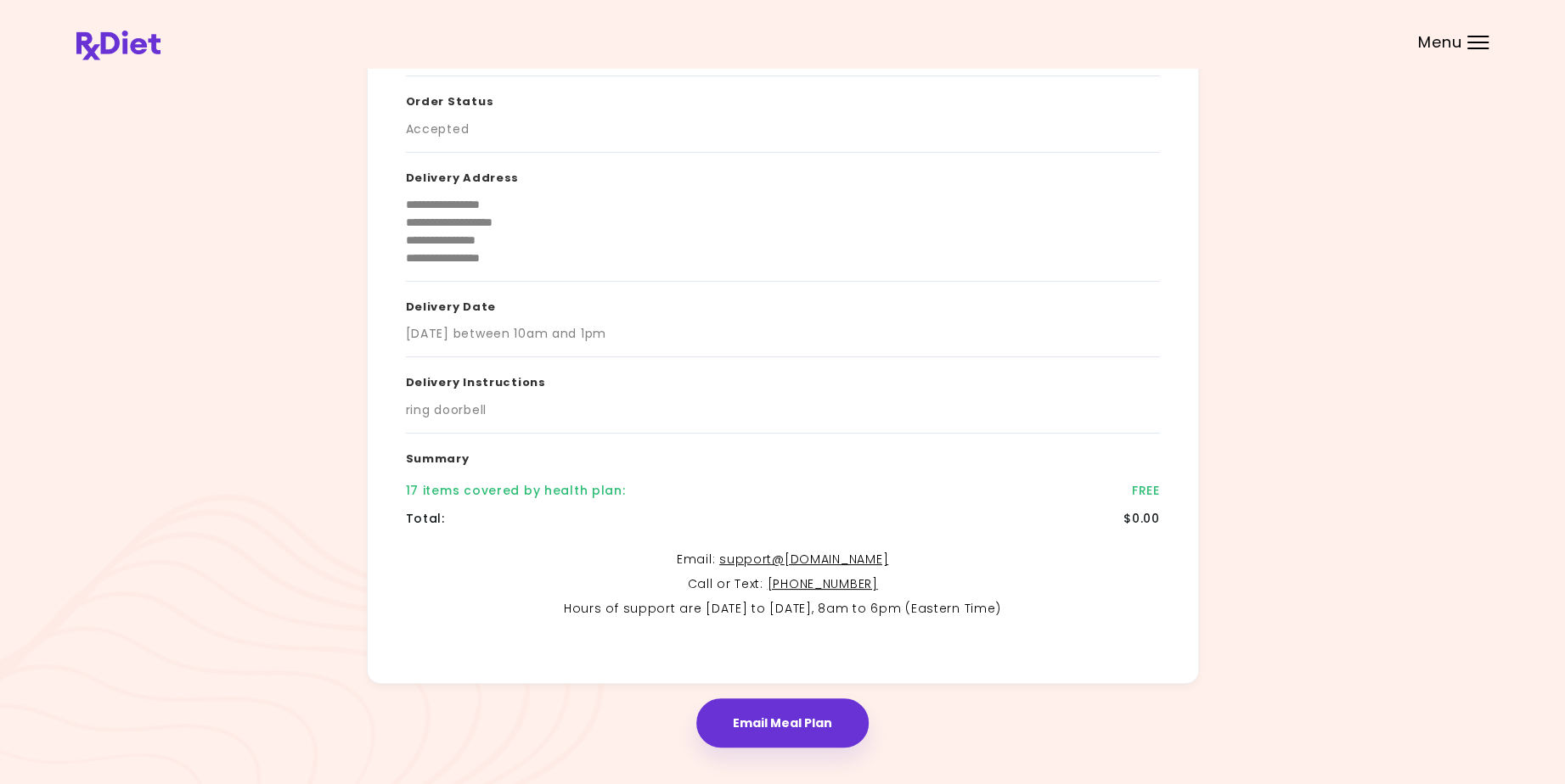
click at [1477, 33] on header at bounding box center [782, 34] width 1565 height 68
click at [1475, 37] on div "Menu" at bounding box center [1478, 42] width 21 height 13
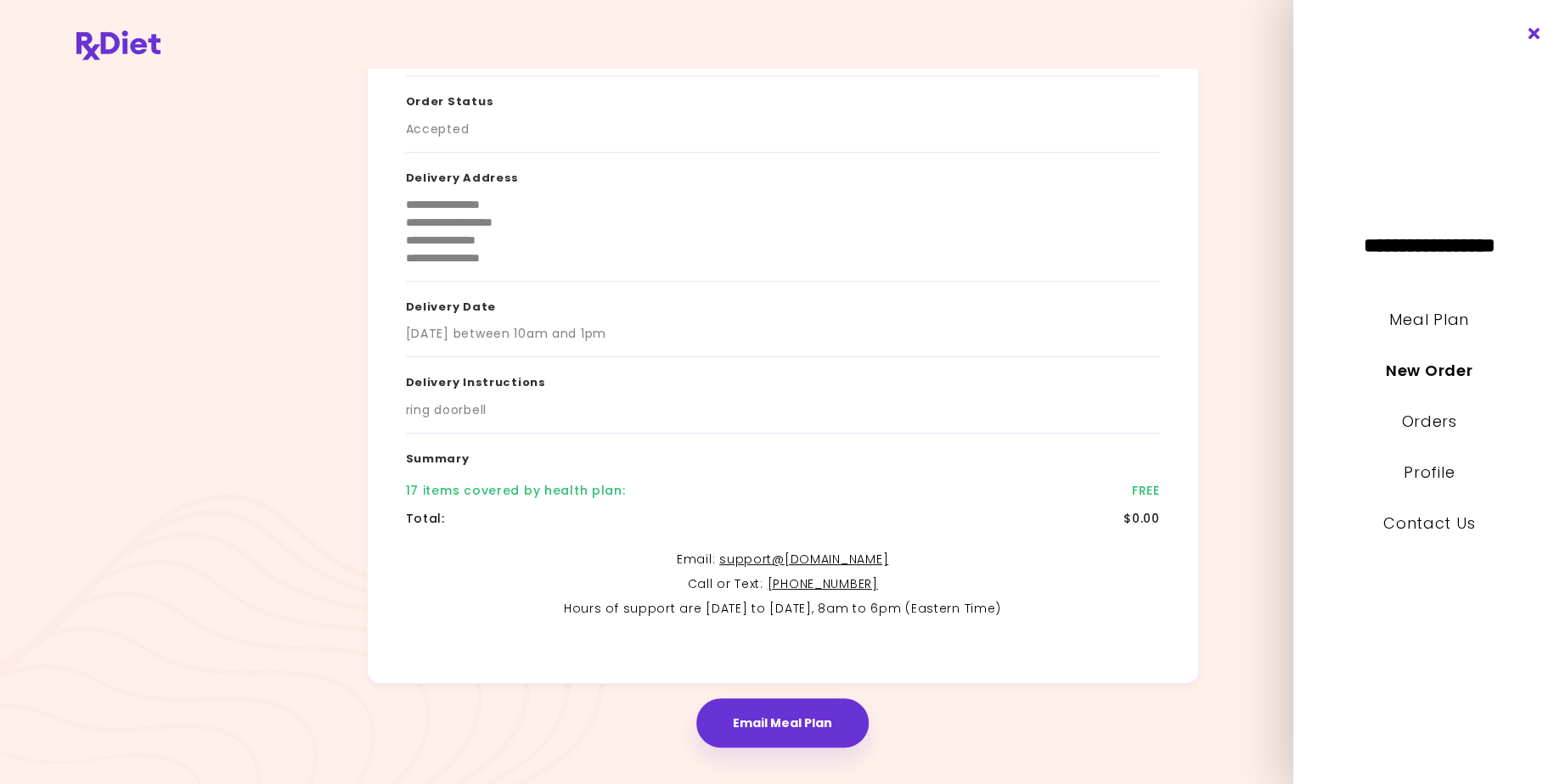
click at [1531, 35] on icon "Close" at bounding box center [1533, 34] width 16 height 12
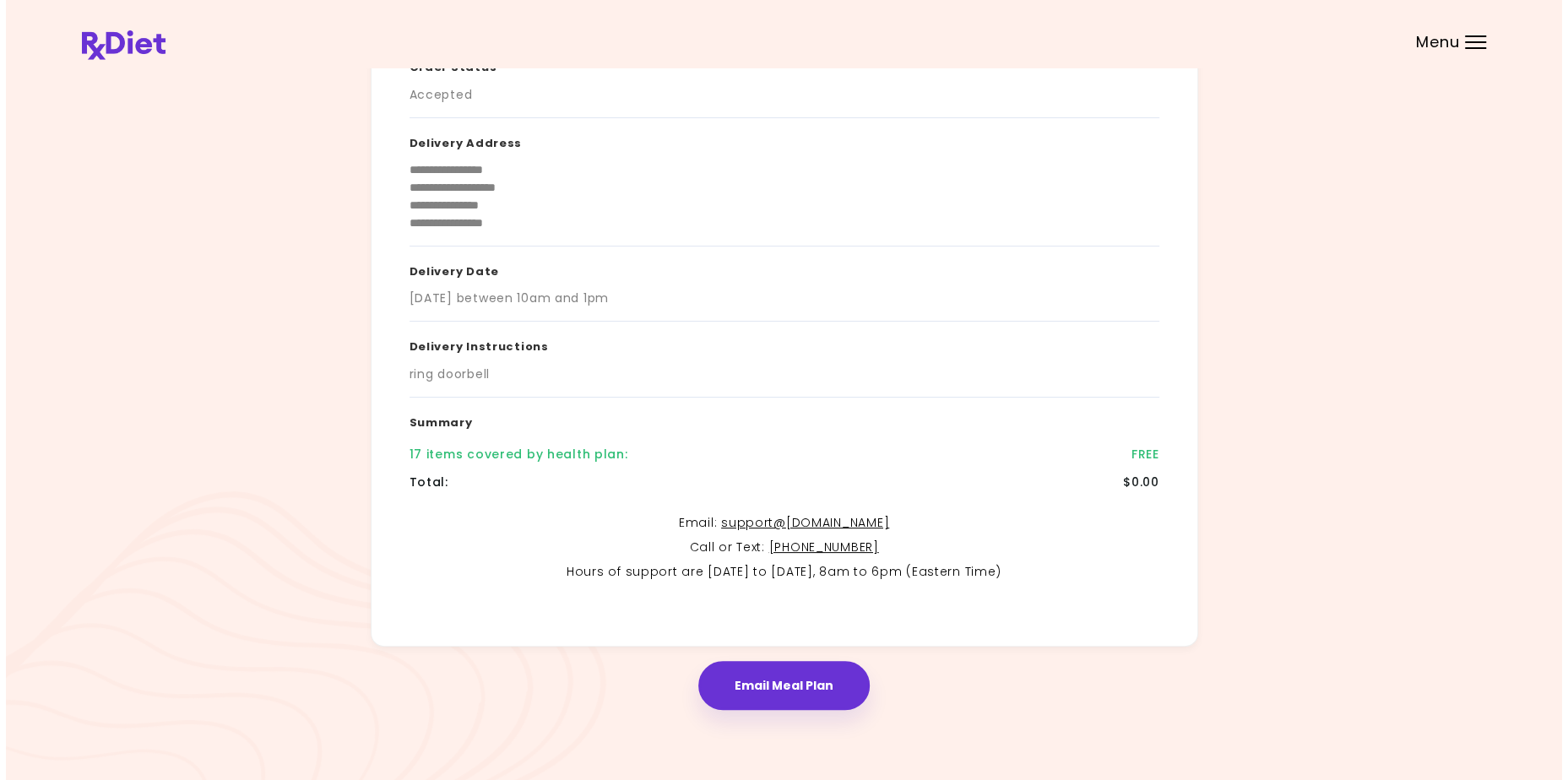
scroll to position [0, 0]
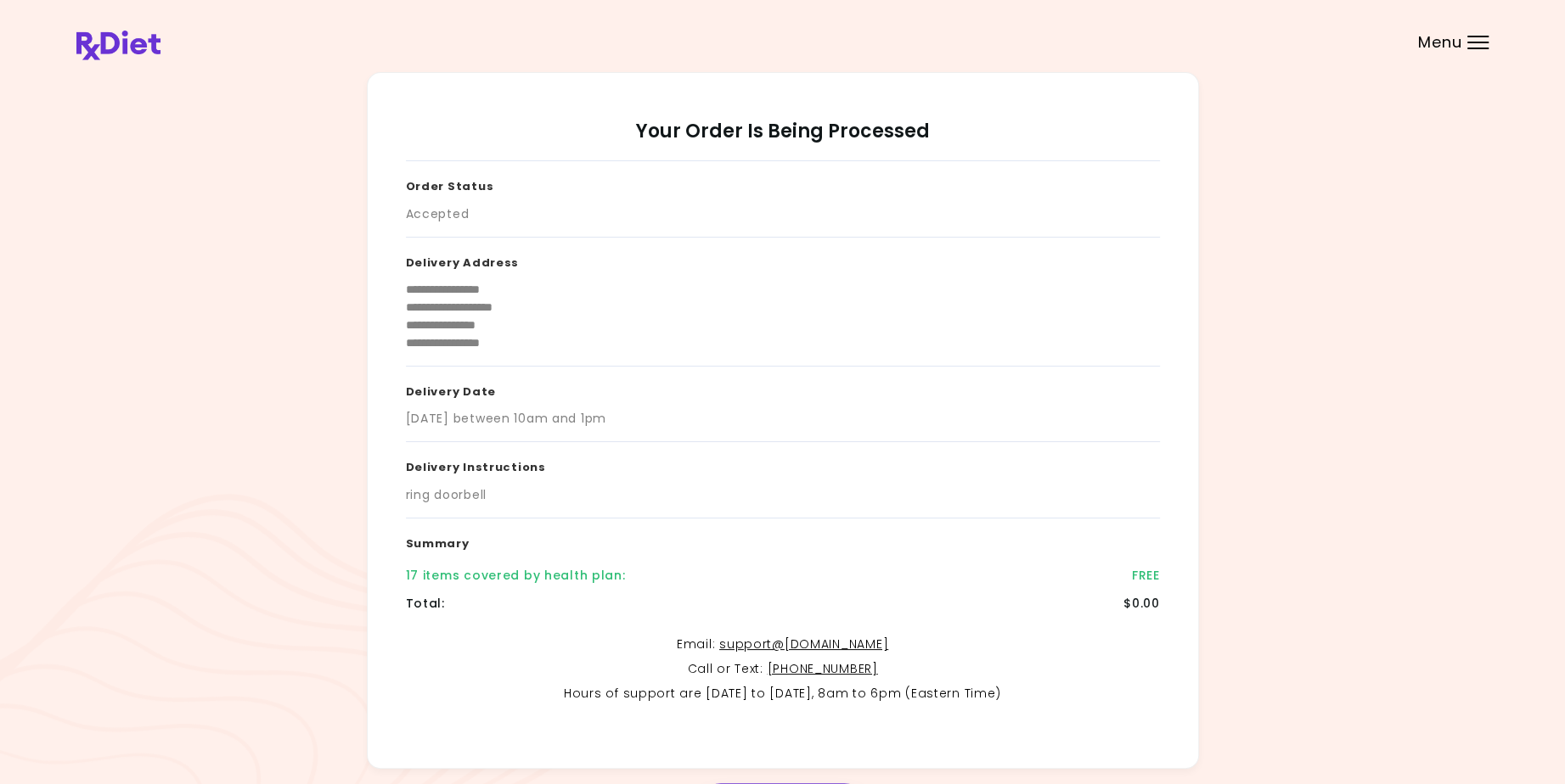
click at [1471, 41] on div at bounding box center [1478, 42] width 21 height 2
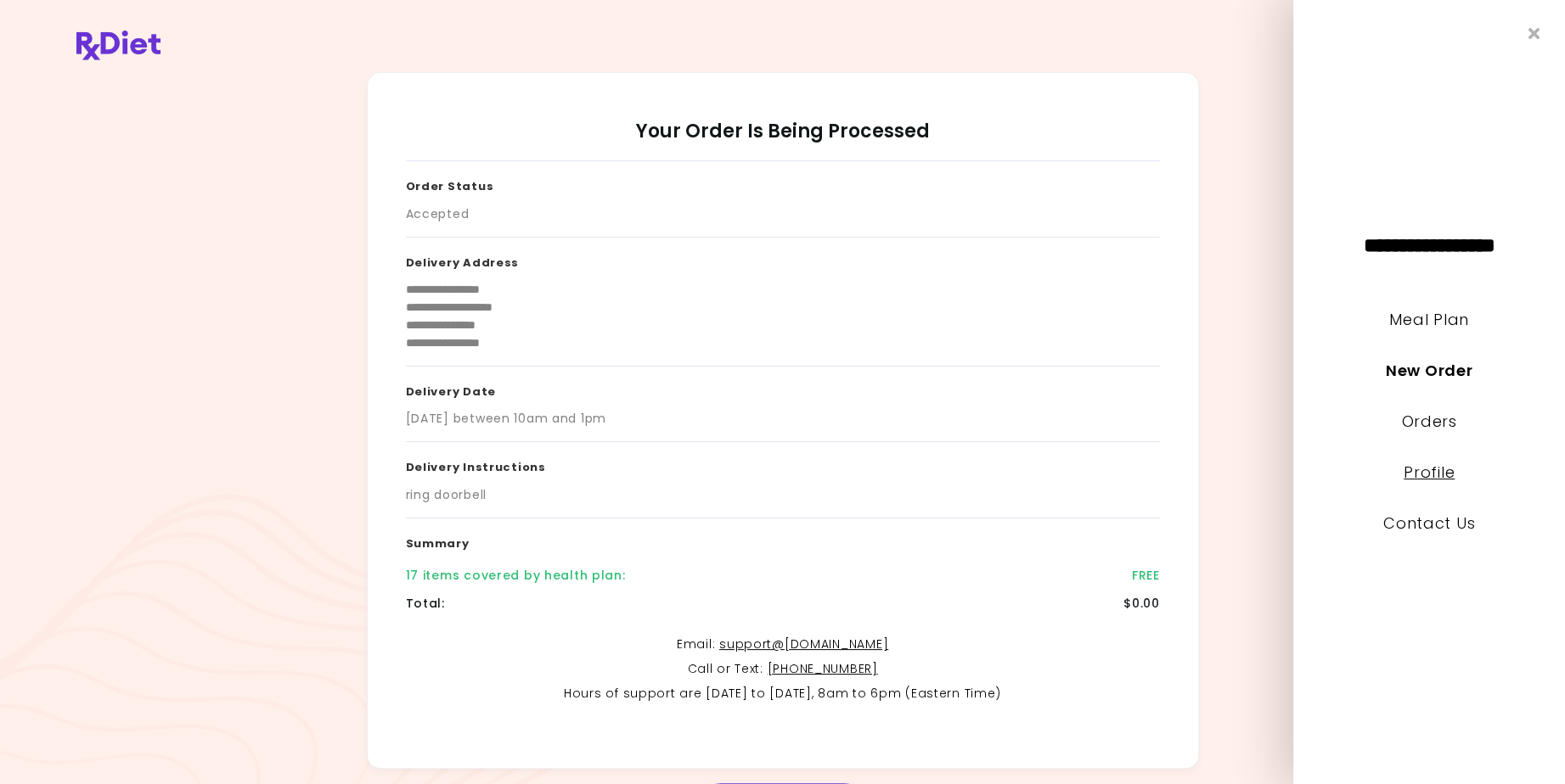
click at [1440, 473] on link "Profile" at bounding box center [1429, 472] width 51 height 21
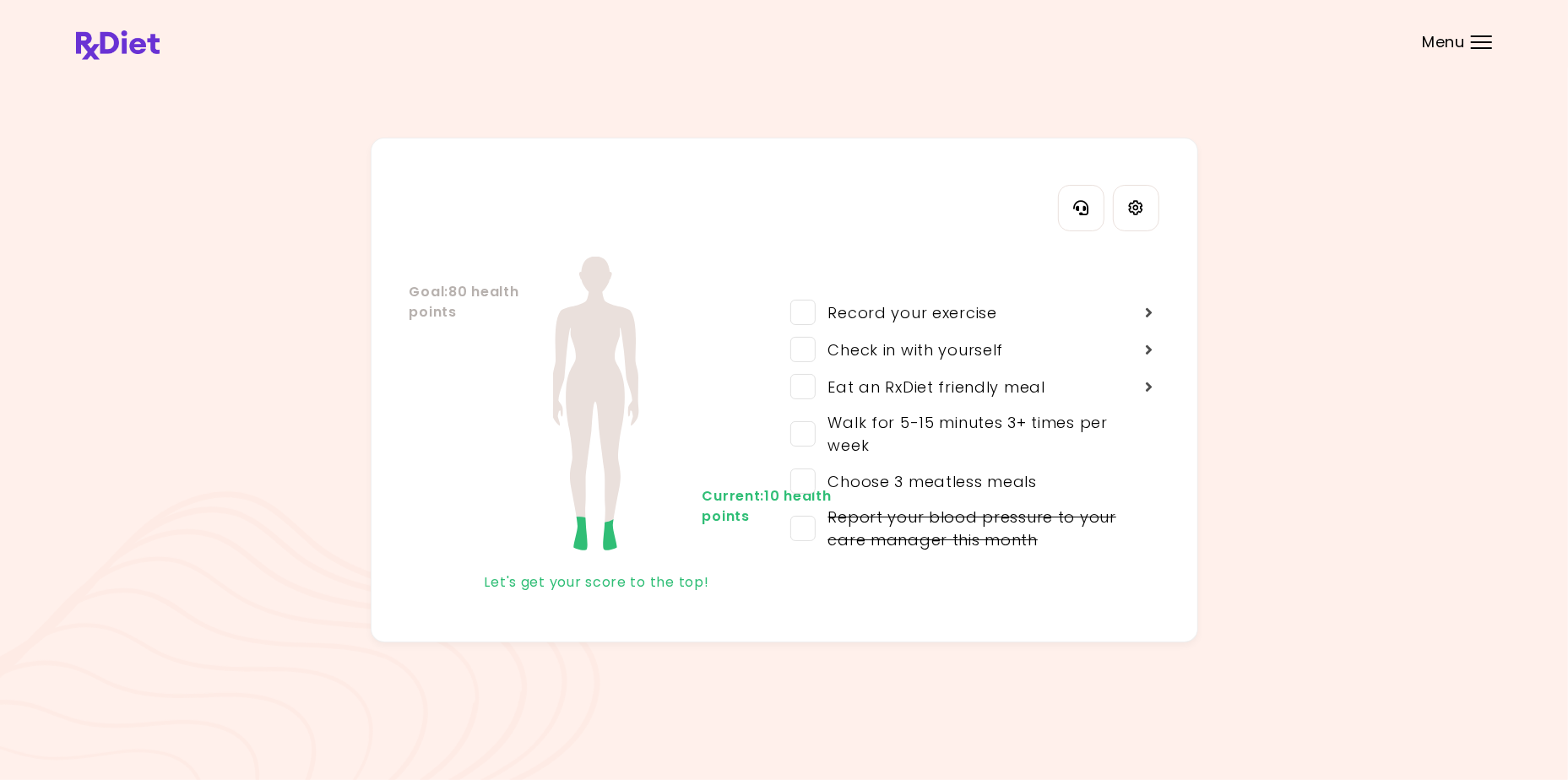
click at [1486, 41] on div at bounding box center [1481, 42] width 21 height 2
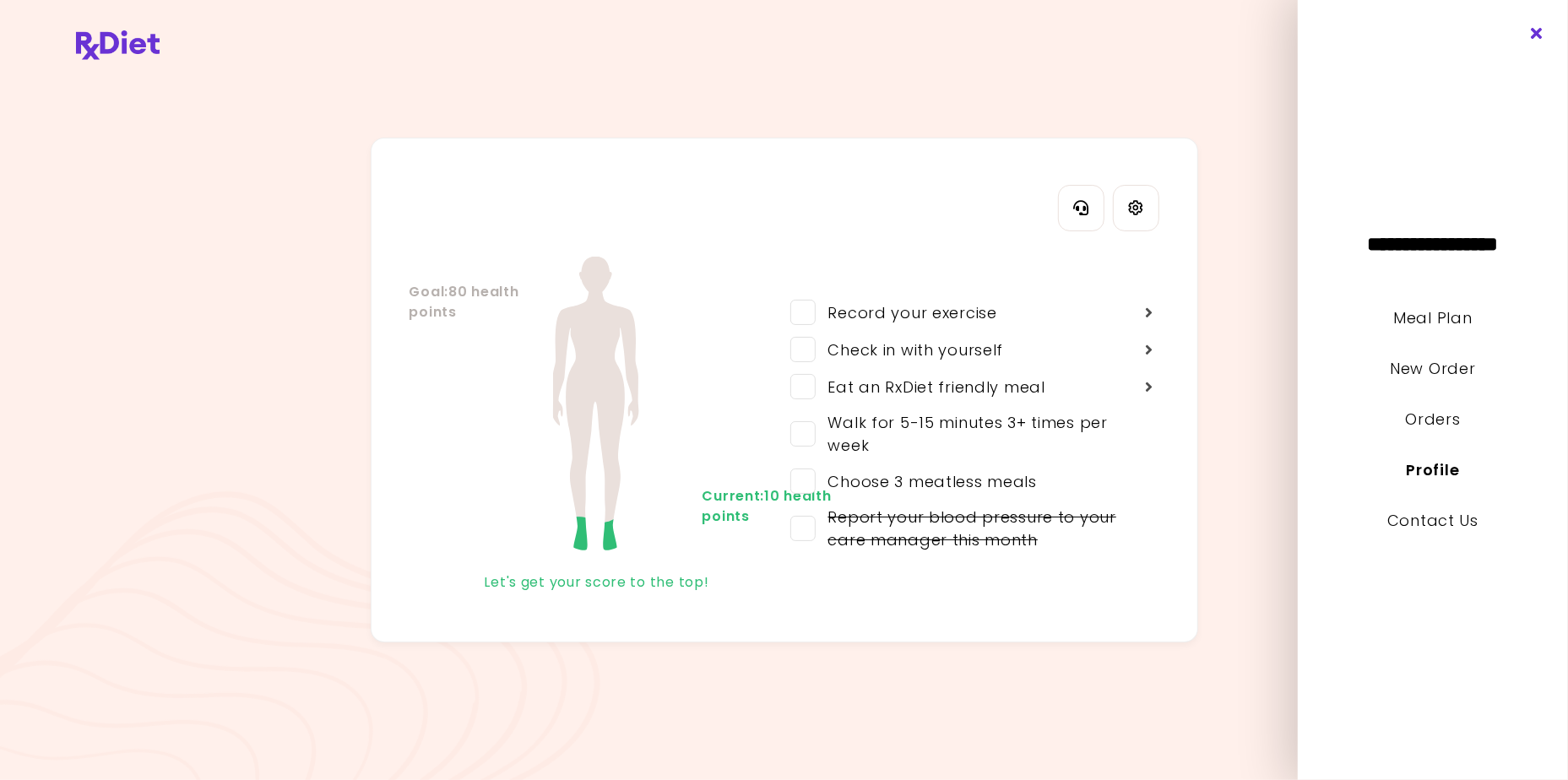
click at [1538, 30] on icon "Close" at bounding box center [1536, 33] width 16 height 11
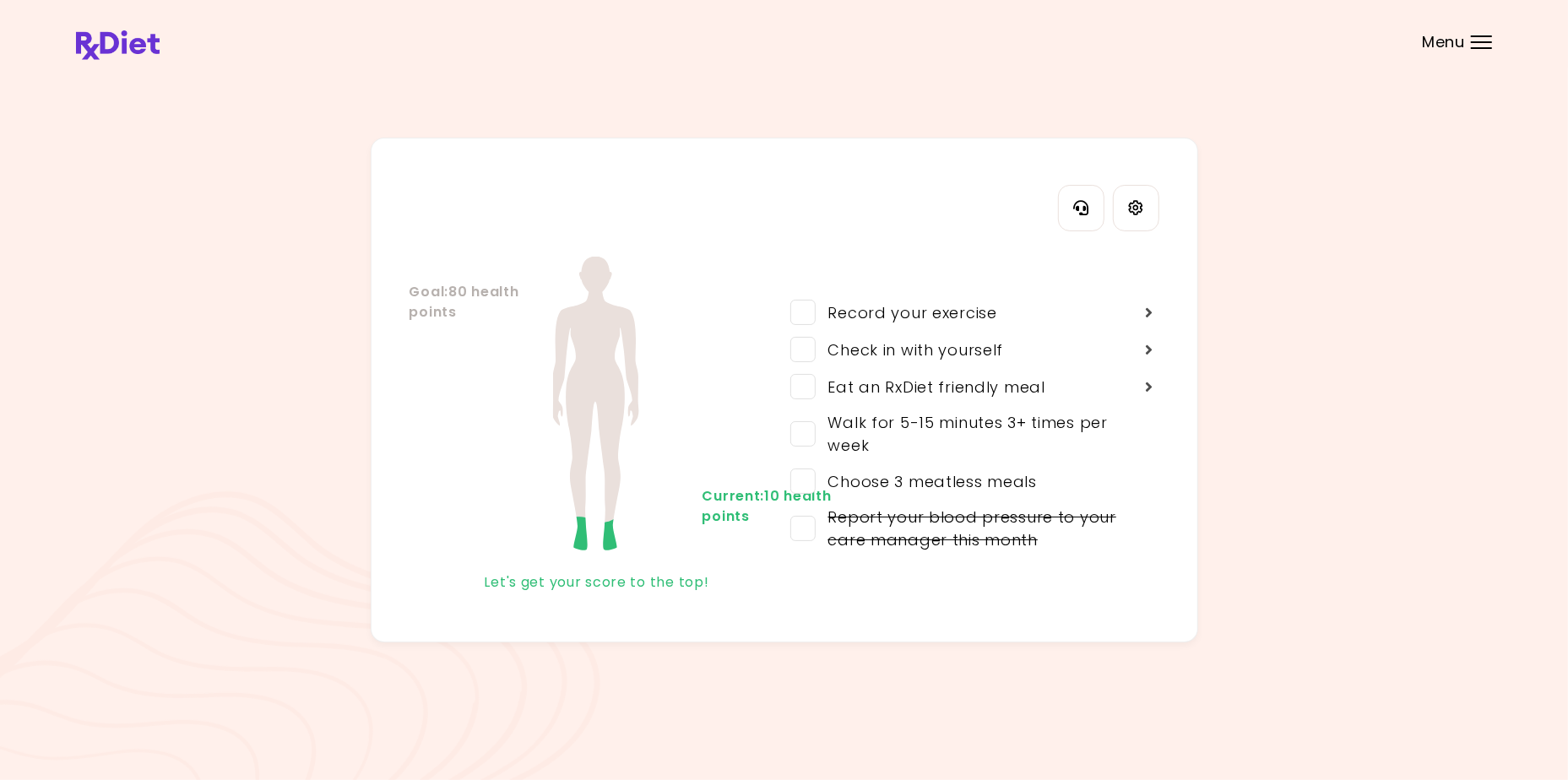
click at [1481, 41] on div at bounding box center [1481, 42] width 21 height 2
